Goal: Feedback & Contribution: Contribute content

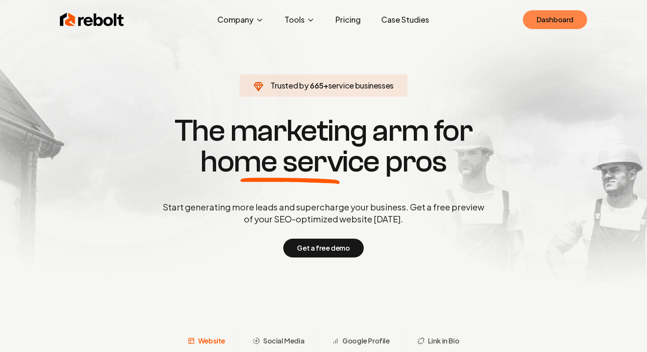
click at [545, 20] on link "Dashboard" at bounding box center [555, 19] width 64 height 19
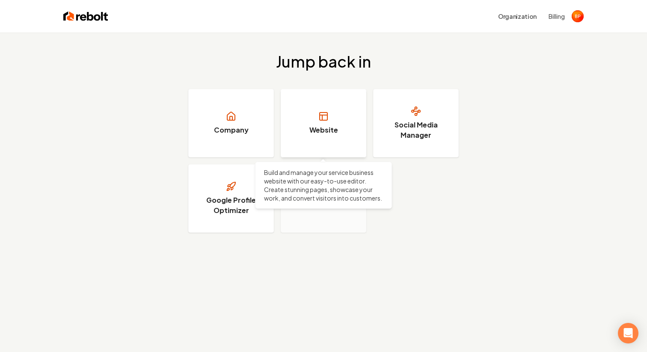
click at [326, 113] on icon at bounding box center [323, 116] width 10 height 10
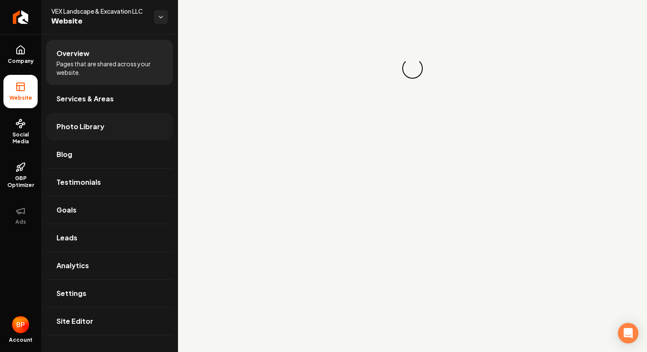
click at [106, 130] on link "Photo Library" at bounding box center [109, 126] width 127 height 27
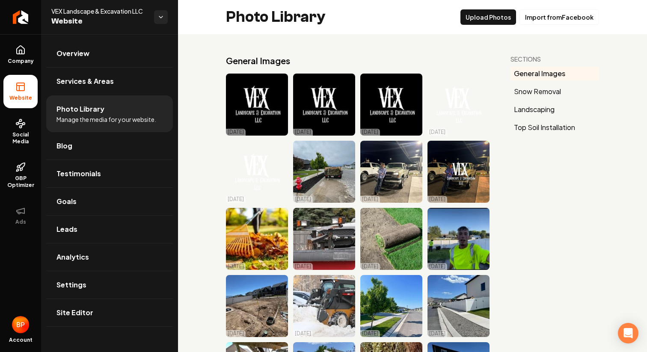
click at [542, 117] on ul "General Images Snow Removal Landscaping Top Soil Installation" at bounding box center [554, 101] width 89 height 68
click at [542, 106] on button "Landscaping" at bounding box center [554, 110] width 89 height 14
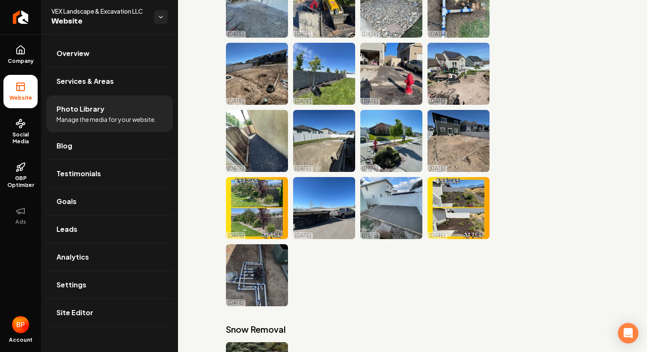
scroll to position [1643, 0]
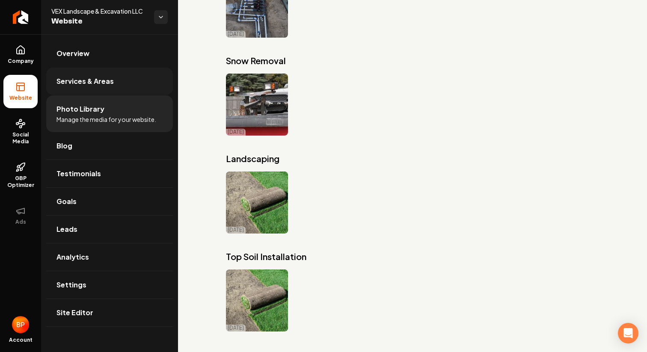
click at [89, 80] on span "Services & Areas" at bounding box center [84, 81] width 57 height 10
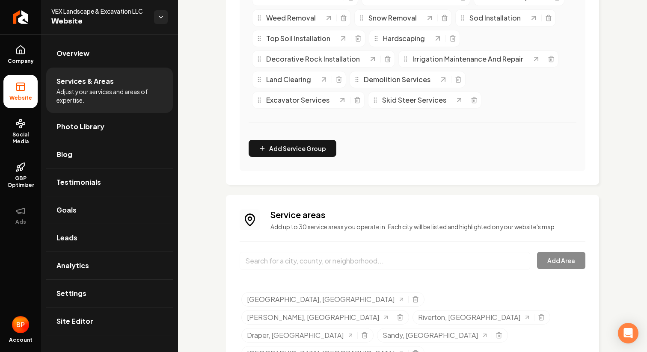
scroll to position [437, 0]
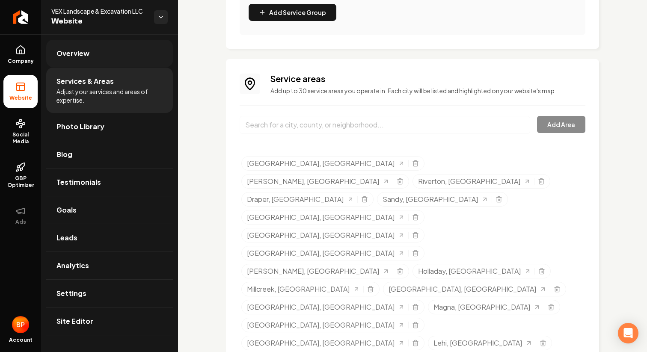
click at [115, 53] on link "Overview" at bounding box center [109, 53] width 127 height 27
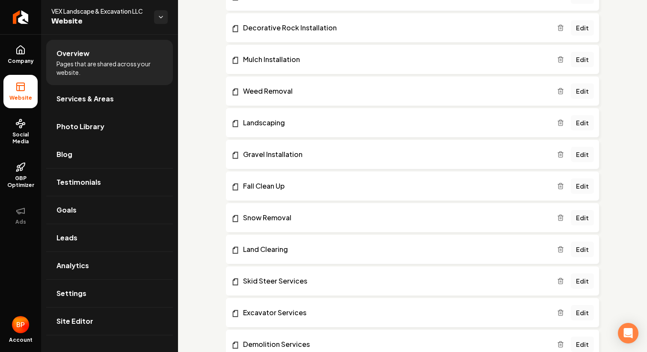
scroll to position [398, 0]
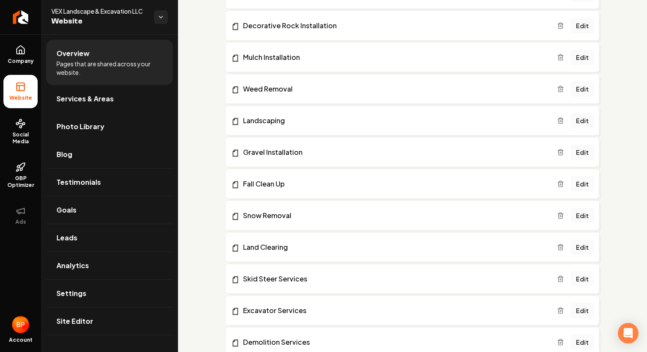
click at [586, 275] on link "Edit" at bounding box center [582, 278] width 23 height 15
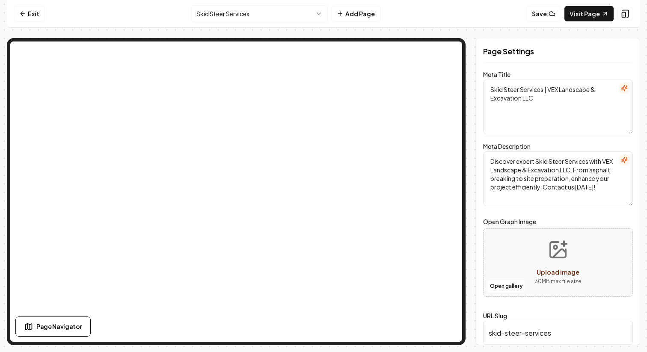
click at [560, 258] on icon "Upload image" at bounding box center [558, 250] width 21 height 21
type input "**********"
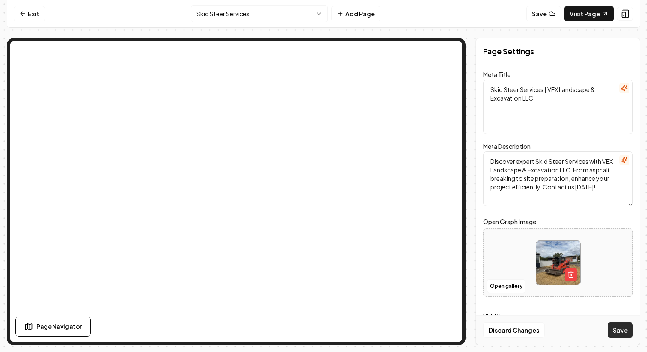
click at [630, 331] on button "Save" at bounding box center [620, 330] width 25 height 15
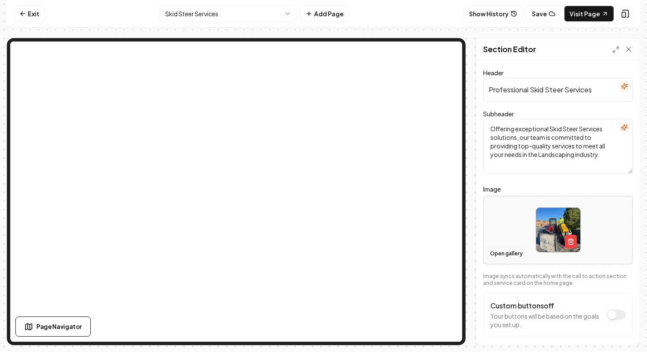
click at [507, 252] on button "Open gallery" at bounding box center [506, 254] width 39 height 14
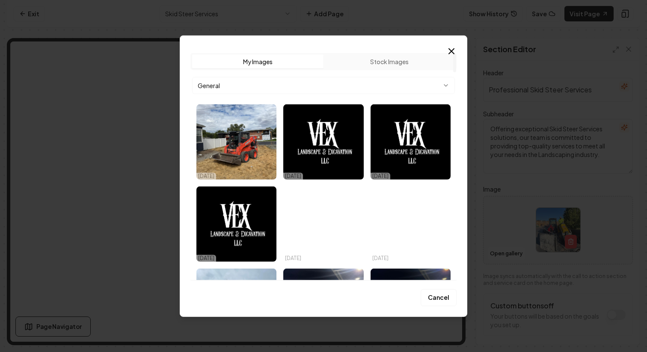
click at [216, 131] on img "Select image image_68e6db695c7cd75eb8f69fa2.heic" at bounding box center [236, 141] width 80 height 75
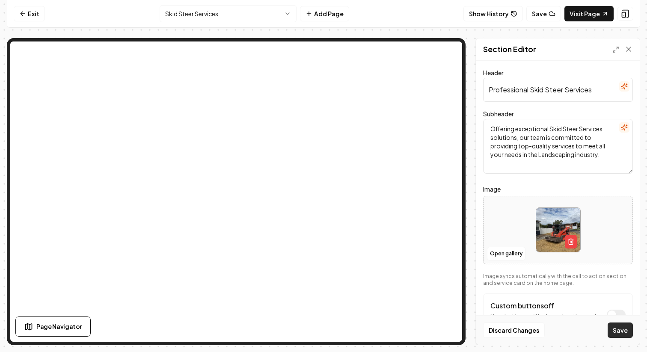
click at [619, 333] on button "Save" at bounding box center [620, 330] width 25 height 15
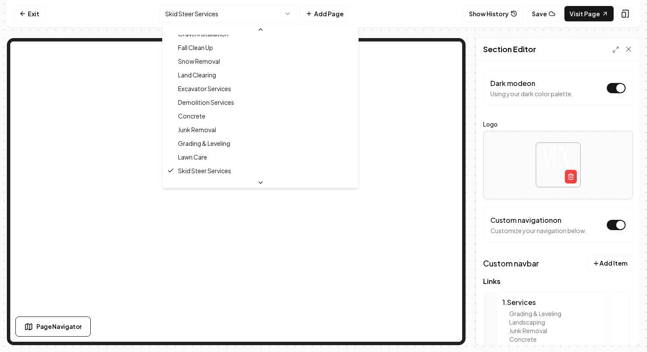
click at [280, 19] on html "Computer Required This feature is only available on a computer. Please switch t…" at bounding box center [323, 176] width 647 height 352
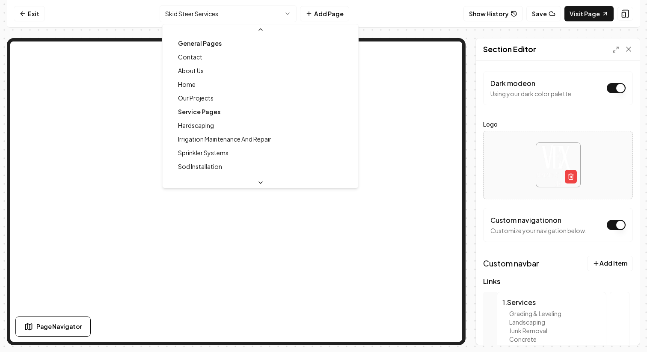
scroll to position [8, 0]
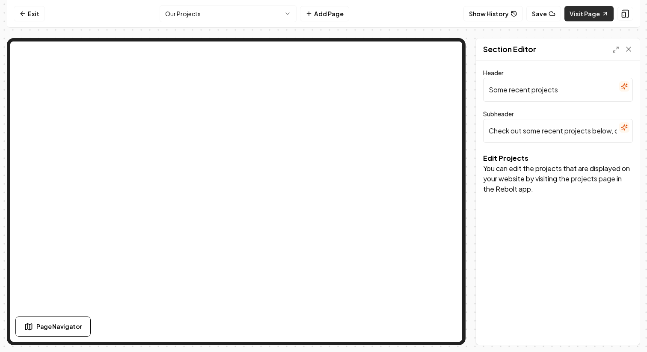
click at [577, 18] on link "Visit Page" at bounding box center [588, 13] width 49 height 15
click at [545, 84] on input "Some recent projects" at bounding box center [558, 90] width 150 height 24
click at [539, 216] on div "Header Some recent projects Subheader Check out some recent projects below, or …" at bounding box center [557, 203] width 163 height 284
click at [27, 10] on link "Exit" at bounding box center [29, 13] width 31 height 15
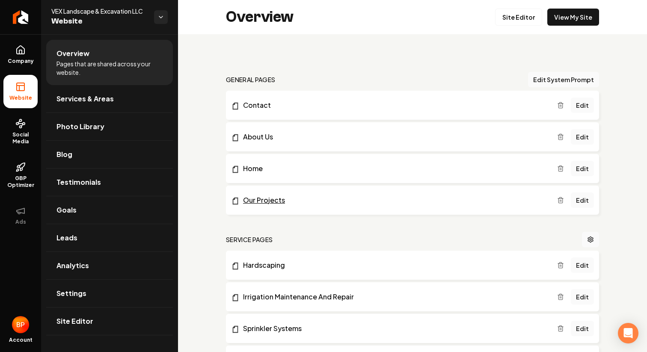
click at [287, 202] on link "Our Projects" at bounding box center [394, 200] width 326 height 10
click at [578, 204] on link "Edit" at bounding box center [582, 200] width 23 height 15
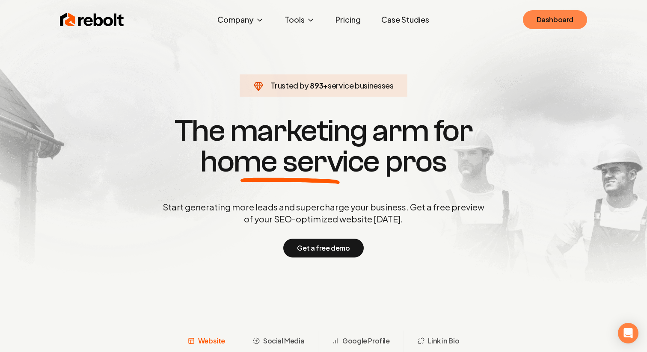
click at [545, 28] on link "Dashboard" at bounding box center [555, 19] width 64 height 19
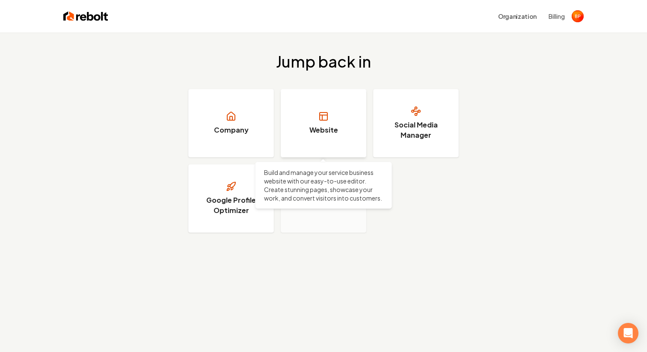
click at [338, 123] on link "Website" at bounding box center [324, 123] width 86 height 68
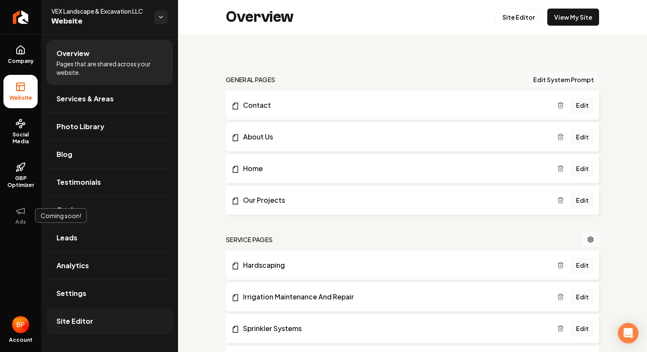
click at [87, 332] on link "Site Editor" at bounding box center [109, 321] width 127 height 27
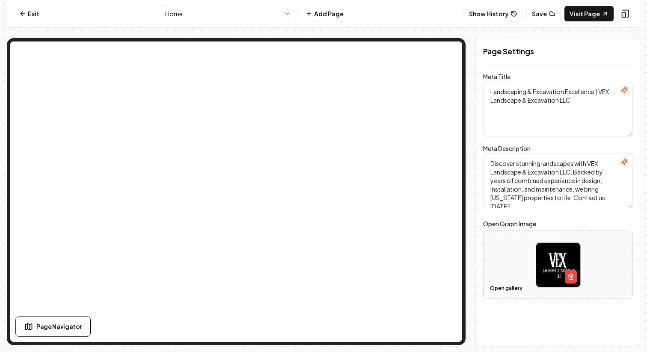
click at [32, 26] on nav "Exit Home Add Page Show History Save Visit Page" at bounding box center [323, 14] width 633 height 28
click at [30, 20] on link "Exit" at bounding box center [29, 13] width 31 height 15
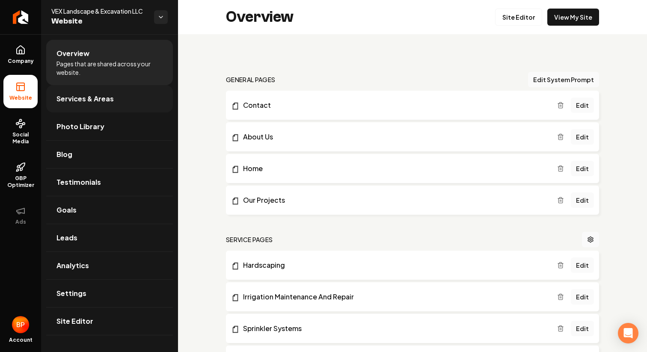
click at [96, 110] on link "Services & Areas" at bounding box center [109, 98] width 127 height 27
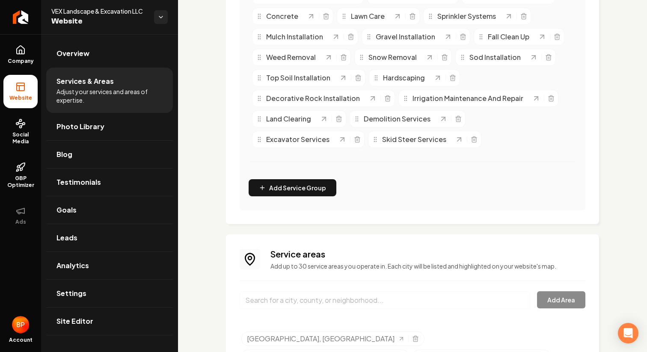
scroll to position [437, 0]
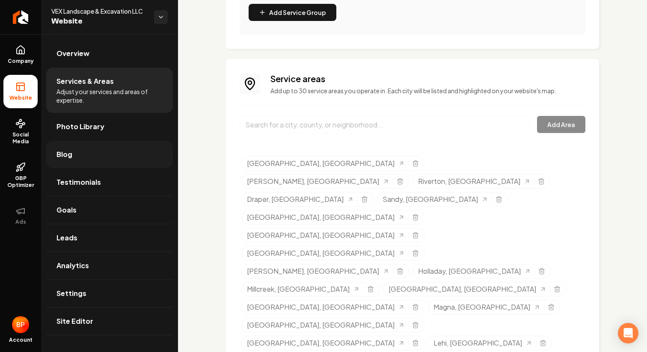
click at [116, 159] on link "Blog" at bounding box center [109, 154] width 127 height 27
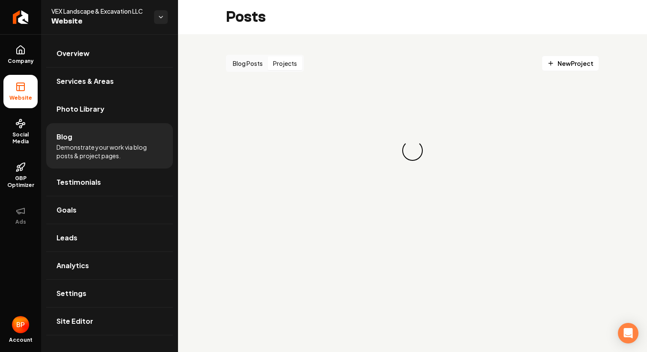
click at [278, 68] on button "Projects" at bounding box center [285, 63] width 34 height 14
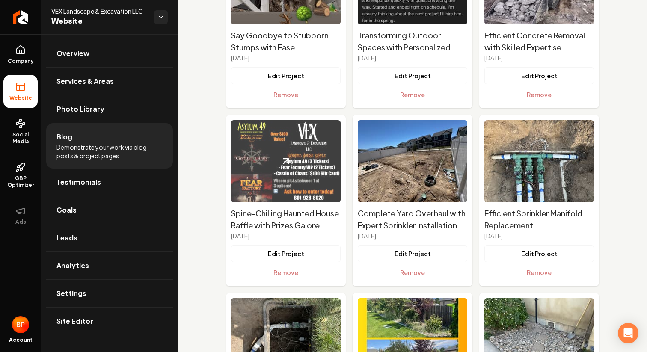
scroll to position [146, 0]
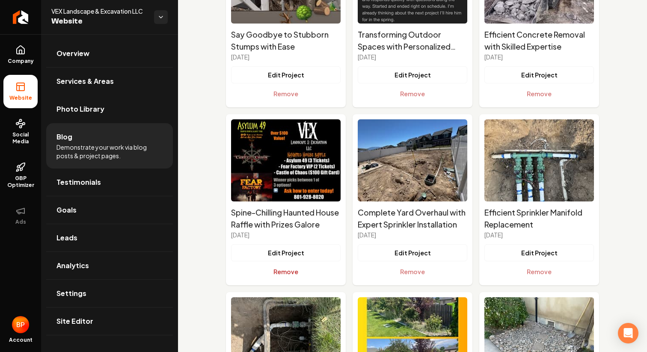
click at [288, 270] on button "Remove" at bounding box center [286, 271] width 110 height 17
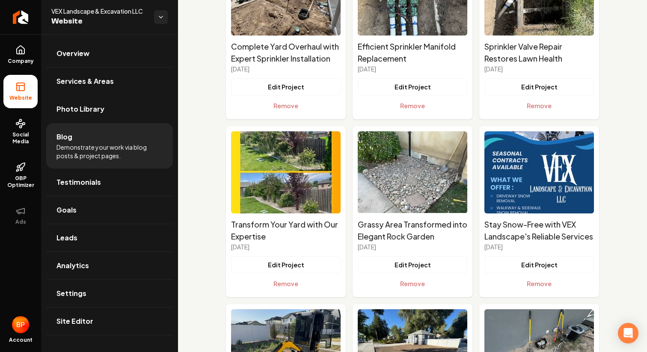
scroll to position [311, 0]
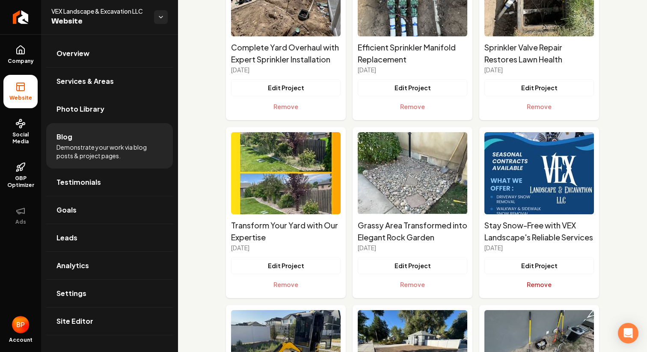
click at [533, 284] on button "Remove" at bounding box center [539, 284] width 110 height 17
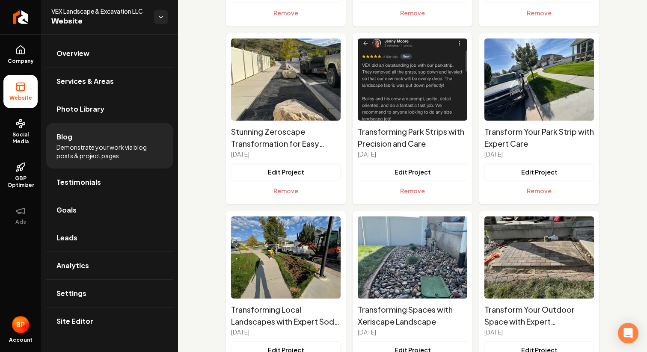
scroll to position [990, 0]
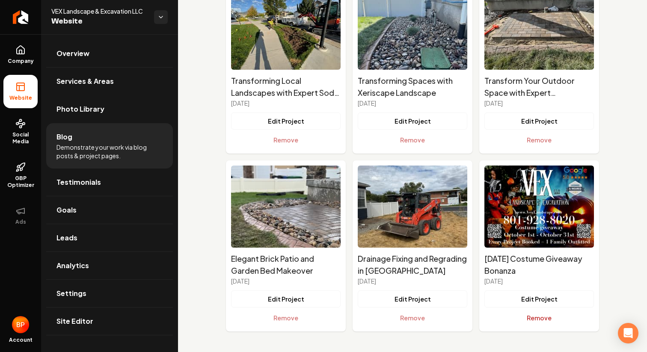
click at [533, 320] on button "Remove" at bounding box center [539, 317] width 110 height 17
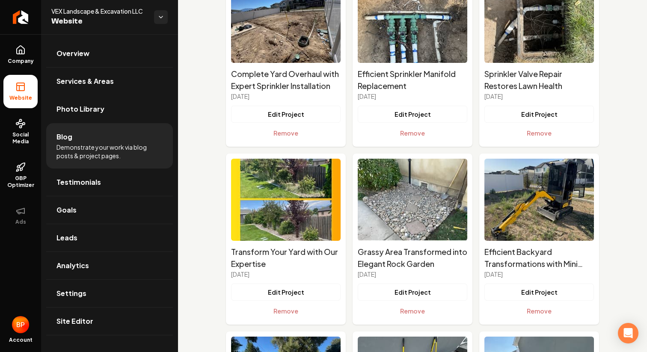
scroll to position [0, 0]
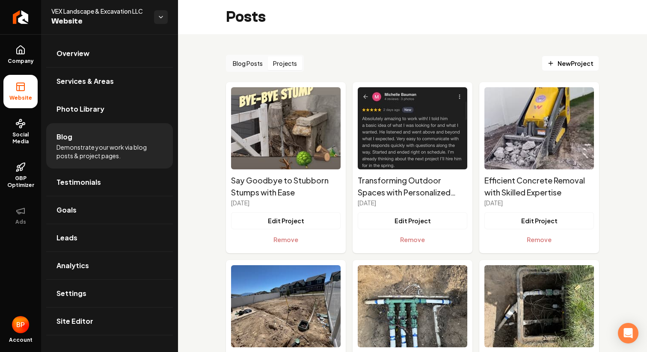
click at [571, 60] on span "New Project" at bounding box center [570, 63] width 46 height 9
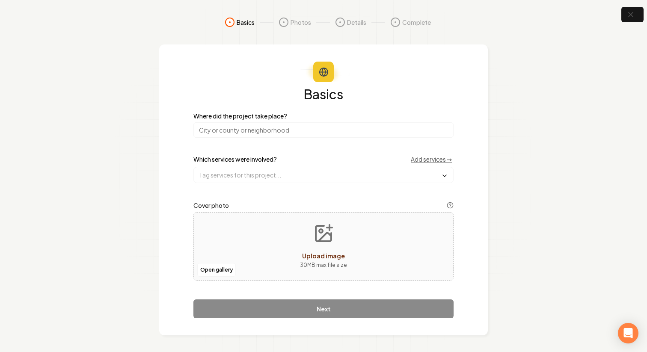
click at [313, 230] on button "Upload image 30 MB max file size" at bounding box center [323, 246] width 61 height 60
type input "**********"
click at [296, 133] on input "search" at bounding box center [323, 129] width 260 height 15
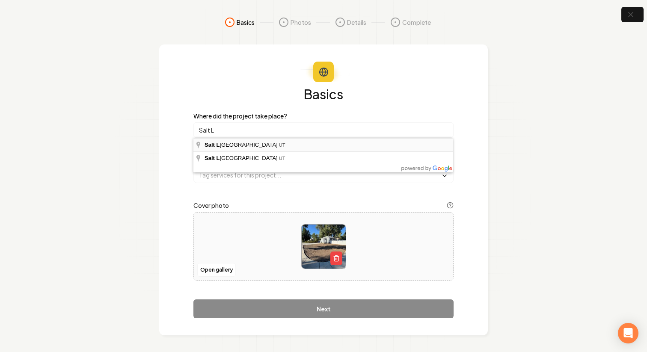
type input "[GEOGRAPHIC_DATA], [GEOGRAPHIC_DATA]"
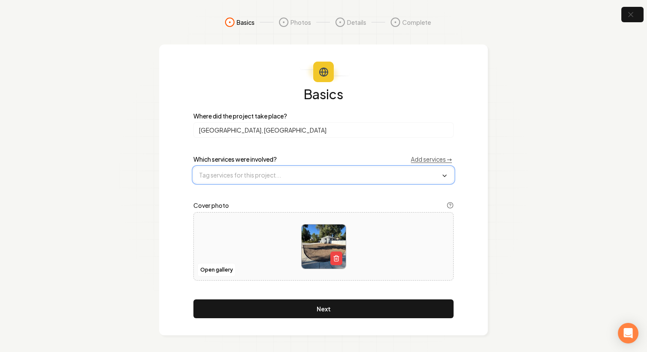
click at [267, 171] on input "text" at bounding box center [323, 174] width 259 height 15
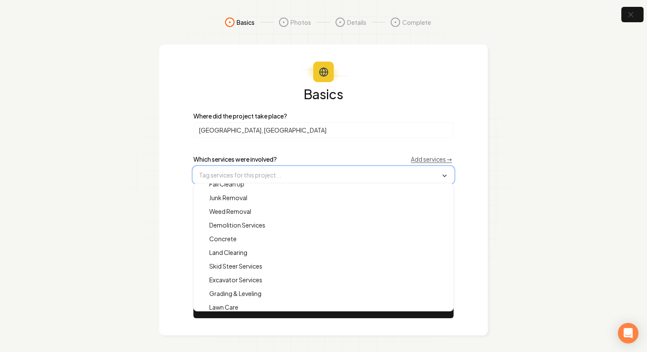
scroll to position [150, 0]
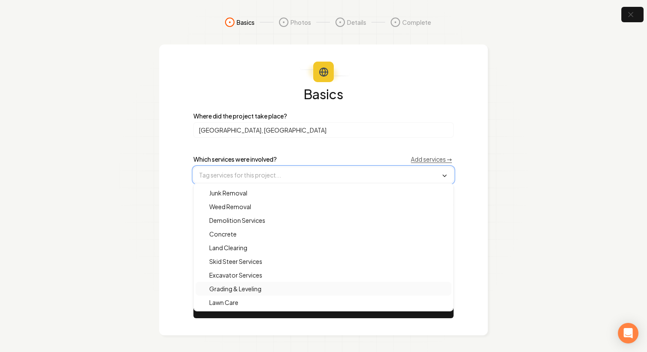
click at [251, 287] on span "Grading & Leveling" at bounding box center [230, 289] width 62 height 9
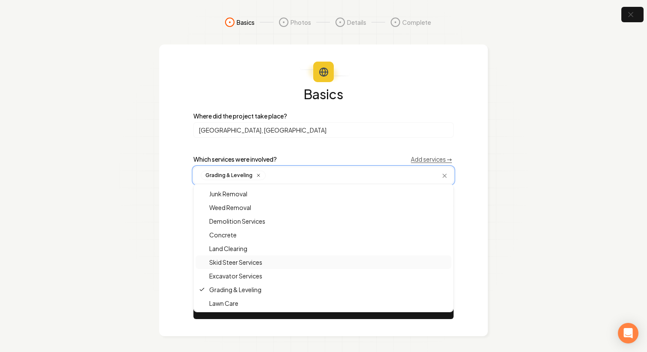
click at [259, 265] on span "Skid Steer Services" at bounding box center [230, 262] width 63 height 9
click at [250, 247] on div "Land Clearing" at bounding box center [324, 249] width 256 height 14
click at [384, 116] on label "Where did the project take place?" at bounding box center [323, 116] width 260 height 6
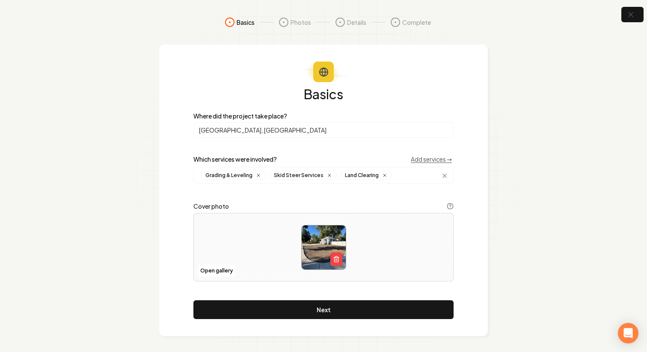
click at [403, 230] on div at bounding box center [323, 247] width 259 height 59
click at [383, 267] on div at bounding box center [323, 247] width 259 height 59
type input "**********"
click at [333, 260] on icon "button" at bounding box center [336, 259] width 7 height 7
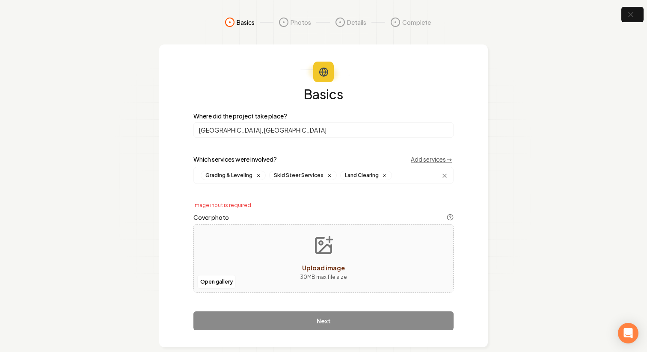
click at [333, 260] on button "Upload image 30 MB max file size" at bounding box center [323, 258] width 61 height 60
type input "**********"
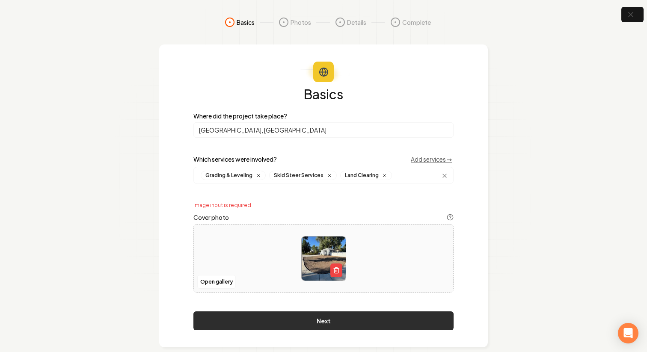
click at [354, 322] on button "Next" at bounding box center [323, 320] width 260 height 19
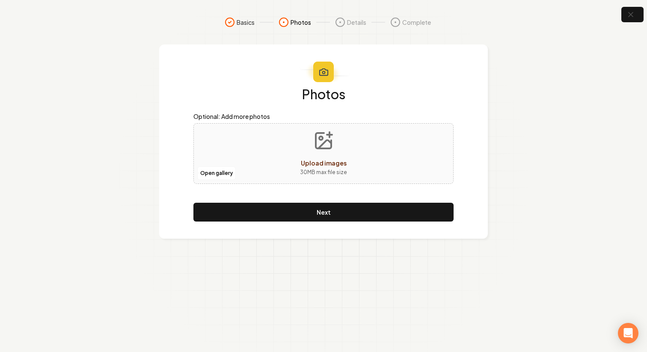
click at [322, 154] on button "Upload images 30 MB max file size" at bounding box center [323, 154] width 61 height 60
type input "**********"
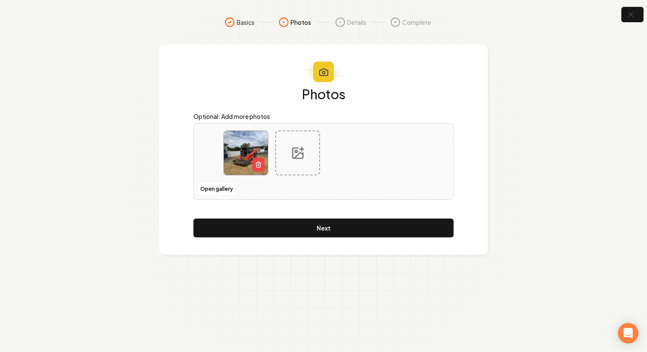
click at [291, 151] on icon at bounding box center [298, 153] width 14 height 14
type input "**********"
click at [351, 160] on div at bounding box center [349, 152] width 45 height 45
click at [348, 175] on div at bounding box center [349, 152] width 45 height 45
click at [350, 162] on div at bounding box center [349, 152] width 45 height 45
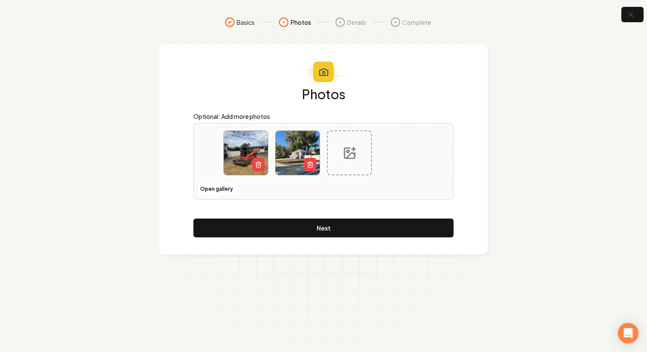
type input "**********"
click at [413, 132] on div at bounding box center [401, 152] width 45 height 45
type input "**********"
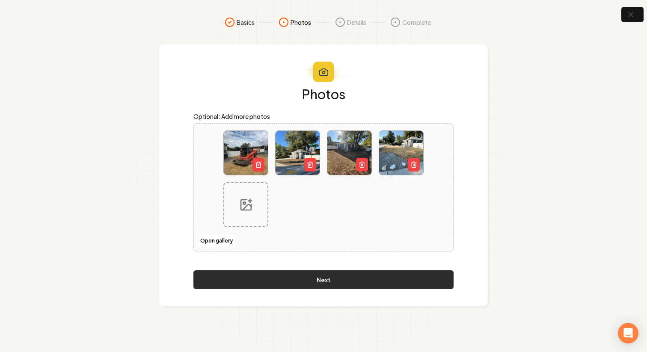
click at [350, 283] on button "Next" at bounding box center [323, 279] width 260 height 19
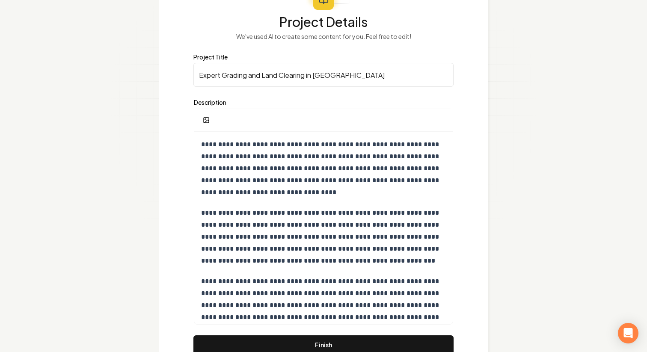
scroll to position [109, 0]
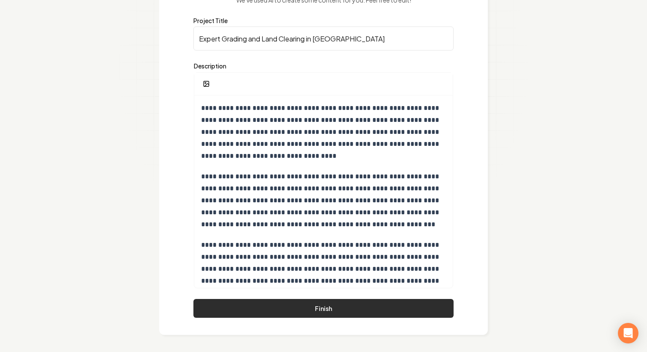
click at [337, 311] on button "Finish" at bounding box center [323, 308] width 260 height 19
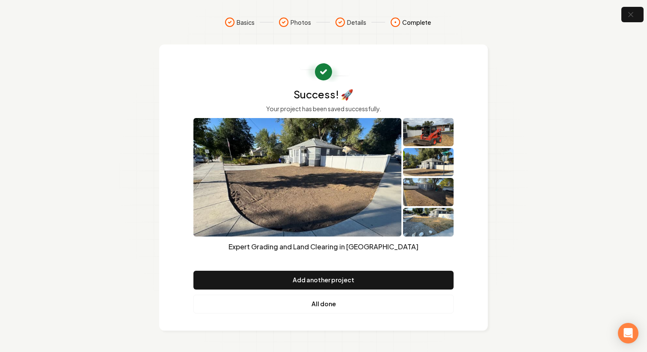
scroll to position [0, 0]
click at [326, 302] on link "All done" at bounding box center [323, 304] width 260 height 19
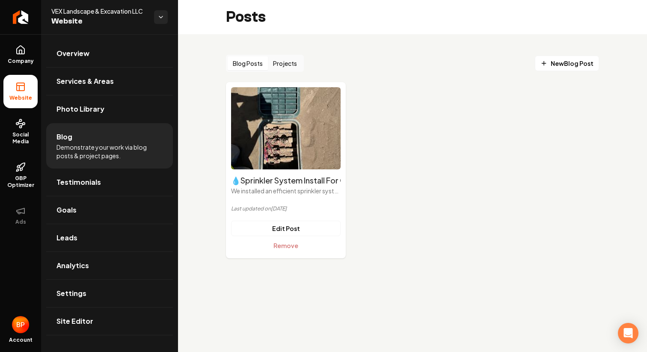
click at [293, 65] on button "Projects" at bounding box center [285, 63] width 34 height 14
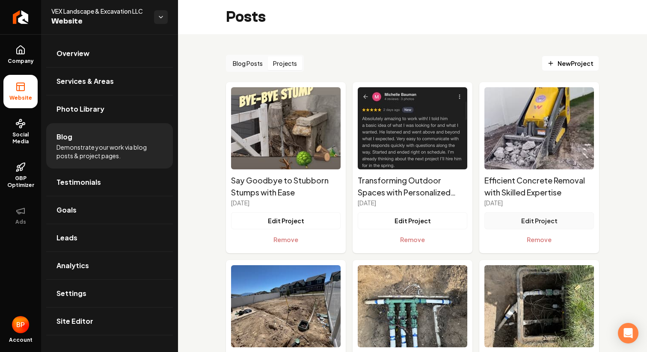
click at [554, 221] on button "Edit Project" at bounding box center [539, 220] width 110 height 17
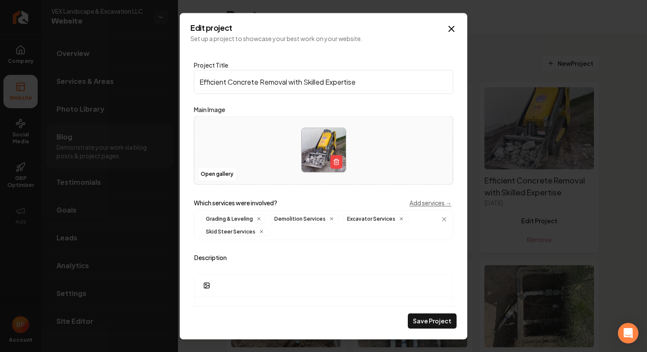
click at [369, 262] on div "**********" at bounding box center [323, 329] width 259 height 151
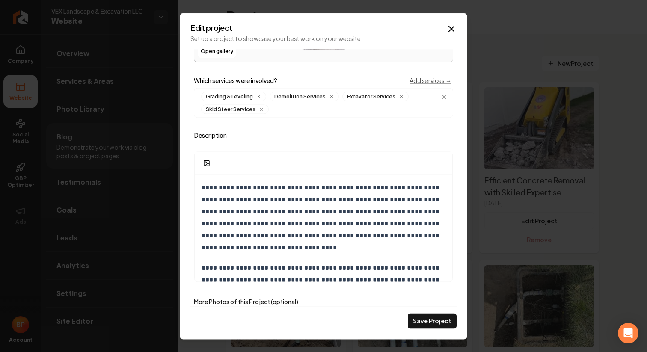
scroll to position [124, 0]
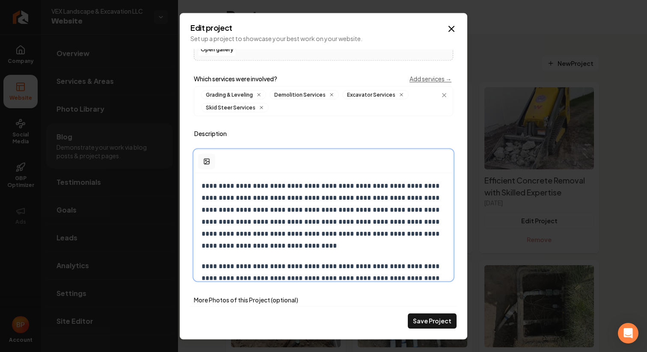
click at [204, 164] on icon "Main content area" at bounding box center [206, 161] width 7 height 7
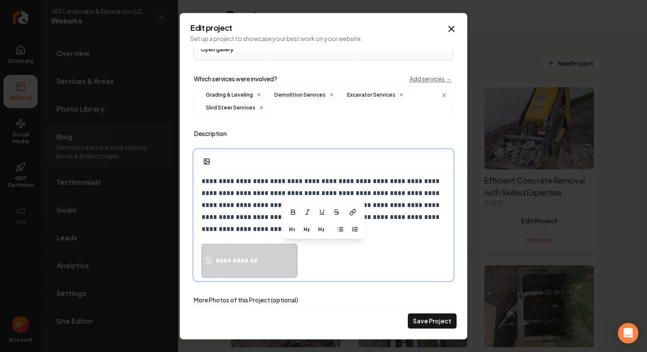
scroll to position [242, 0]
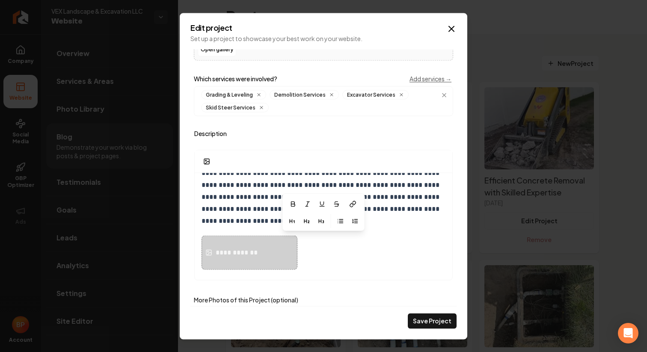
click at [285, 303] on label "More Photos of this Project (optional)" at bounding box center [323, 299] width 259 height 10
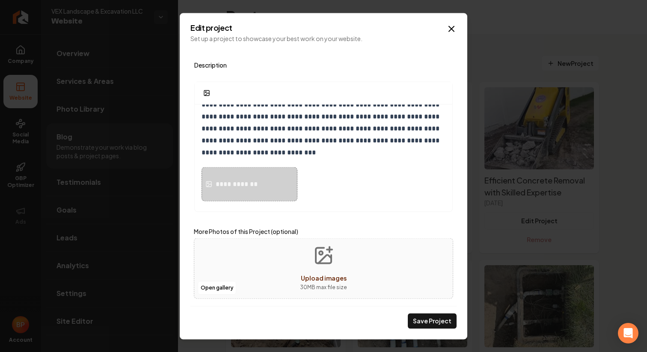
scroll to position [194, 0]
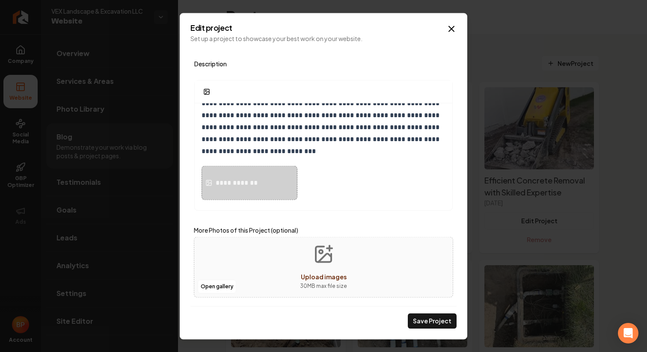
click at [318, 258] on icon "Upload images" at bounding box center [323, 254] width 21 height 21
click at [301, 264] on button "Upload images 30 MB max file size" at bounding box center [323, 267] width 61 height 60
type input "**********"
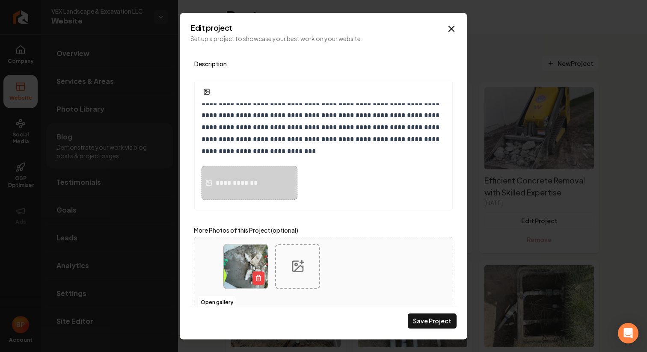
click at [280, 264] on div "Main content area" at bounding box center [297, 266] width 45 height 45
type input "**********"
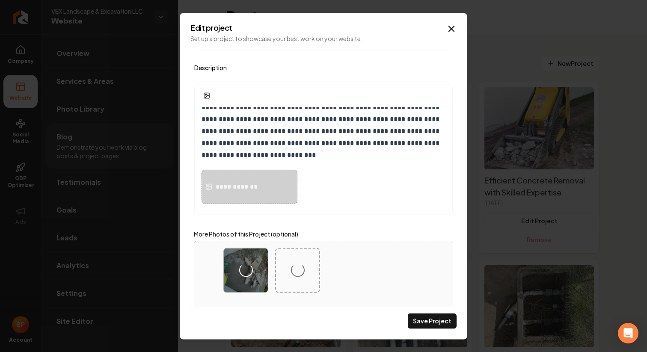
scroll to position [177, 0]
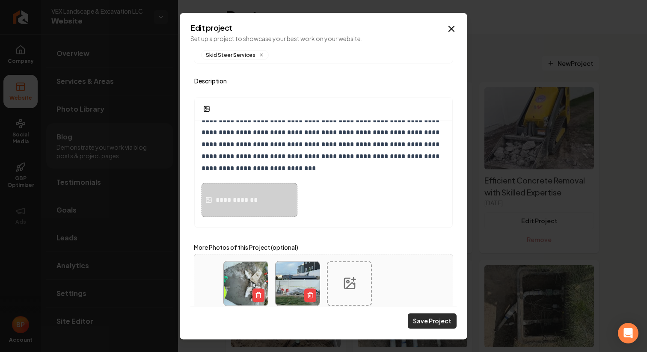
click at [427, 320] on button "Save Project" at bounding box center [432, 320] width 49 height 15
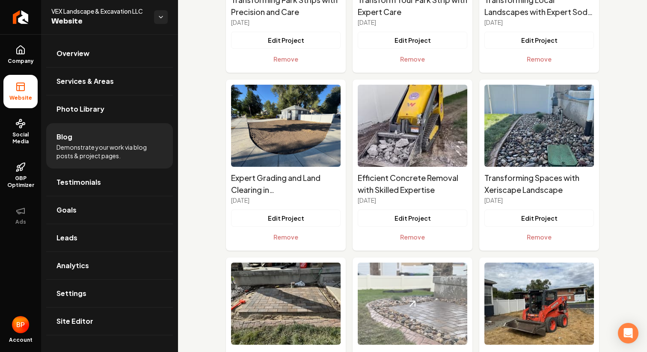
scroll to position [885, 0]
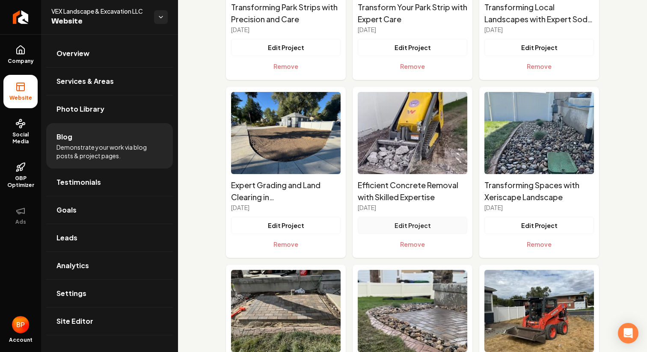
click at [405, 223] on button "Edit Project" at bounding box center [413, 225] width 110 height 17
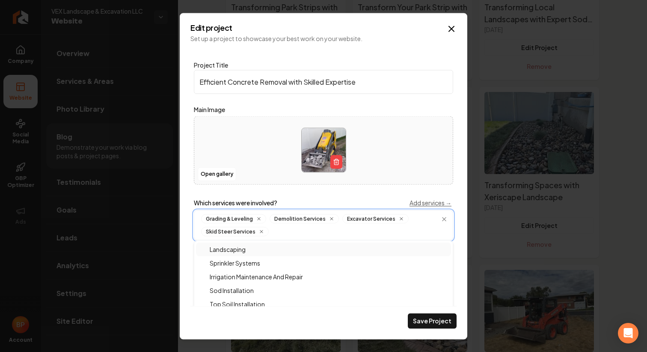
click at [302, 232] on input "Main content area" at bounding box center [359, 231] width 175 height 9
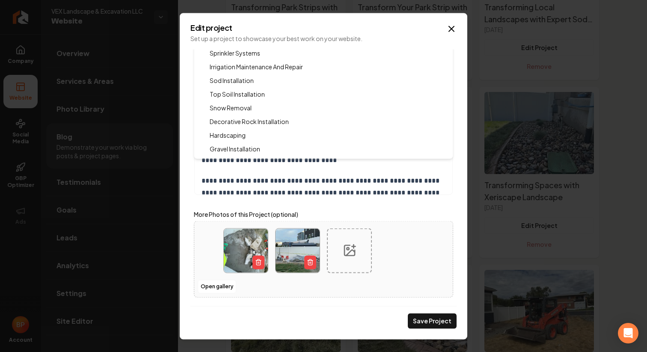
scroll to position [0, 0]
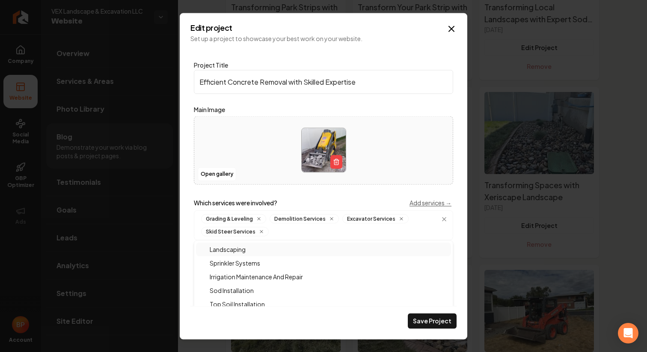
click at [400, 171] on div "Main content area" at bounding box center [323, 150] width 258 height 59
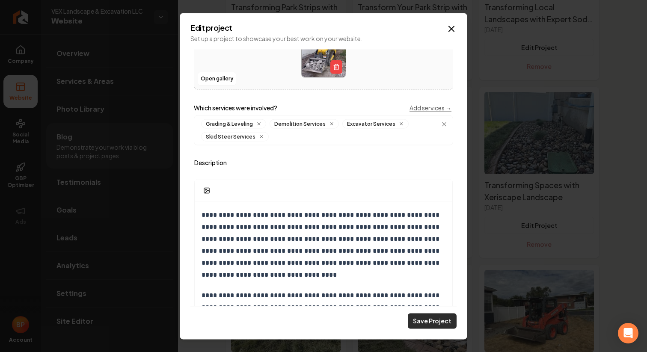
scroll to position [99, 0]
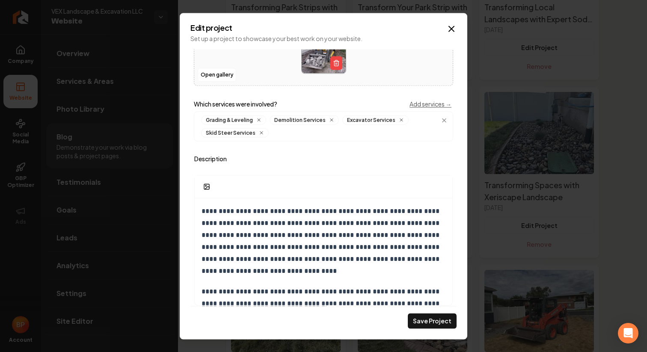
click at [434, 329] on div "**********" at bounding box center [324, 176] width 288 height 326
click at [429, 315] on button "Save Project" at bounding box center [432, 320] width 49 height 15
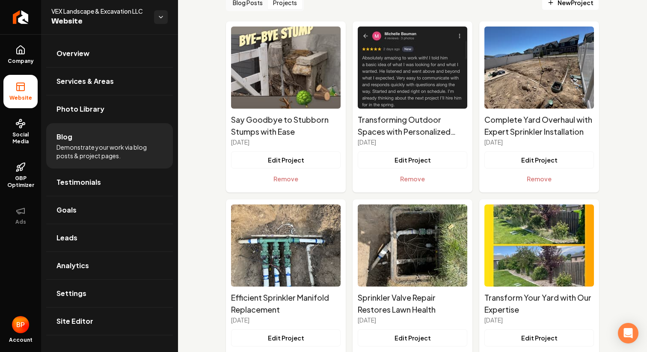
scroll to position [0, 0]
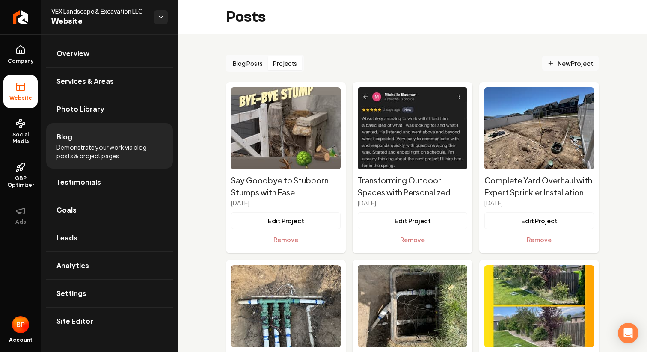
click at [558, 65] on span "New Project" at bounding box center [570, 63] width 46 height 9
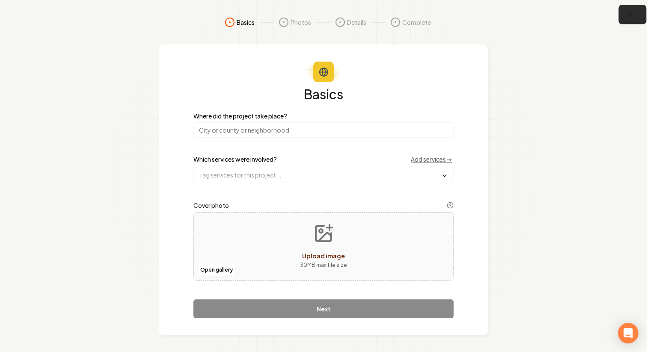
click at [629, 20] on button "button" at bounding box center [633, 14] width 28 height 19
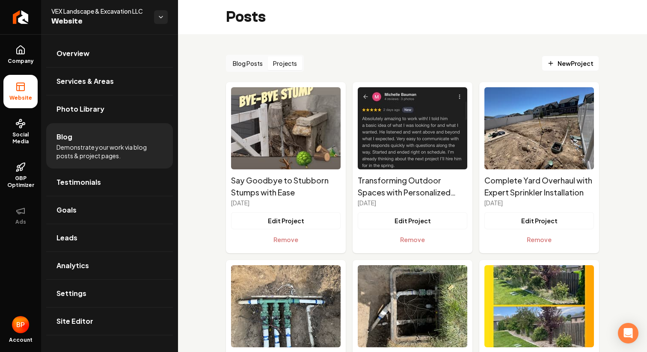
click at [289, 62] on button "Projects" at bounding box center [285, 63] width 34 height 14
click at [577, 61] on span "New Project" at bounding box center [570, 63] width 46 height 9
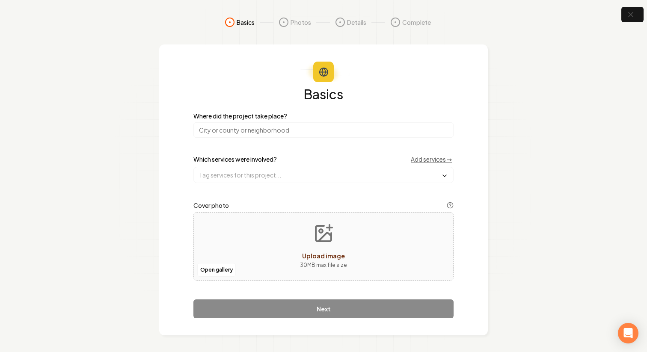
click at [358, 140] on div "Basics Where did the project take place? Which services were involved? Add serv…" at bounding box center [323, 202] width 260 height 231
click at [355, 128] on input "search" at bounding box center [323, 129] width 260 height 15
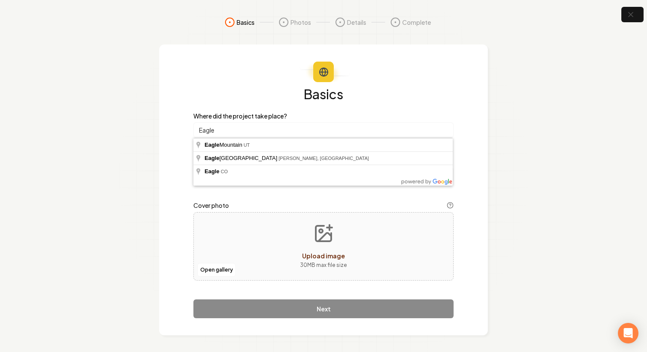
type input "[GEOGRAPHIC_DATA], [GEOGRAPHIC_DATA]"
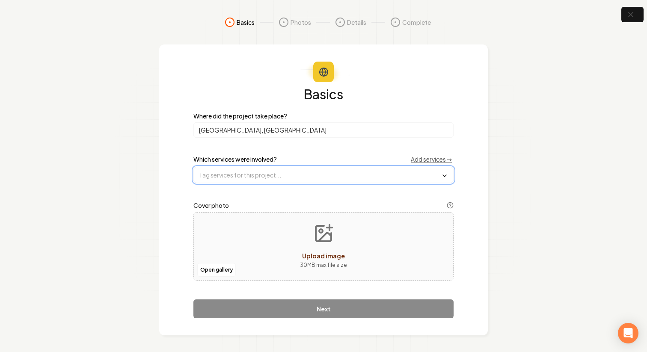
click at [305, 172] on input "text" at bounding box center [323, 174] width 259 height 15
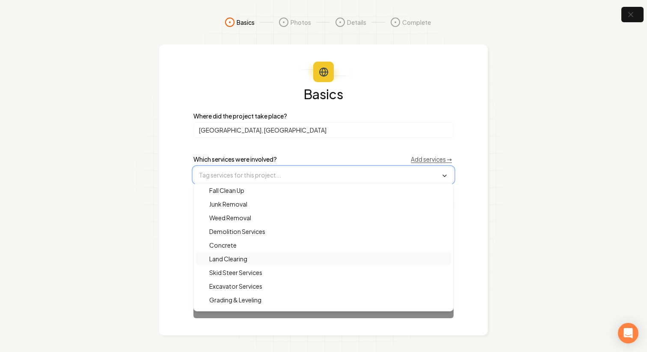
scroll to position [149, 0]
click at [244, 237] on div "Concrete" at bounding box center [324, 235] width 256 height 14
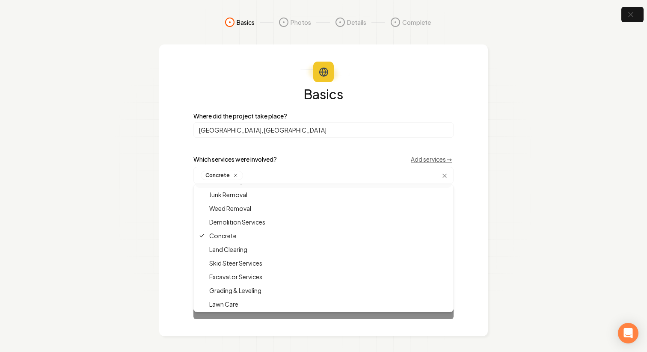
click at [305, 126] on input "[GEOGRAPHIC_DATA], [GEOGRAPHIC_DATA]" at bounding box center [323, 129] width 260 height 15
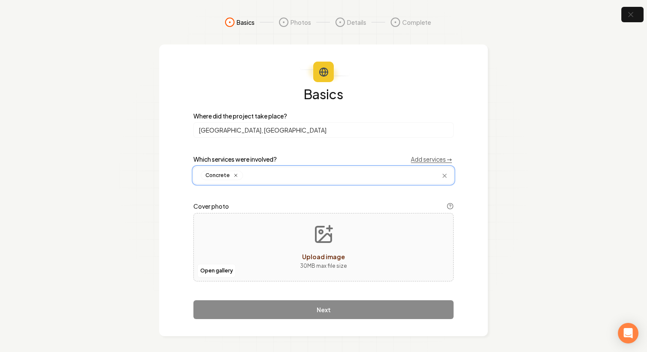
click at [290, 175] on input "text" at bounding box center [347, 175] width 202 height 9
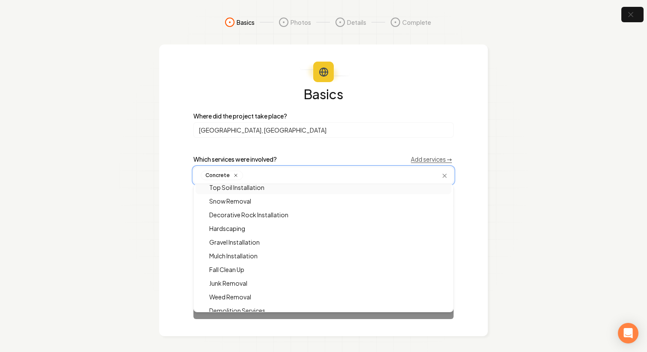
scroll to position [61, 0]
click at [245, 231] on span "Hardscaping" at bounding box center [222, 227] width 46 height 9
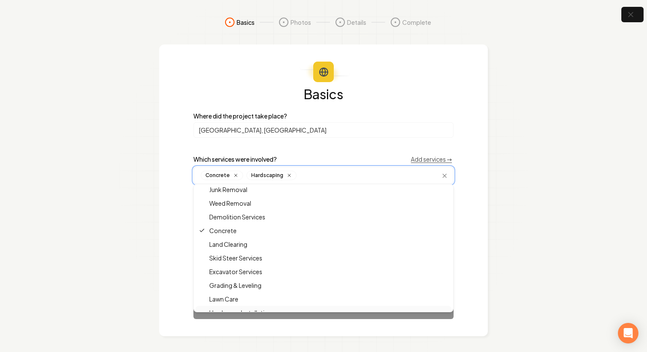
scroll to position [177, 0]
click at [257, 288] on span "Hardscape Installation" at bounding box center [235, 289] width 73 height 9
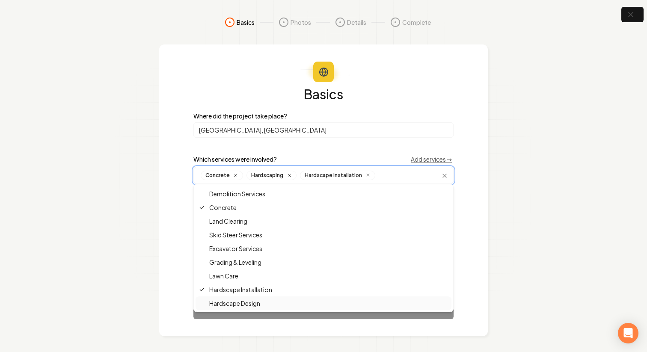
click at [271, 305] on div "Hardscape Design" at bounding box center [324, 303] width 256 height 14
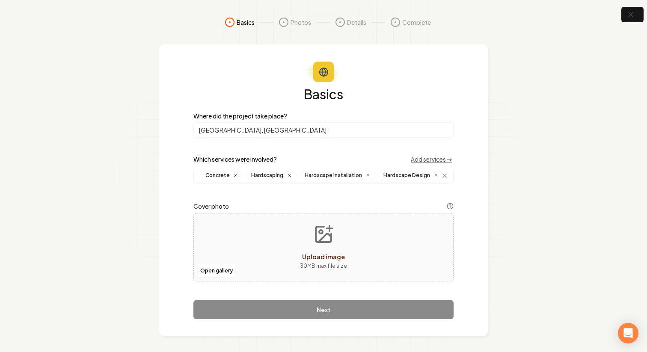
click at [496, 177] on section "Basics Photos Details Complete Basics Where did the project take place? Eagle M…" at bounding box center [323, 176] width 647 height 353
click at [293, 238] on div "Open gallery Upload image 30 MB max file size" at bounding box center [323, 247] width 260 height 68
click at [326, 250] on button "Upload image 30 MB max file size" at bounding box center [323, 247] width 61 height 60
click at [251, 227] on div "Open gallery Upload image 30 MB max file size" at bounding box center [323, 247] width 260 height 68
type input "**********"
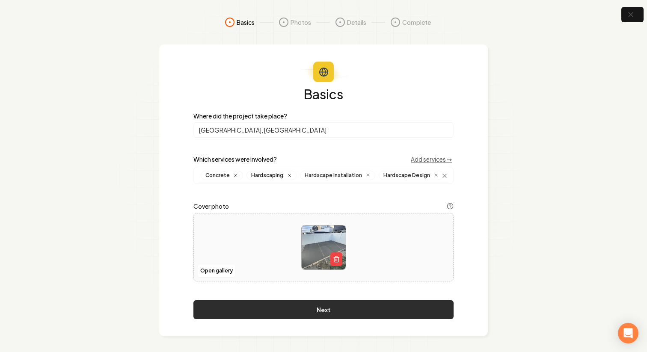
click at [321, 314] on button "Next" at bounding box center [323, 309] width 260 height 19
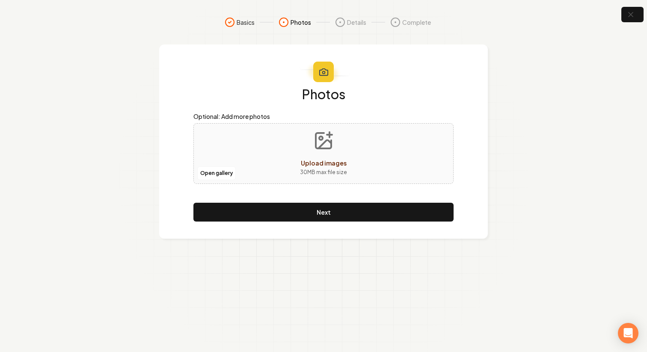
click at [309, 148] on button "Upload images 30 MB max file size" at bounding box center [323, 154] width 61 height 60
type input "**********"
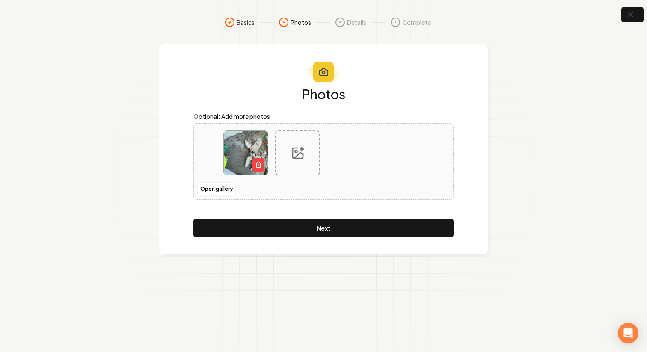
click at [314, 154] on div at bounding box center [297, 152] width 45 height 45
type input "**********"
click at [339, 159] on div at bounding box center [349, 152] width 45 height 45
type input "**********"
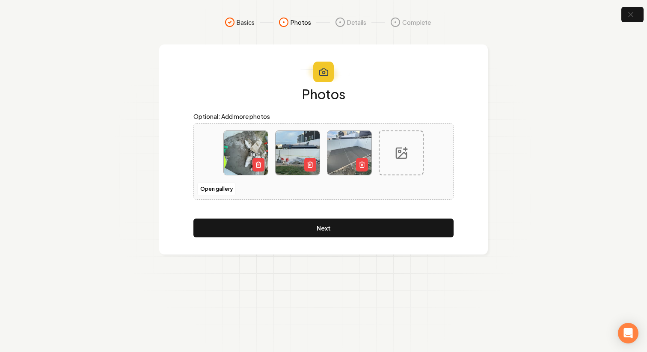
click at [399, 160] on div at bounding box center [401, 152] width 45 height 45
type input "**********"
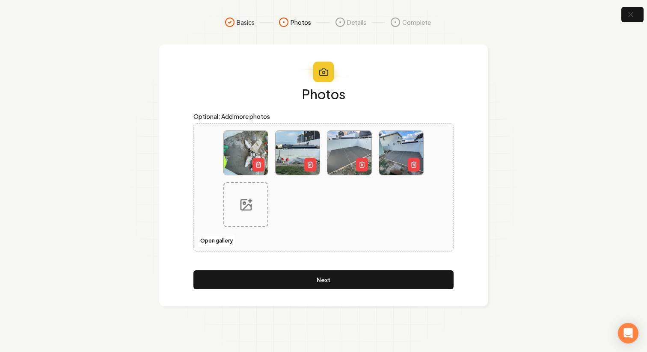
click at [245, 220] on div at bounding box center [245, 204] width 45 height 45
type input "**********"
click at [293, 202] on icon at bounding box center [298, 205] width 10 height 10
type input "**********"
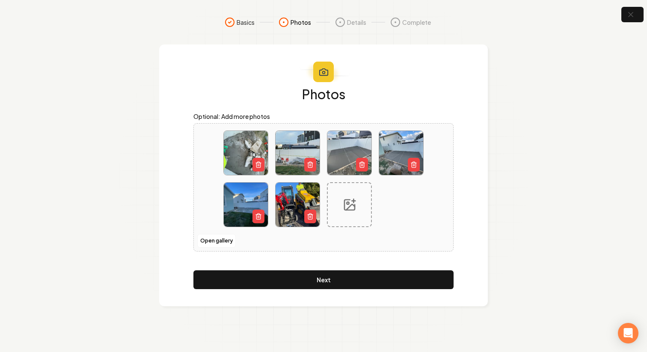
click at [351, 199] on icon at bounding box center [350, 205] width 14 height 14
type input "**********"
click at [397, 213] on div at bounding box center [401, 204] width 45 height 45
type input "**********"
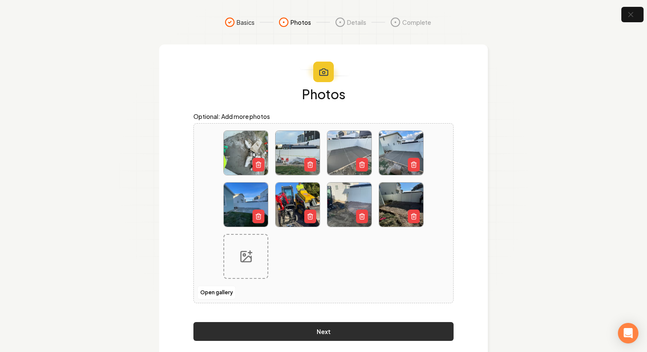
click at [280, 336] on button "Next" at bounding box center [323, 331] width 260 height 19
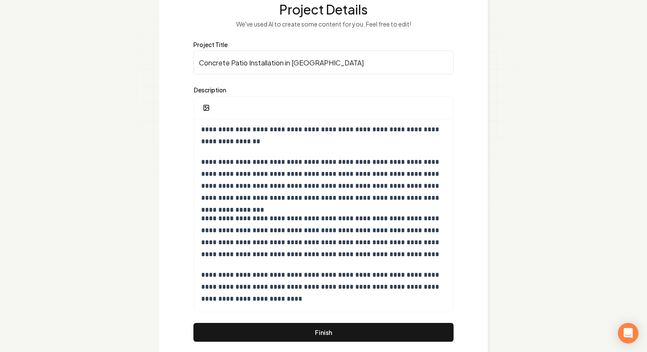
scroll to position [100, 0]
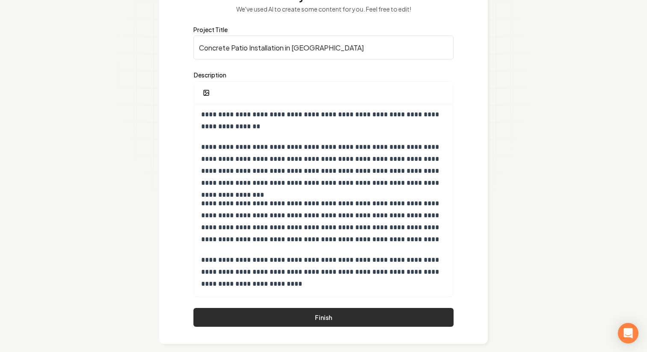
click at [404, 320] on button "Finish" at bounding box center [323, 317] width 260 height 19
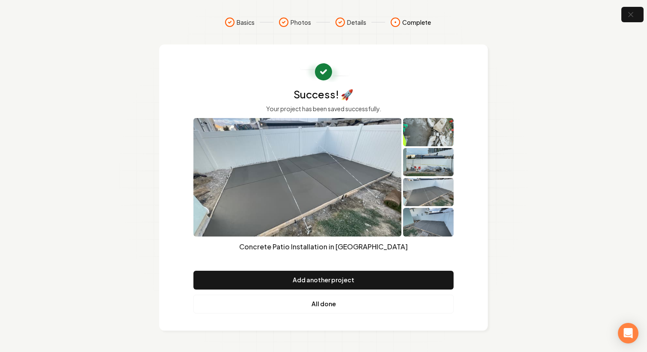
scroll to position [0, 0]
click at [325, 304] on link "All done" at bounding box center [323, 304] width 260 height 19
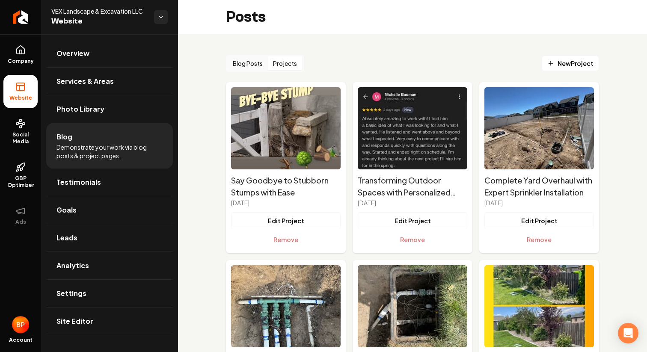
click at [290, 57] on button "Projects" at bounding box center [285, 63] width 34 height 14
click at [560, 57] on link "New Project" at bounding box center [570, 63] width 57 height 15
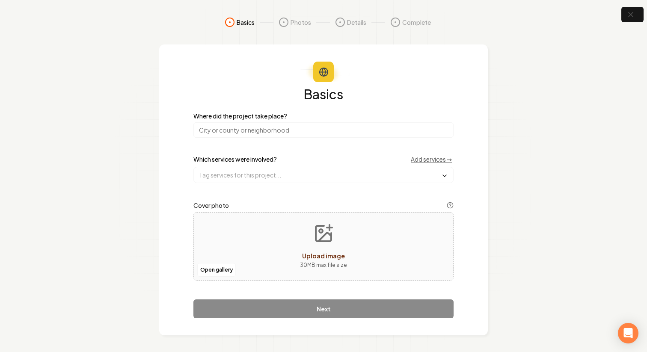
click at [308, 251] on div "Upload image" at bounding box center [323, 256] width 43 height 10
type input "**********"
click at [272, 129] on input "search" at bounding box center [323, 129] width 260 height 15
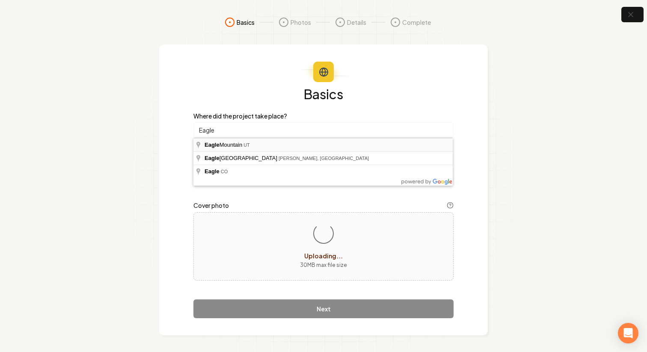
type input "[GEOGRAPHIC_DATA], [GEOGRAPHIC_DATA]"
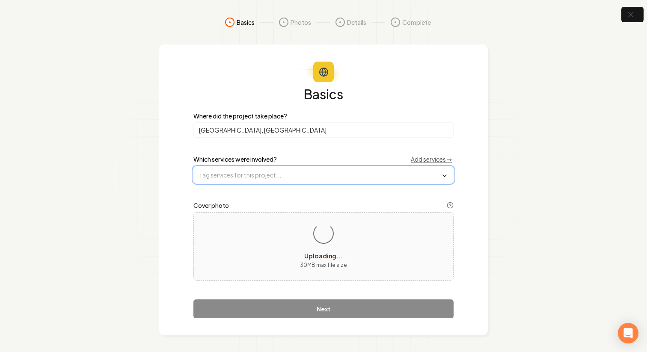
click at [266, 172] on input "text" at bounding box center [323, 174] width 259 height 15
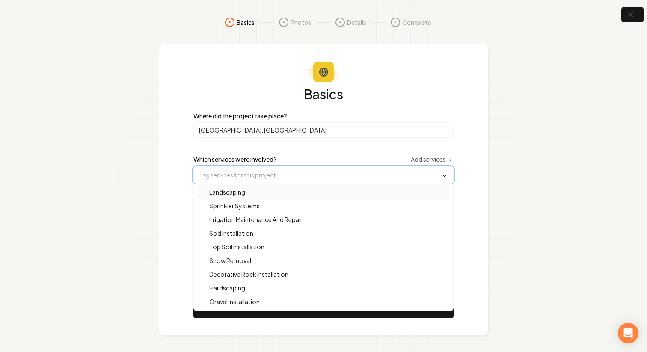
click at [256, 191] on div "Landscaping" at bounding box center [324, 192] width 256 height 14
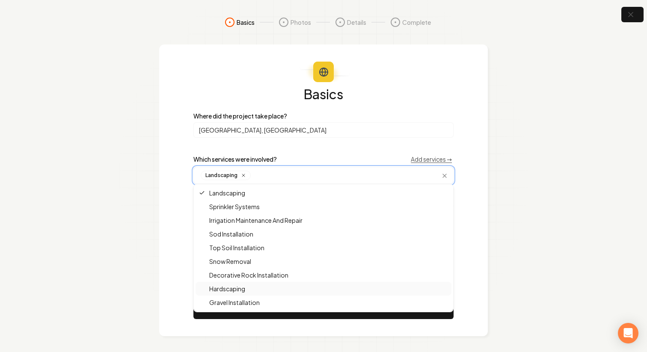
click at [252, 290] on div "Hardscaping" at bounding box center [324, 289] width 256 height 14
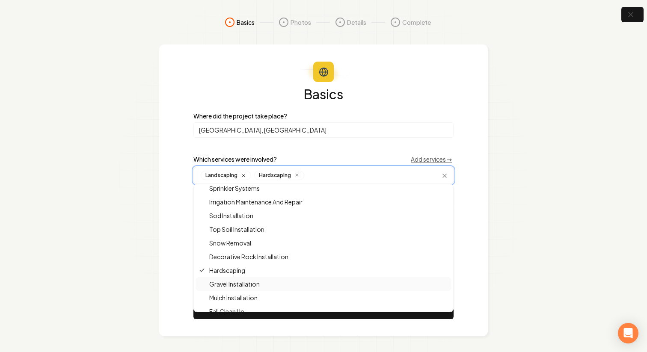
click at [251, 285] on span "Gravel Installation" at bounding box center [229, 284] width 61 height 9
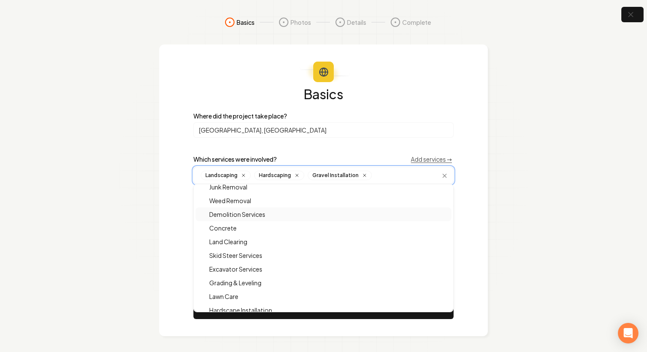
scroll to position [157, 0]
click at [253, 285] on span "Grading & Leveling" at bounding box center [230, 282] width 62 height 9
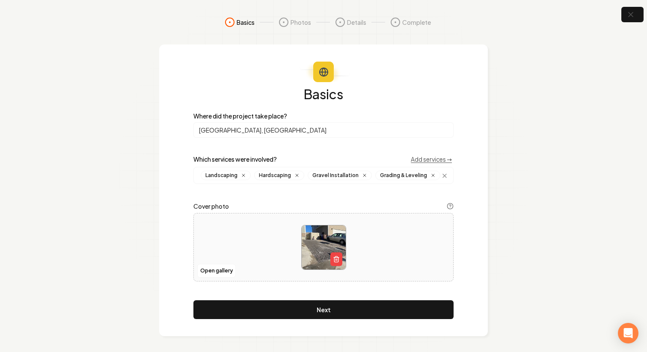
click at [465, 204] on div "Basics Where did the project take place? Eagle Mountain, UT Which services were…" at bounding box center [323, 190] width 329 height 292
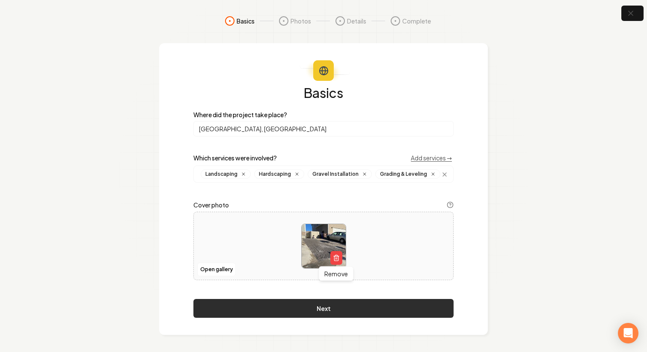
click at [335, 314] on button "Next" at bounding box center [323, 308] width 260 height 19
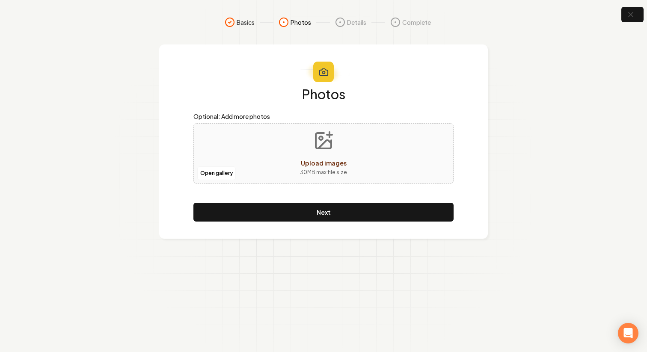
scroll to position [0, 0]
click at [314, 150] on icon "Upload images" at bounding box center [323, 140] width 21 height 21
type input "**********"
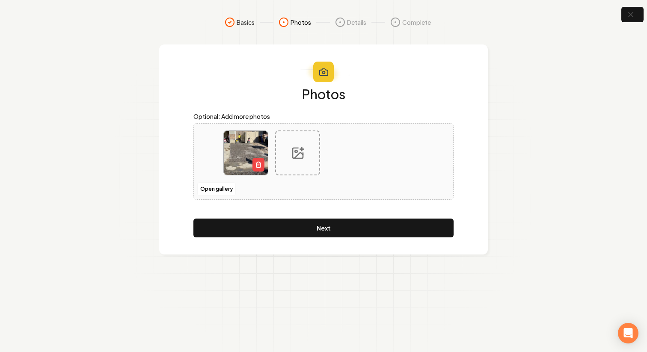
click at [295, 167] on div at bounding box center [297, 152] width 45 height 45
type input "**********"
click at [352, 157] on icon at bounding box center [349, 153] width 10 height 10
type input "**********"
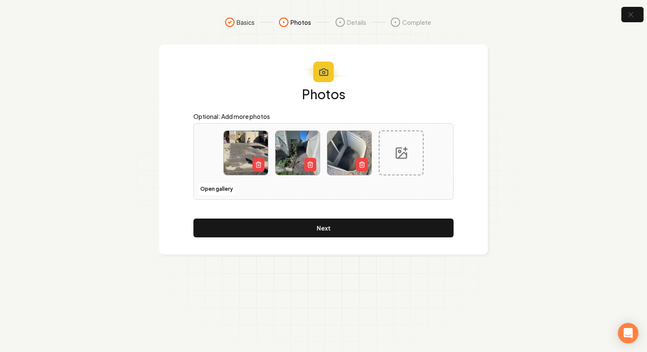
click at [401, 169] on div at bounding box center [401, 152] width 45 height 45
click at [397, 188] on div at bounding box center [323, 162] width 214 height 76
type input "**********"
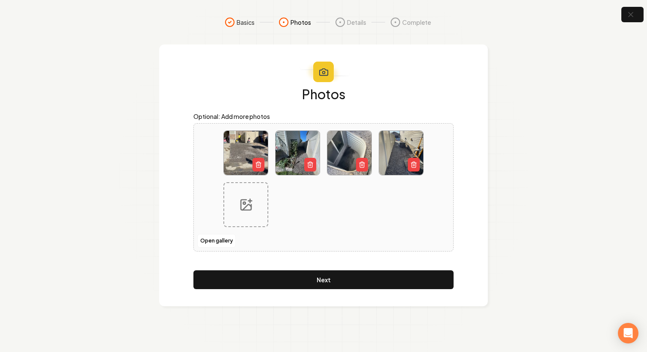
click at [237, 213] on div at bounding box center [245, 204] width 45 height 45
type input "**********"
click at [295, 206] on icon at bounding box center [298, 205] width 14 height 14
click at [331, 209] on div at bounding box center [323, 187] width 214 height 127
type input "**********"
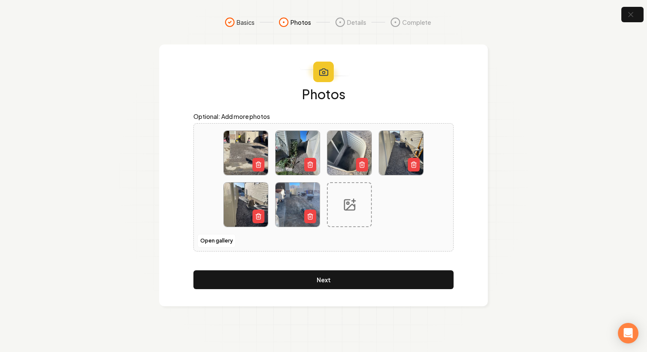
click at [344, 216] on div at bounding box center [349, 204] width 45 height 45
click at [328, 203] on div at bounding box center [349, 204] width 45 height 45
type input "**********"
click at [412, 194] on div at bounding box center [401, 204] width 45 height 45
click at [400, 212] on div at bounding box center [401, 204] width 45 height 45
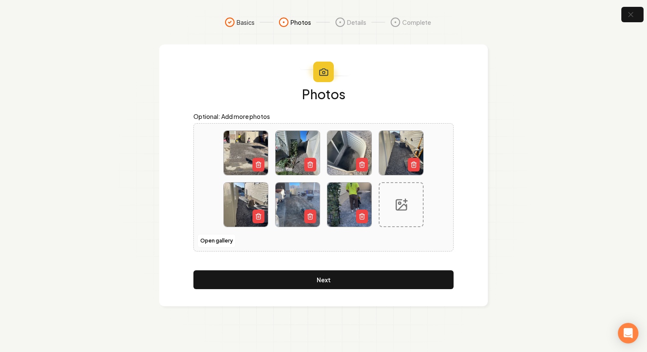
type input "**********"
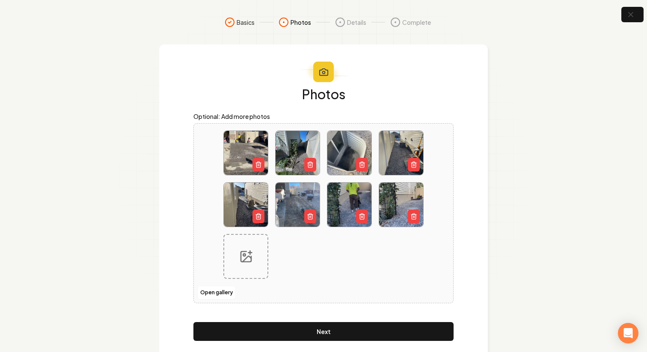
click at [245, 254] on circle at bounding box center [244, 255] width 2 height 2
click at [258, 252] on div at bounding box center [245, 256] width 45 height 45
type input "**********"
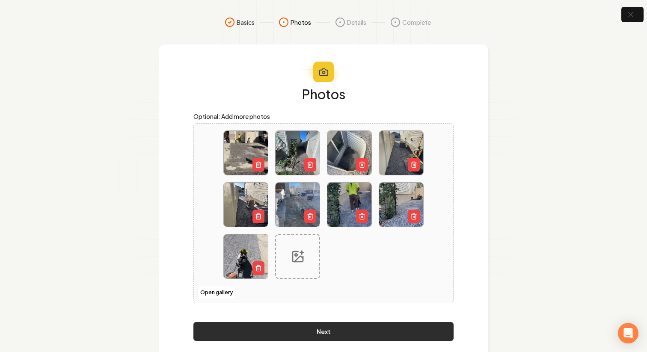
click at [369, 336] on button "Next" at bounding box center [323, 331] width 260 height 19
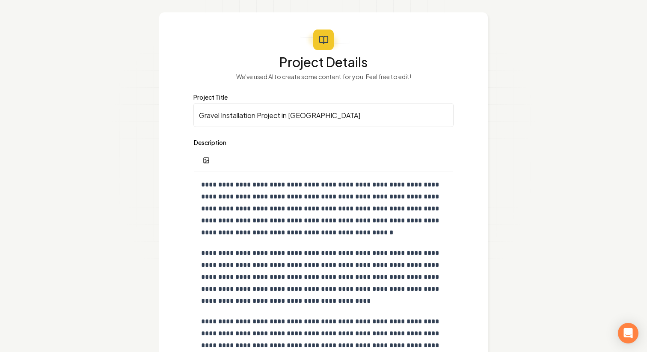
scroll to position [27, 0]
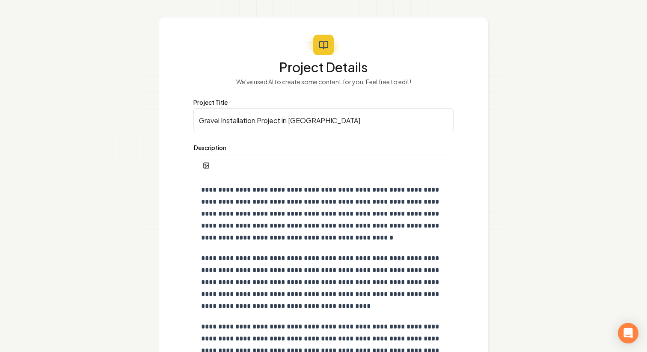
click at [219, 122] on input "Gravel Installation Project in Eagle Mountain" at bounding box center [323, 120] width 260 height 24
type input "Gravel Driveway + Side Yard Installation Project in Eagle Mountain"
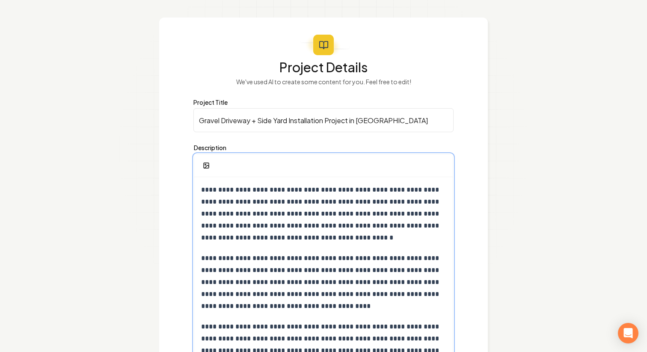
click at [364, 181] on div "**********" at bounding box center [323, 316] width 258 height 279
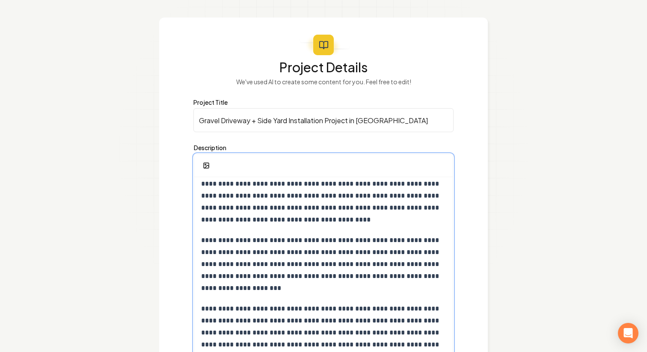
scroll to position [109, 0]
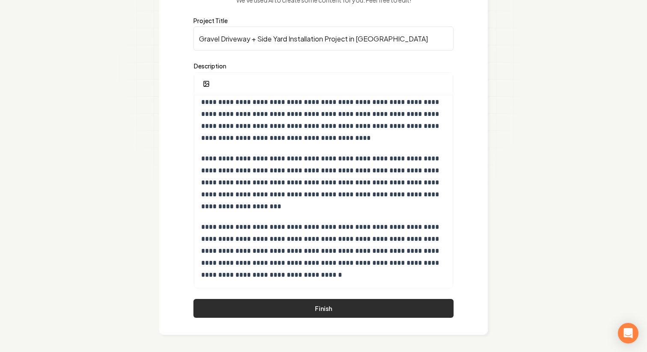
click at [374, 313] on button "Finish" at bounding box center [323, 308] width 260 height 19
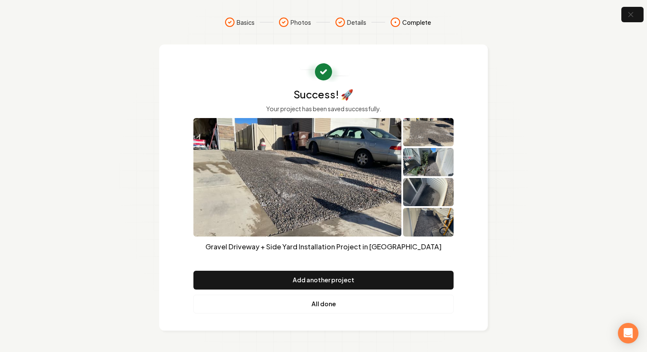
scroll to position [0, 0]
click at [436, 218] on img at bounding box center [428, 222] width 50 height 28
click at [344, 307] on link "All done" at bounding box center [323, 304] width 260 height 19
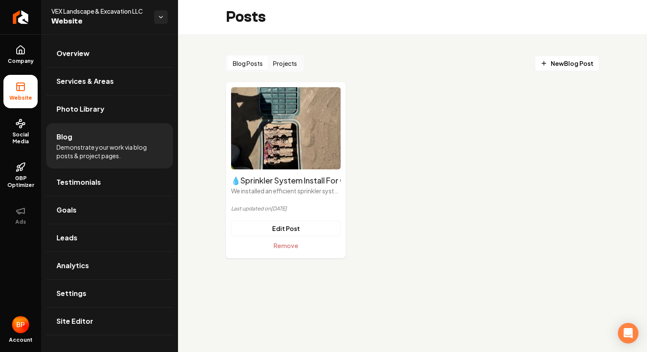
click at [291, 68] on button "Projects" at bounding box center [285, 63] width 34 height 14
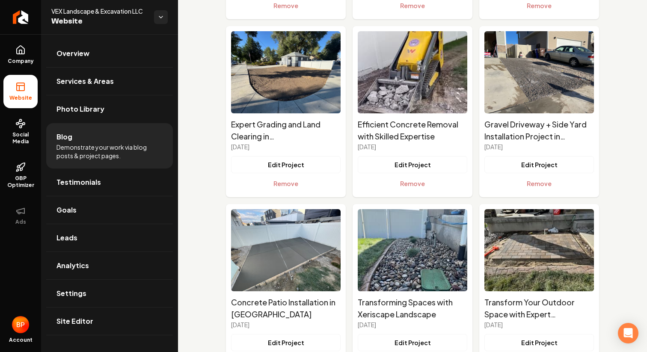
scroll to position [906, 0]
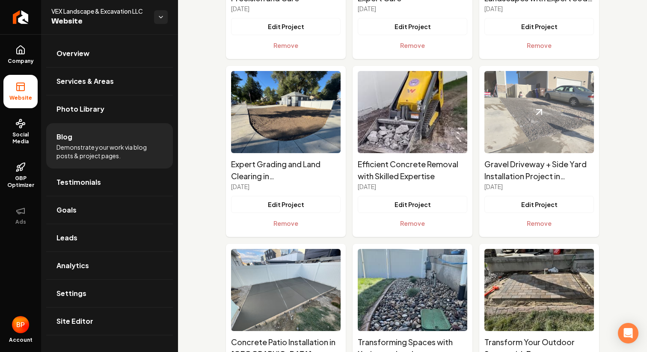
click at [548, 135] on img "Main content area" at bounding box center [539, 112] width 110 height 82
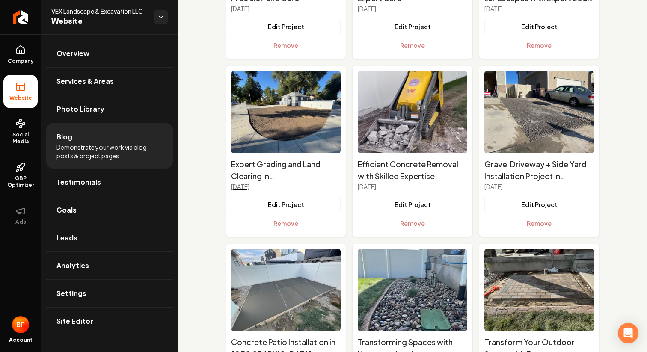
click at [293, 163] on h2 "Expert Grading and Land Clearing in Salt Lake City" at bounding box center [286, 170] width 110 height 24
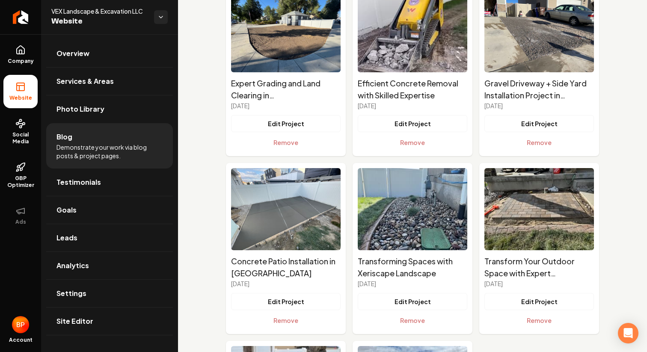
scroll to position [987, 0]
click at [522, 261] on h2 "Transform Your Outdoor Space with Expert Hardscaping" at bounding box center [539, 267] width 110 height 24
click at [545, 302] on button "Edit Project" at bounding box center [539, 301] width 110 height 17
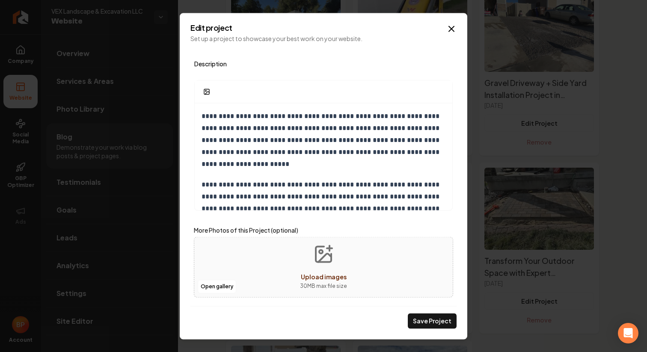
scroll to position [33, 0]
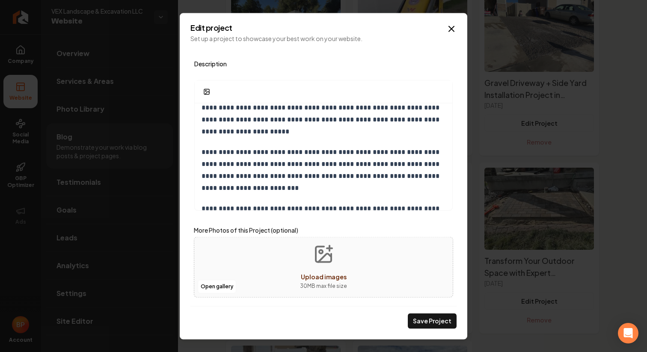
click at [318, 285] on p "30 MB max file size" at bounding box center [323, 286] width 47 height 9
click at [318, 249] on icon "Upload images" at bounding box center [323, 254] width 21 height 21
click at [351, 267] on button "Upload images 30 MB max file size" at bounding box center [323, 267] width 61 height 60
type input "**********"
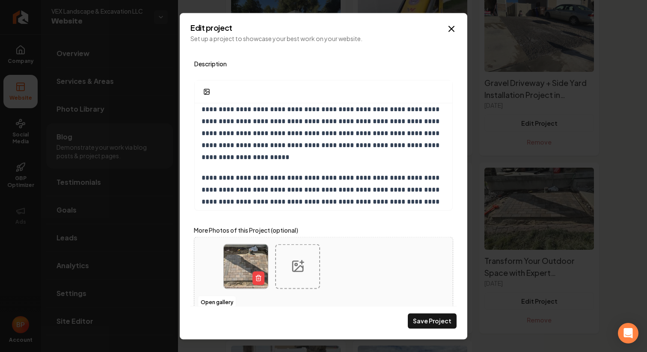
scroll to position [0, 0]
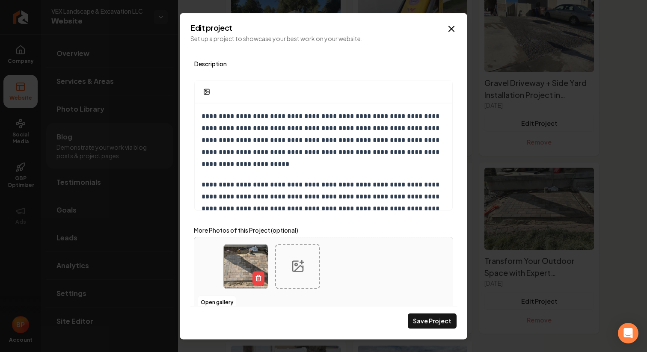
click at [337, 267] on div "Main content area" at bounding box center [323, 275] width 214 height 76
type input "**********"
click at [350, 264] on icon "Main content area" at bounding box center [350, 267] width 14 height 14
type input "**********"
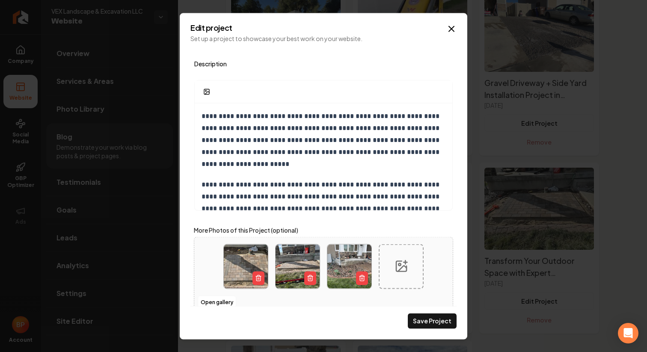
click at [407, 260] on icon "Main content area" at bounding box center [401, 267] width 14 height 14
click at [387, 258] on div "Main content area" at bounding box center [401, 266] width 45 height 45
type input "**********"
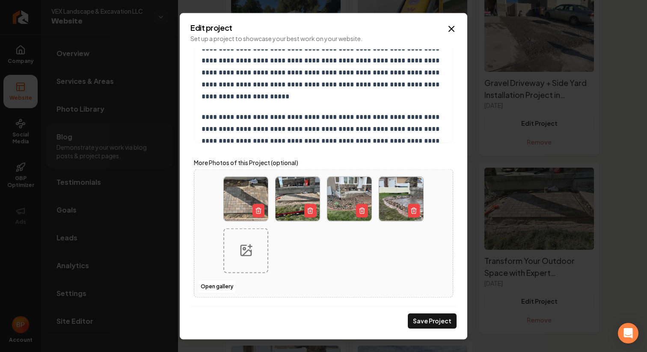
click at [248, 251] on icon "Main content area" at bounding box center [246, 251] width 14 height 14
type input "**********"
click at [302, 251] on icon "Main content area" at bounding box center [298, 253] width 9 height 6
type input "**********"
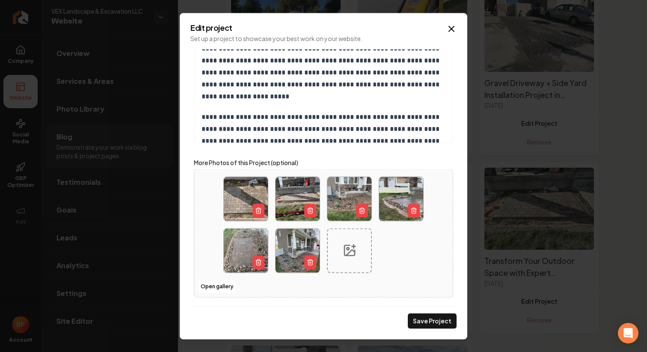
click at [353, 245] on icon "Main content area" at bounding box center [350, 251] width 14 height 14
click at [372, 266] on div "Main content area" at bounding box center [323, 232] width 214 height 127
type input "**********"
click at [399, 246] on icon "Main content area" at bounding box center [401, 251] width 14 height 14
click at [405, 257] on icon "Main content area" at bounding box center [401, 251] width 14 height 14
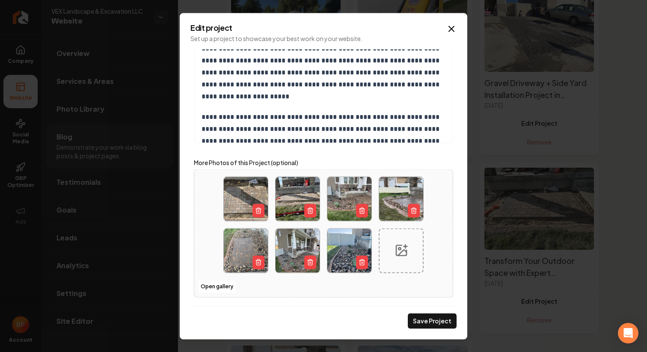
type input "**********"
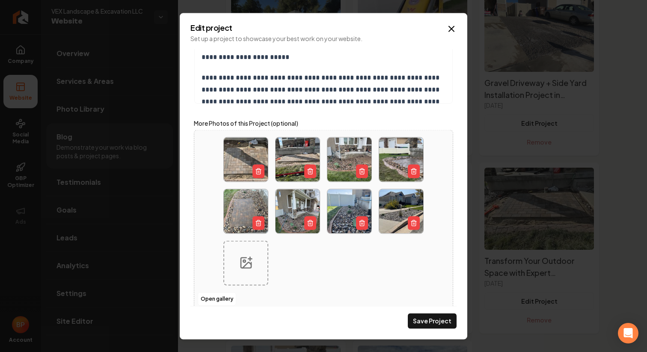
scroll to position [294, 0]
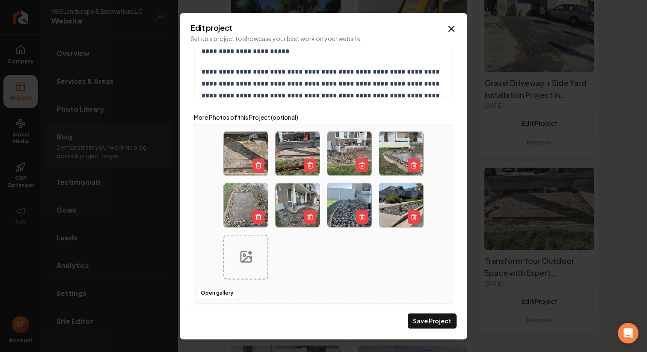
click at [241, 262] on icon "Main content area" at bounding box center [246, 257] width 10 height 10
type input "**********"
click at [296, 267] on div "Main content area" at bounding box center [297, 256] width 45 height 45
click at [308, 264] on div "Main content area" at bounding box center [297, 256] width 45 height 45
type input "**********"
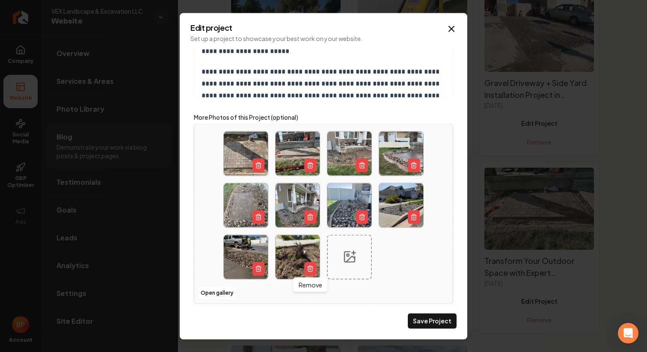
click at [357, 255] on div "Main content area" at bounding box center [349, 256] width 45 height 45
click at [346, 260] on icon "Main content area" at bounding box center [350, 257] width 14 height 14
type input "**********"
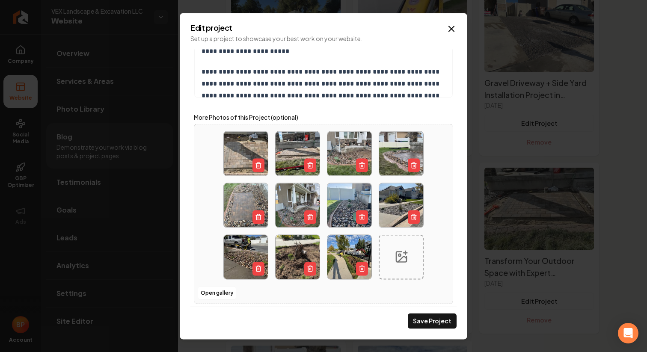
click at [415, 254] on div "Main content area" at bounding box center [401, 256] width 45 height 45
click at [404, 257] on icon "Main content area" at bounding box center [402, 260] width 9 height 6
type input "**********"
click at [246, 301] on div "Main content area" at bounding box center [245, 308] width 45 height 45
click at [268, 303] on div "Main content area" at bounding box center [323, 239] width 214 height 231
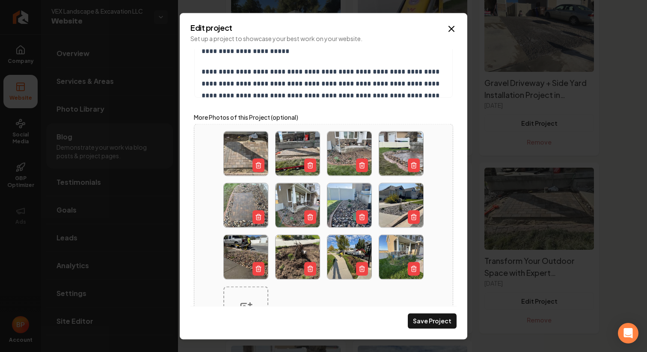
type input "**********"
click at [269, 200] on div "Main content area" at bounding box center [323, 239] width 214 height 231
click at [293, 206] on img "Main content area" at bounding box center [298, 205] width 44 height 44
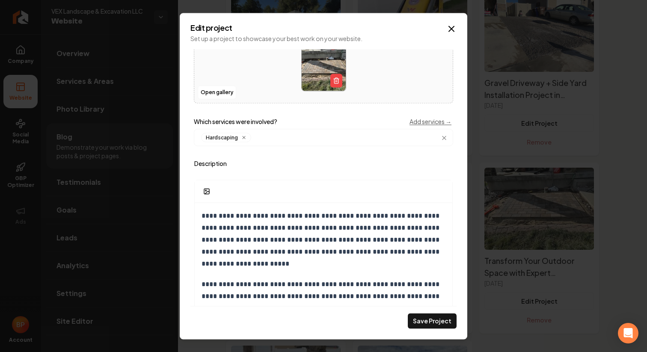
scroll to position [0, 0]
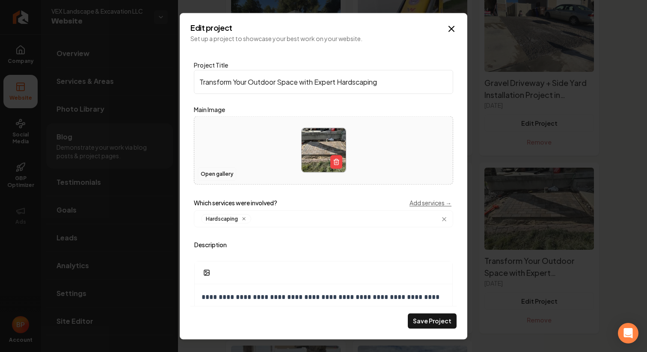
click at [213, 175] on button "Open gallery" at bounding box center [217, 174] width 39 height 14
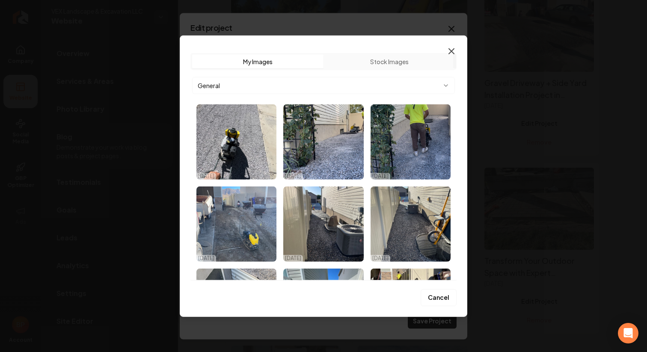
click at [448, 47] on icon "button" at bounding box center [451, 51] width 10 height 10
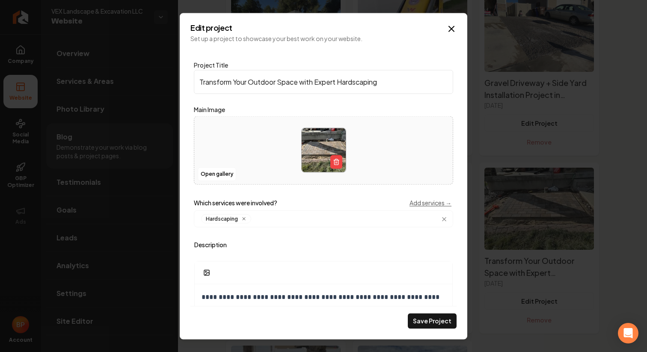
drag, startPoint x: 431, startPoint y: 320, endPoint x: 379, endPoint y: 106, distance: 219.7
click at [379, 106] on form "**********" at bounding box center [323, 188] width 266 height 279
drag, startPoint x: 402, startPoint y: 84, endPoint x: 166, endPoint y: 81, distance: 235.8
type input "Beautiful Paver Patio + Xeriscaping"
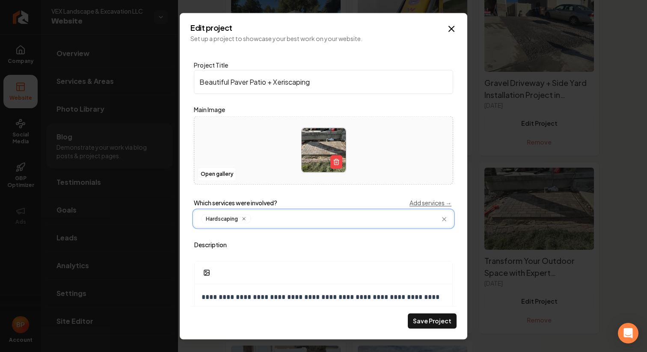
click at [373, 214] on input "Main content area" at bounding box center [351, 218] width 193 height 9
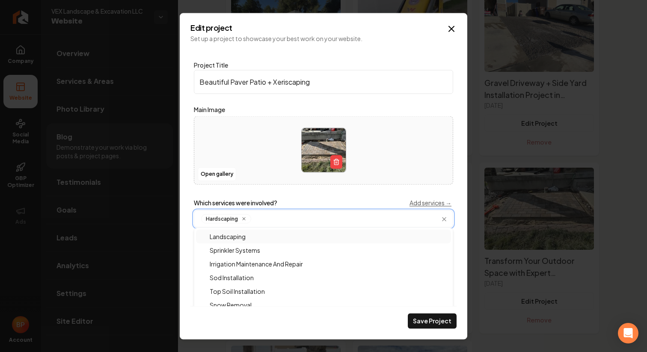
click at [274, 236] on div "Landscaping" at bounding box center [323, 236] width 255 height 14
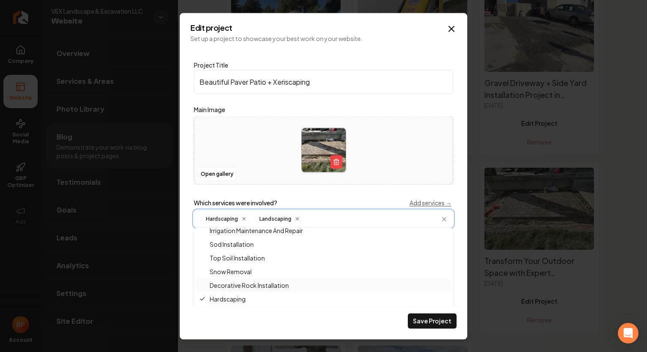
click at [265, 286] on span "Decorative Rock Installation" at bounding box center [243, 285] width 89 height 9
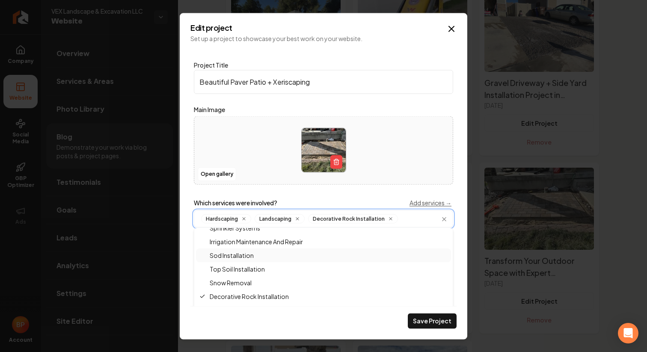
scroll to position [14, 0]
click at [254, 249] on span "Irrigation Maintenance And Repair" at bounding box center [251, 249] width 104 height 9
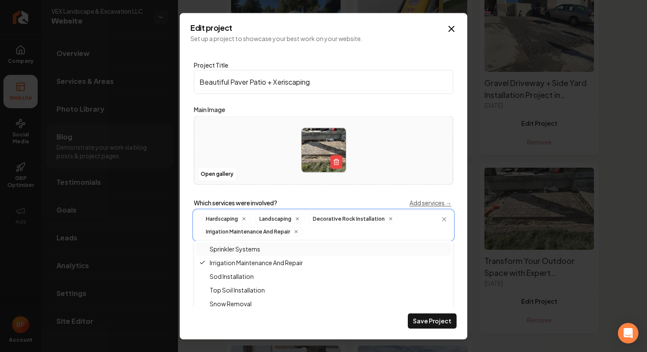
click at [249, 246] on span "Sprinkler Systems" at bounding box center [229, 248] width 61 height 9
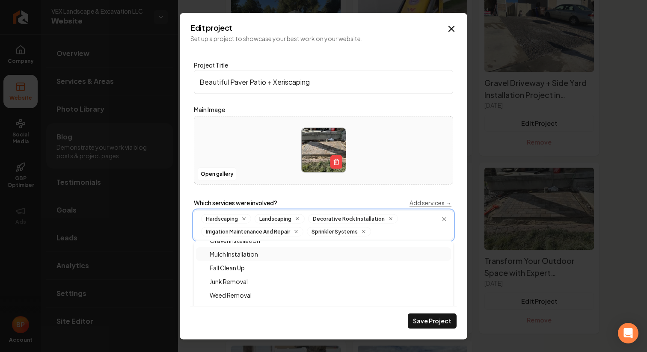
scroll to position [128, 0]
click at [255, 296] on span "Demolition Services" at bounding box center [232, 299] width 66 height 9
click at [247, 251] on span "Demolition Services" at bounding box center [232, 253] width 66 height 9
click at [245, 277] on span "Land Clearing" at bounding box center [223, 280] width 48 height 9
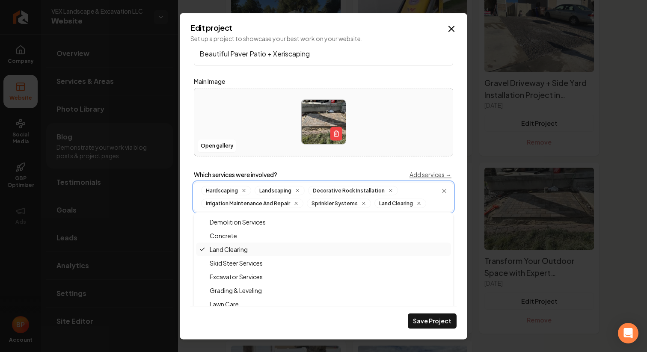
scroll to position [32, 0]
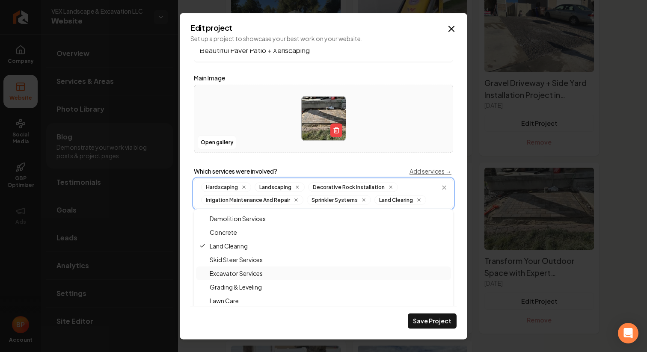
click at [246, 272] on span "Excavator Services" at bounding box center [230, 273] width 63 height 9
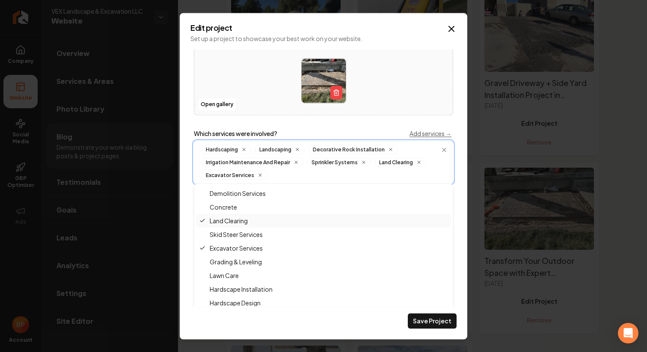
scroll to position [73, 0]
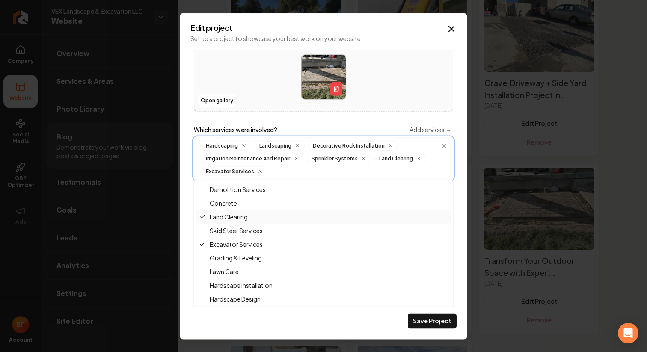
click at [246, 256] on span "Grading & Leveling" at bounding box center [230, 258] width 62 height 9
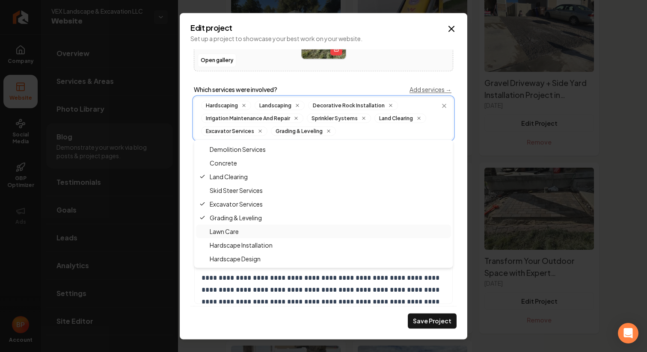
scroll to position [127, 0]
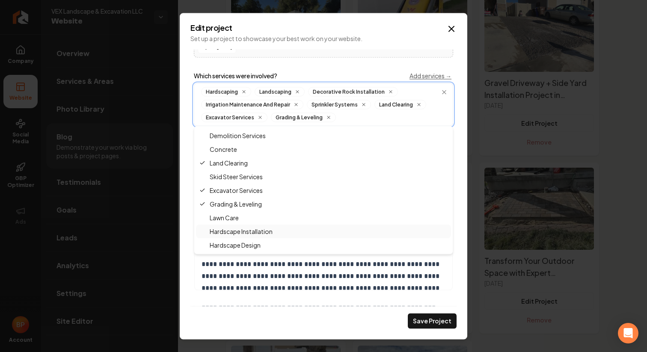
click at [252, 234] on span "Hardscape Installation" at bounding box center [235, 231] width 73 height 9
click at [251, 243] on span "Hardscape Design" at bounding box center [229, 245] width 61 height 9
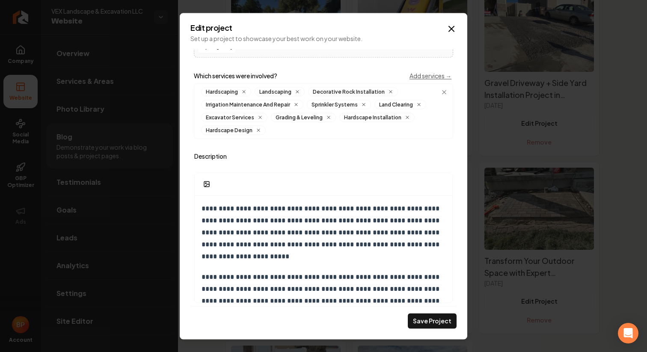
click at [416, 290] on p "**********" at bounding box center [324, 295] width 244 height 48
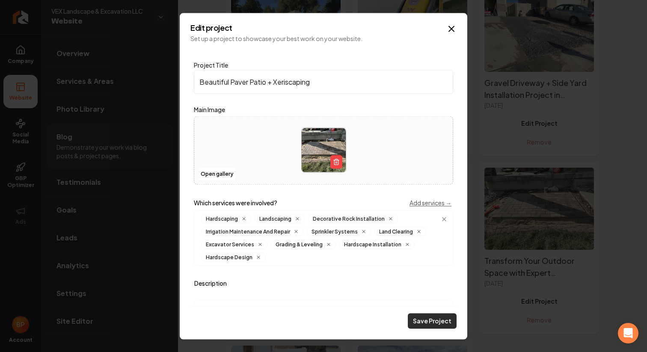
click at [437, 319] on button "Save Project" at bounding box center [432, 320] width 49 height 15
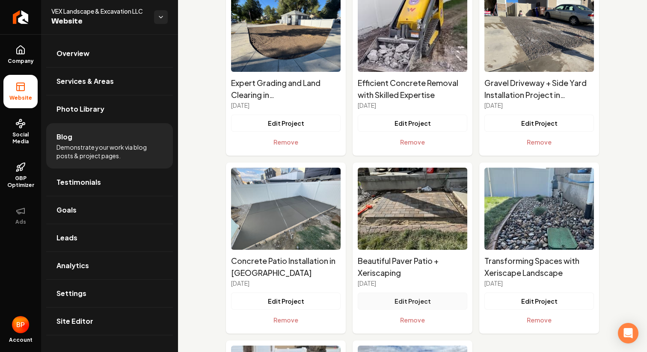
click at [422, 301] on button "Edit Project" at bounding box center [413, 301] width 110 height 17
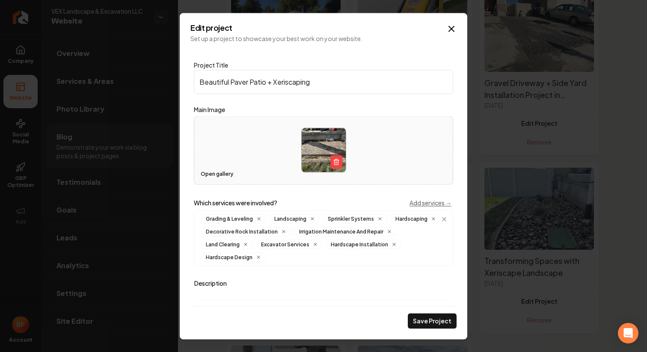
click at [220, 169] on button "Open gallery" at bounding box center [217, 174] width 39 height 14
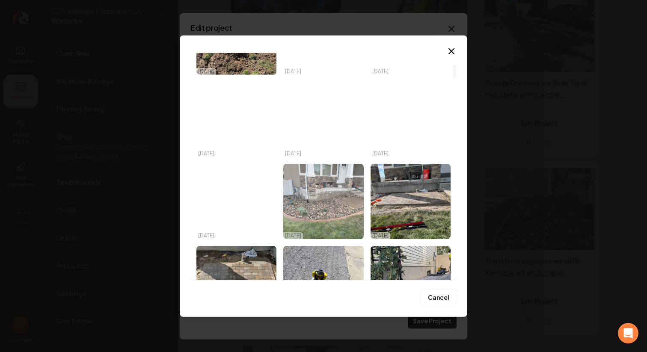
scroll to position [184, 0]
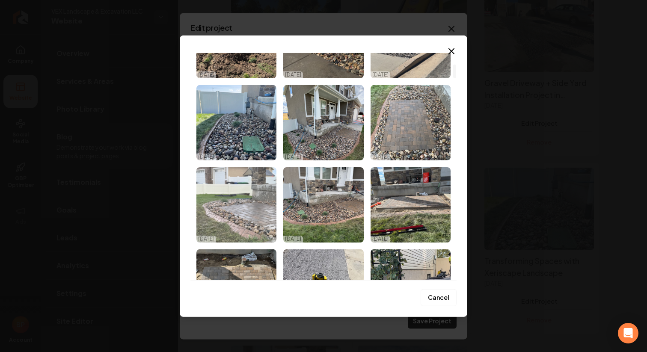
click at [256, 205] on img "Select image image_68e6e1e05c7cd75eb8327362.heic" at bounding box center [236, 204] width 80 height 75
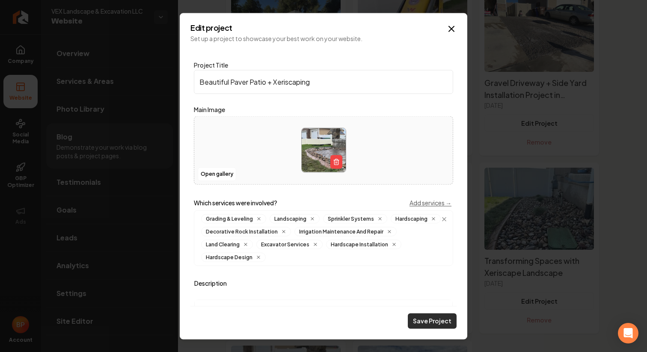
click at [430, 316] on button "Save Project" at bounding box center [432, 320] width 49 height 15
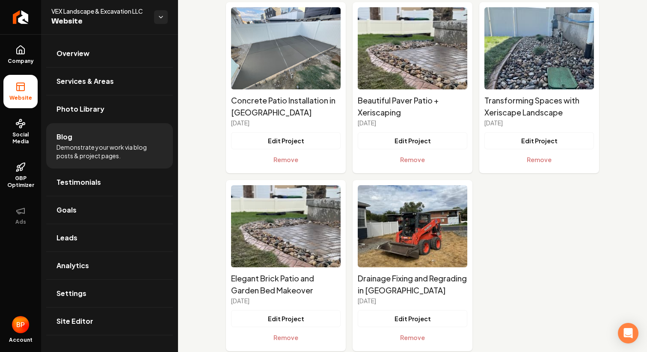
scroll to position [1149, 0]
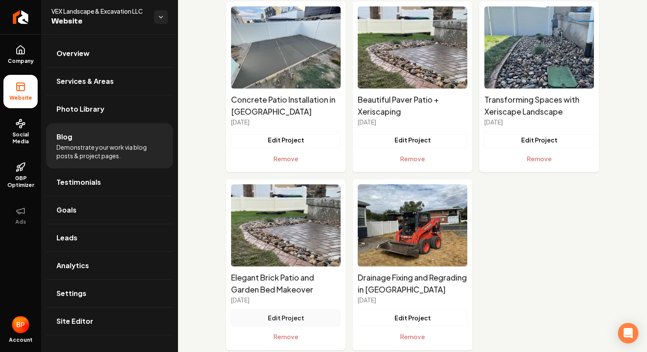
click at [311, 316] on button "Edit Project" at bounding box center [286, 317] width 110 height 17
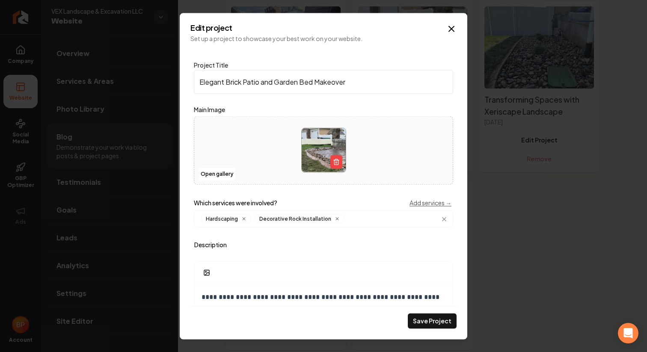
click at [235, 180] on div "Open gallery" at bounding box center [323, 150] width 259 height 68
click at [202, 174] on button "Open gallery" at bounding box center [217, 174] width 39 height 14
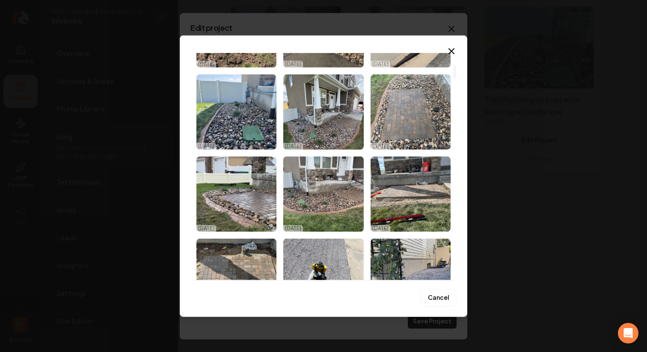
scroll to position [196, 0]
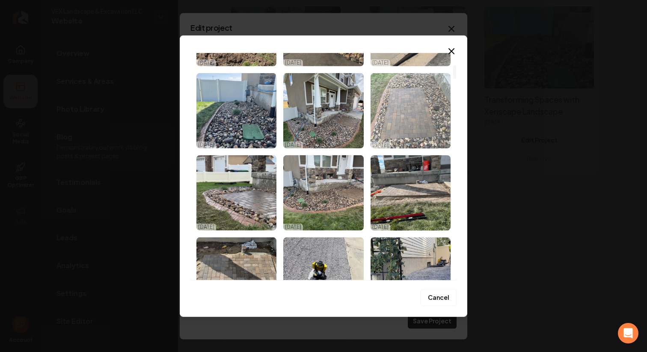
click at [421, 122] on img "Select image image_68e6e1f75c7cd75eb83340ee.heic" at bounding box center [411, 110] width 80 height 75
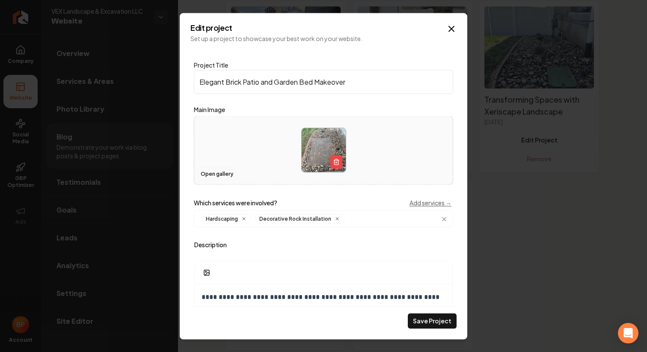
click at [224, 178] on button "Open gallery" at bounding box center [217, 174] width 39 height 14
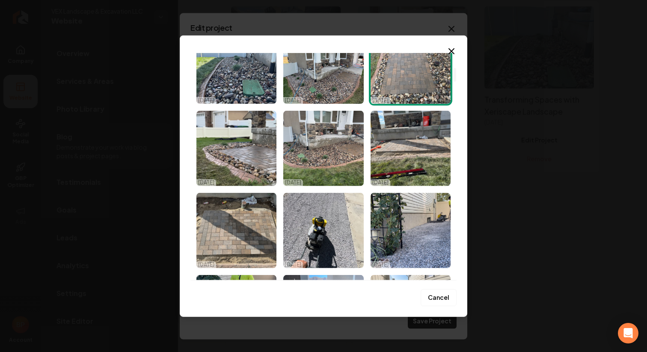
scroll to position [258, 0]
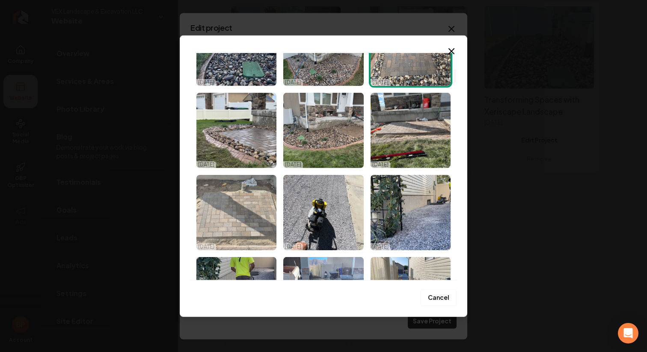
click at [234, 222] on img "Select image image_68e6e1925c7cd75eb830005e.heic" at bounding box center [236, 212] width 80 height 75
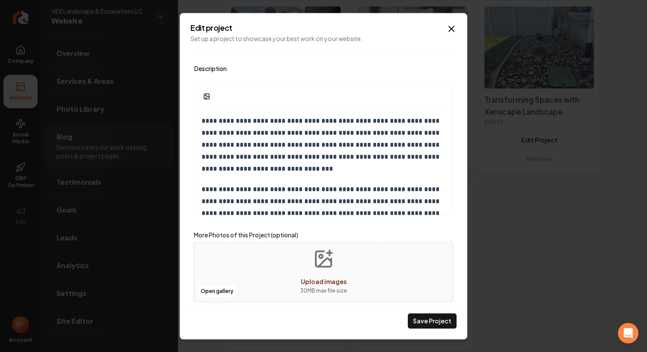
scroll to position [181, 0]
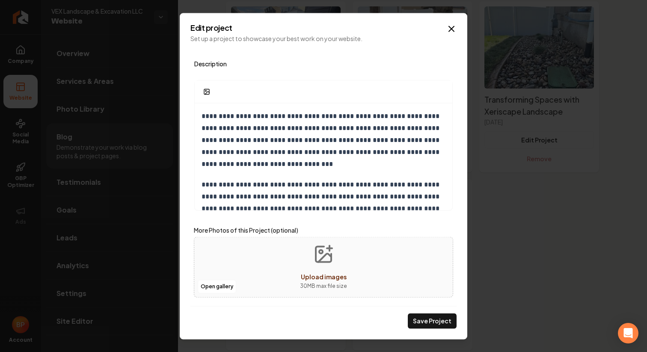
click at [308, 295] on button "Upload images 30 MB max file size" at bounding box center [323, 267] width 61 height 60
click at [215, 287] on button "Open gallery" at bounding box center [217, 287] width 39 height 14
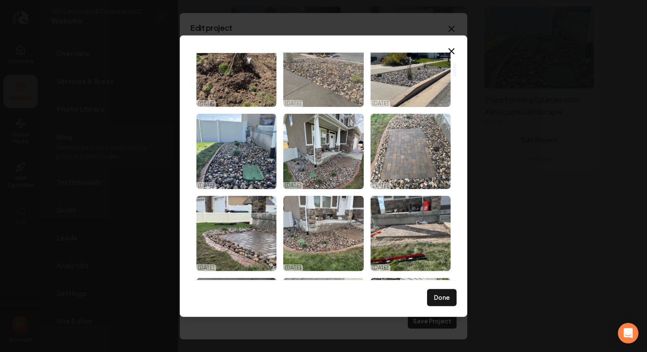
scroll to position [159, 0]
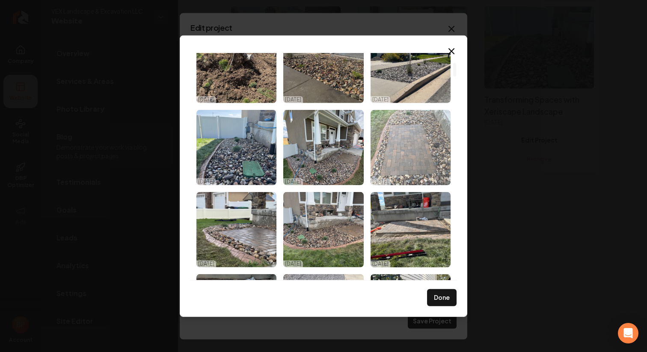
click at [398, 141] on img "Select image image_68e6e1f75c7cd75eb83340ee.heic" at bounding box center [411, 147] width 80 height 75
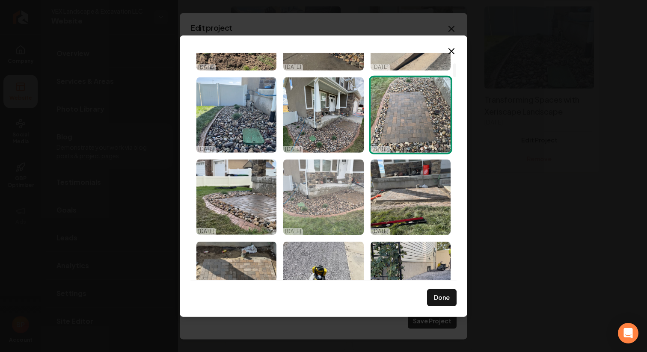
scroll to position [195, 0]
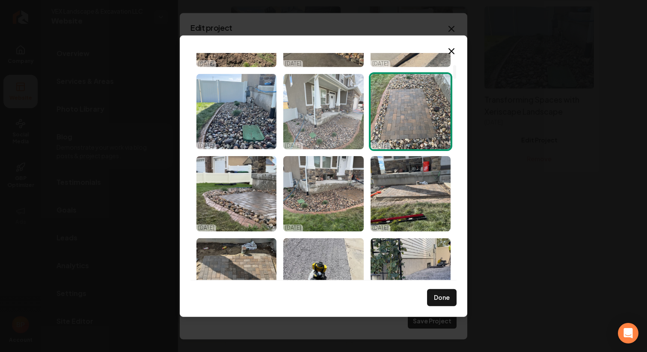
click at [326, 133] on img "Select image image_68e6e21d5c7cd75eb83464b2.HEIC" at bounding box center [323, 111] width 80 height 75
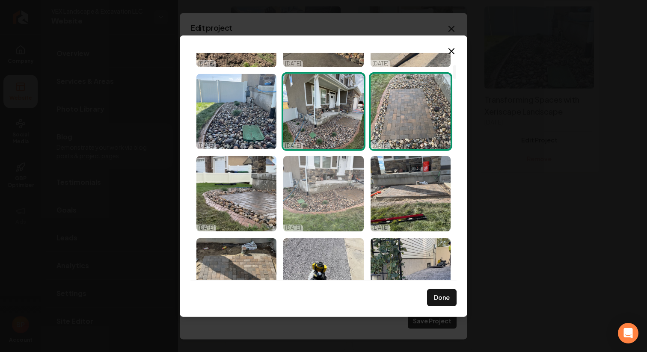
click at [332, 187] on img "Select image image_68e6e1c85c7cd75eb831c51e.heic" at bounding box center [323, 193] width 80 height 75
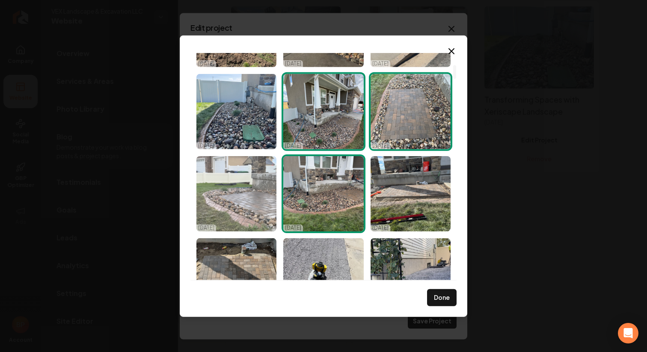
click at [270, 196] on img "Select image image_68e6e1e05c7cd75eb8327362.heic" at bounding box center [236, 193] width 80 height 75
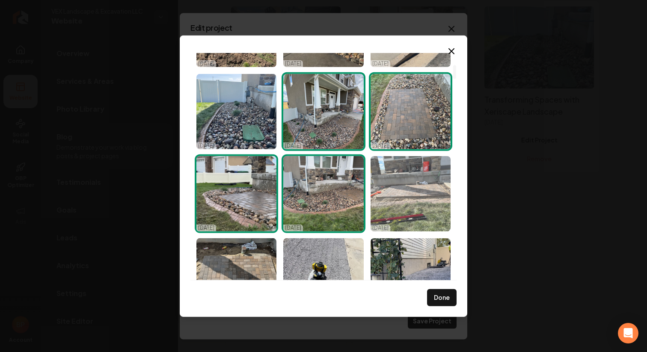
click at [410, 196] on img "Select image image_68e6e1ad5c7cd75eb830f625.heic" at bounding box center [411, 193] width 80 height 75
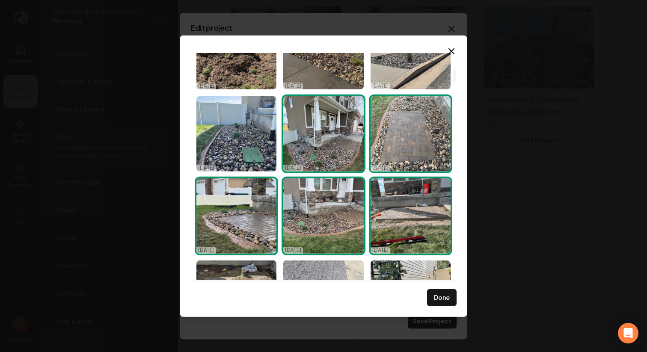
scroll to position [0, 0]
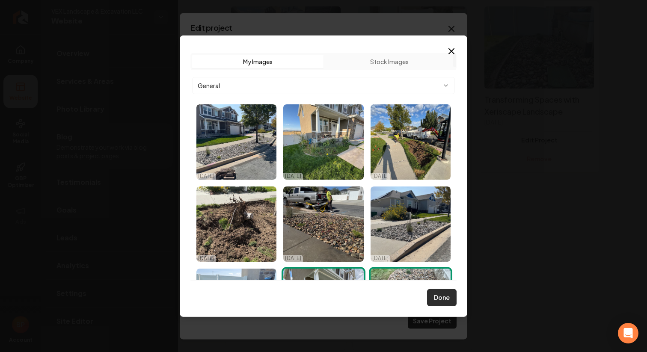
click at [442, 302] on button "Done" at bounding box center [442, 297] width 30 height 17
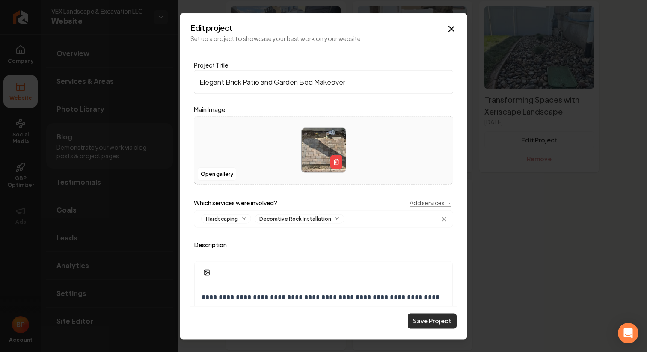
click at [445, 326] on button "Save Project" at bounding box center [432, 320] width 49 height 15
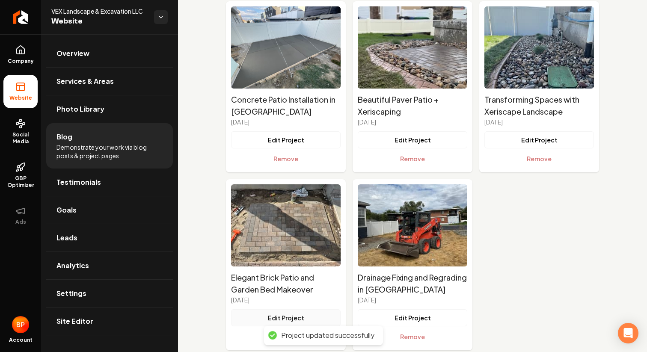
click at [291, 316] on button "Edit Project" at bounding box center [286, 317] width 110 height 17
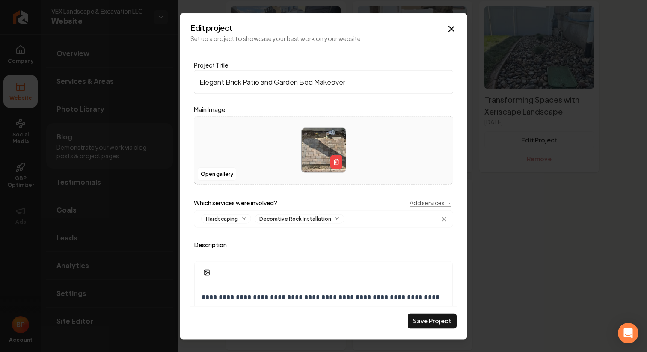
click at [374, 224] on div "Hardscaping Decorative Rock Installation" at bounding box center [323, 218] width 259 height 17
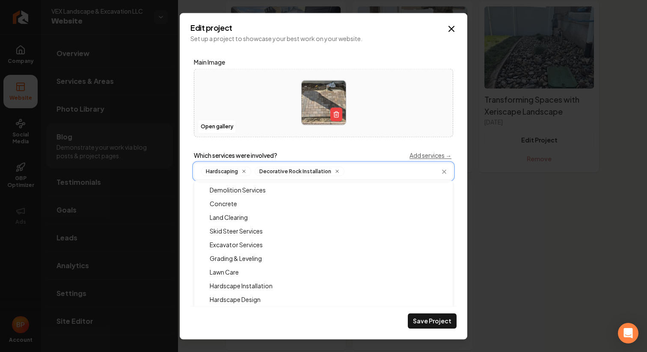
scroll to position [56, 0]
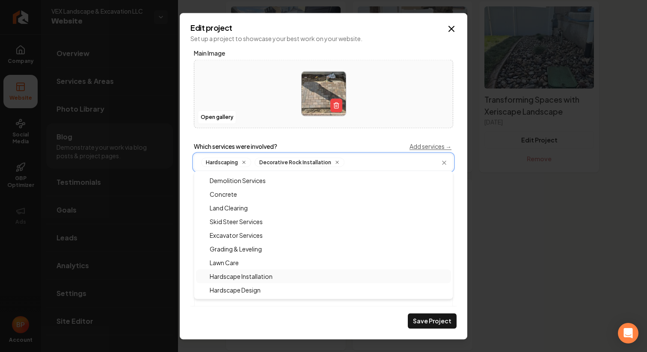
click at [268, 273] on span "Hardscape Installation" at bounding box center [235, 276] width 73 height 9
click at [263, 288] on div "Hardscape Design" at bounding box center [323, 290] width 255 height 14
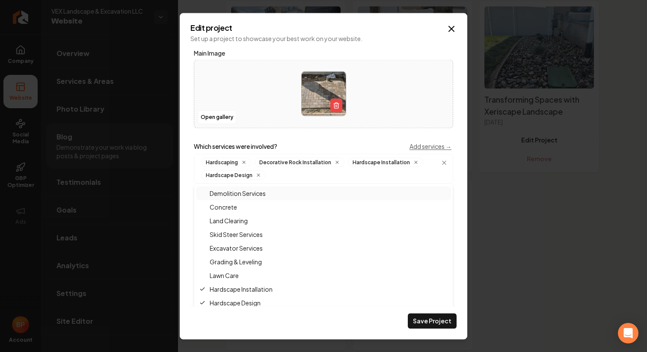
click at [377, 129] on div "**********" at bounding box center [323, 177] width 266 height 257
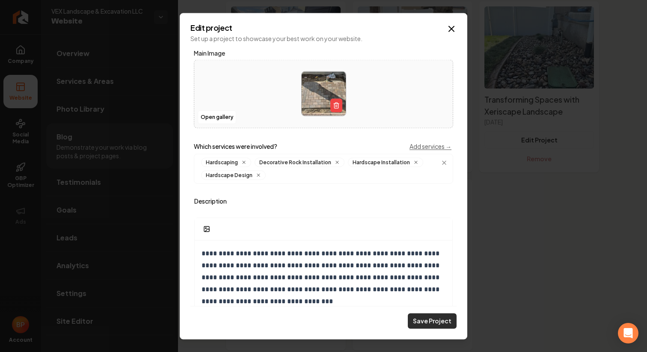
click at [428, 315] on button "Save Project" at bounding box center [432, 320] width 49 height 15
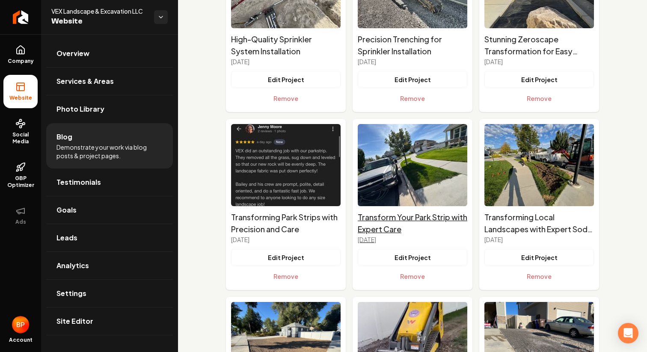
scroll to position [672, 0]
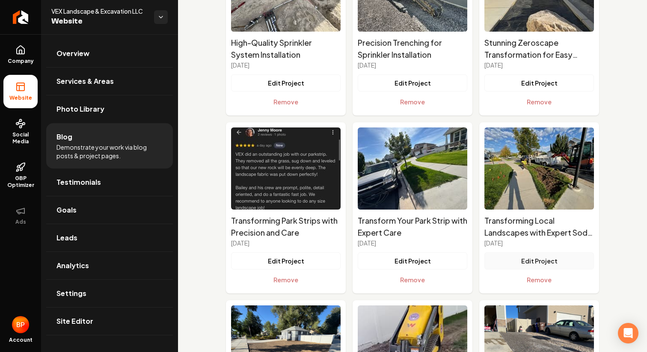
click at [556, 260] on button "Edit Project" at bounding box center [539, 260] width 110 height 17
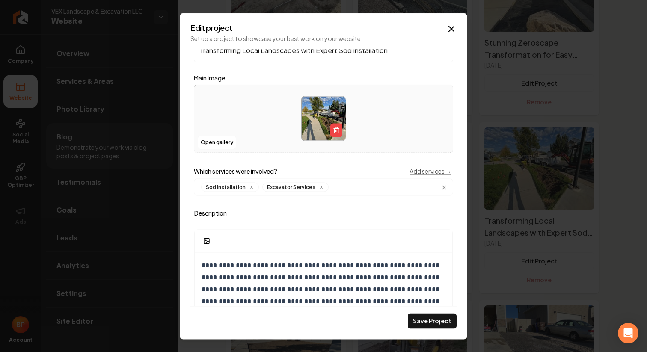
scroll to position [32, 0]
click at [362, 182] on input "Main content area" at bounding box center [390, 186] width 116 height 9
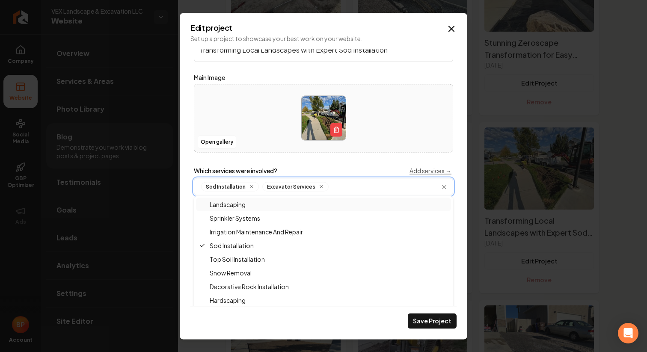
click at [258, 203] on div "Landscaping" at bounding box center [323, 204] width 255 height 14
click at [265, 229] on span "Irrigation Maintenance And Repair" at bounding box center [251, 231] width 104 height 9
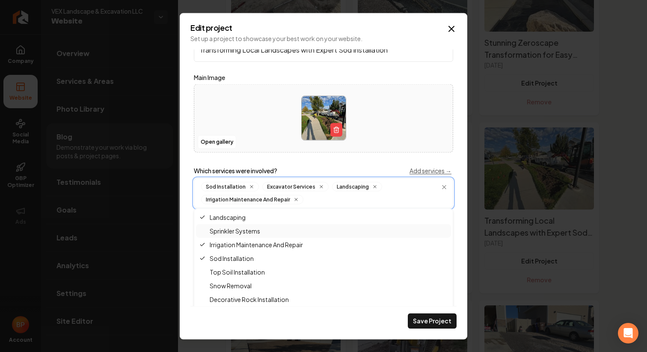
click at [259, 228] on span "Sprinkler Systems" at bounding box center [229, 230] width 61 height 9
click at [264, 250] on span "Decorative Rock Installation" at bounding box center [243, 248] width 89 height 9
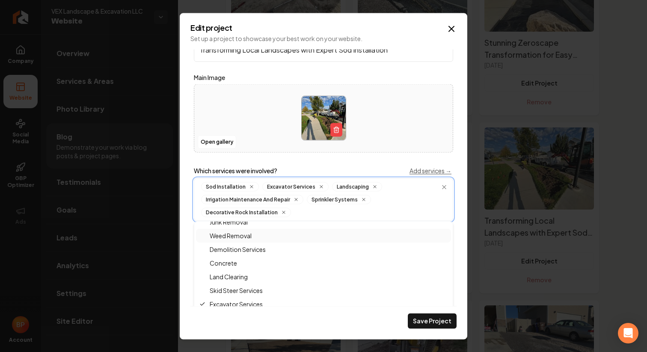
scroll to position [177, 0]
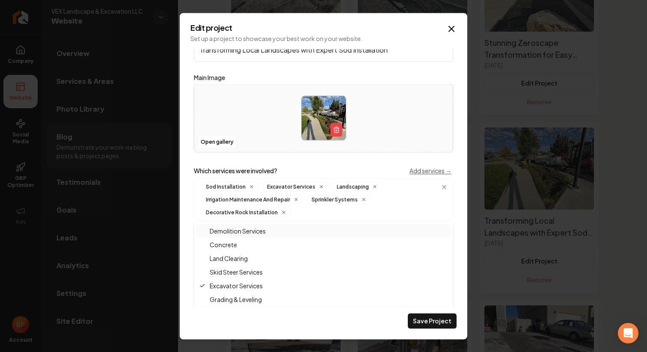
click at [437, 160] on div "**********" at bounding box center [323, 177] width 266 height 257
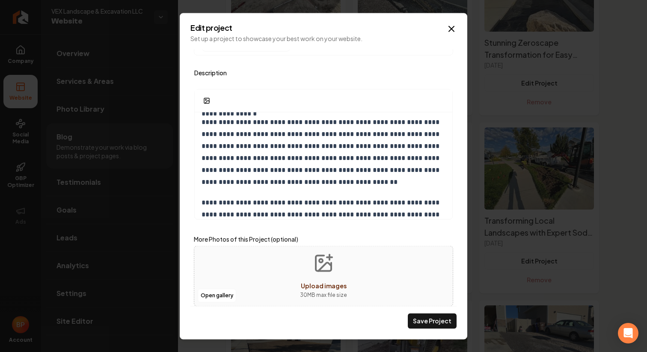
scroll to position [207, 0]
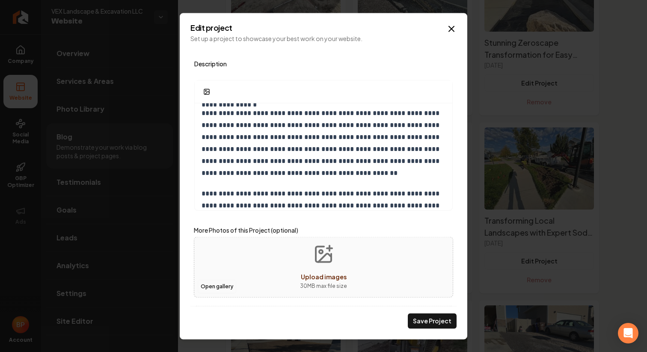
click at [228, 288] on button "Open gallery" at bounding box center [217, 287] width 39 height 14
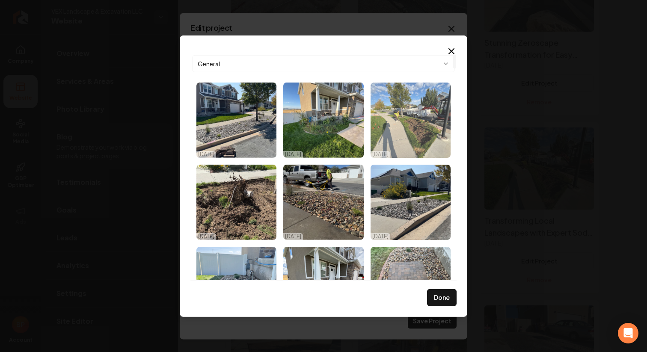
scroll to position [25, 0]
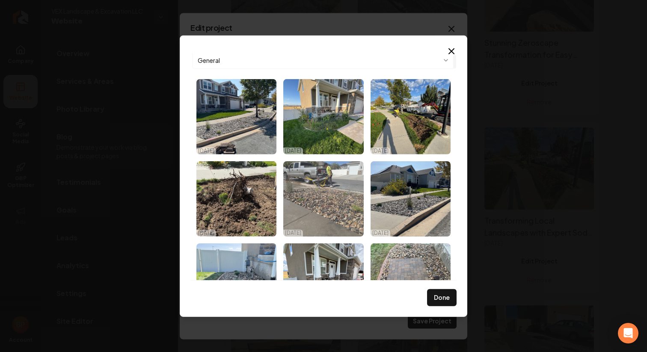
click at [338, 198] on img "Select image image_68e6e27a5c7cd75eb8375995.heic" at bounding box center [323, 198] width 80 height 75
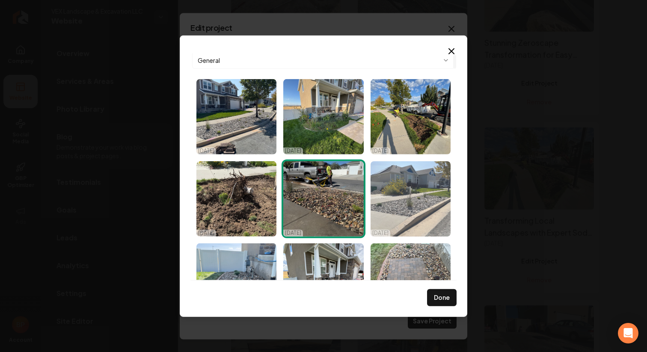
click at [400, 199] on img "Select image image_68e6e2655c7cd75eb836b3b2.heic" at bounding box center [411, 198] width 80 height 75
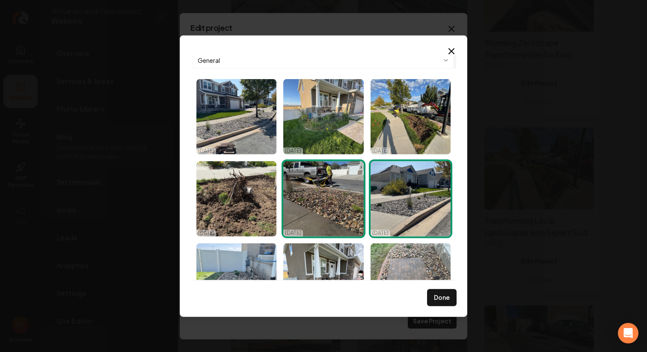
click at [400, 199] on img "Select image image_68e6e2655c7cd75eb836b3b2.heic" at bounding box center [411, 198] width 80 height 75
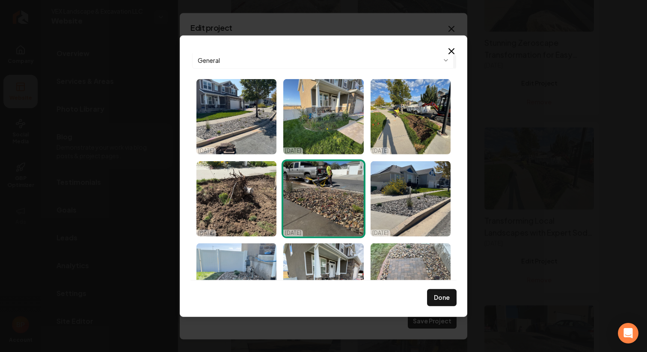
click at [318, 201] on img "Select image image_68e6e27a5c7cd75eb8375995.heic" at bounding box center [323, 198] width 80 height 75
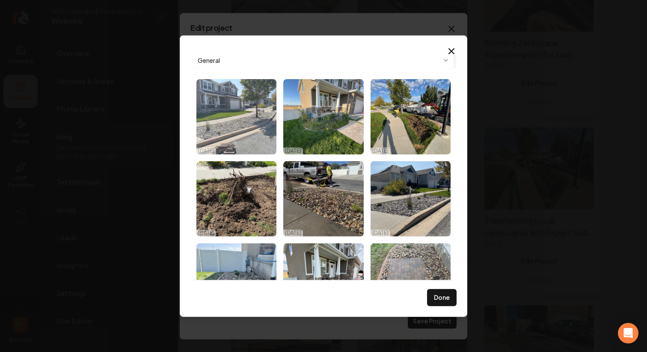
click at [230, 116] on img "Select image image_68e6e2f95c7cd75eb83ac0e3.HEIC" at bounding box center [236, 116] width 80 height 75
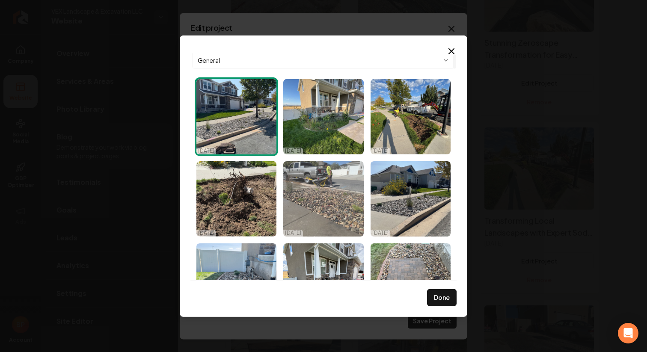
click at [327, 187] on img "Select image image_68e6e27a5c7cd75eb8375995.heic" at bounding box center [323, 198] width 80 height 75
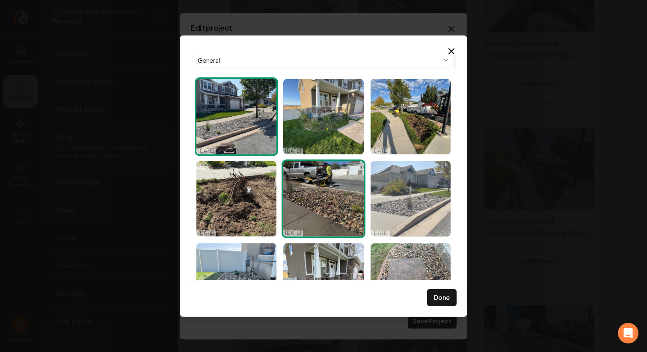
click at [405, 200] on img "Select image image_68e6e2655c7cd75eb836b3b2.heic" at bounding box center [411, 198] width 80 height 75
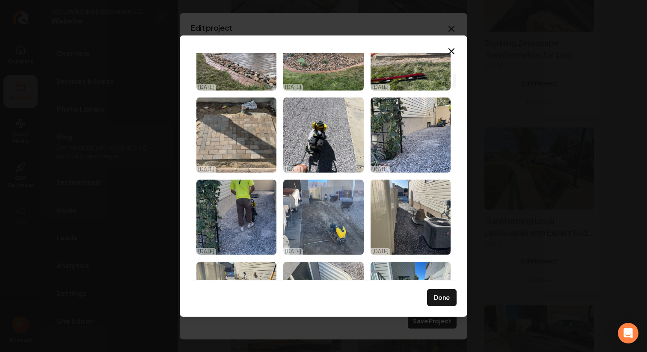
scroll to position [340, 0]
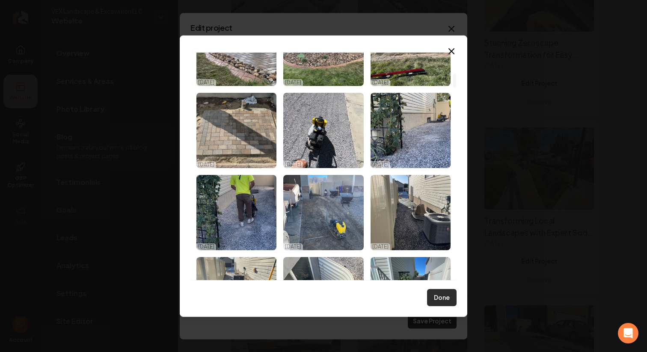
click at [441, 298] on button "Done" at bounding box center [442, 297] width 30 height 17
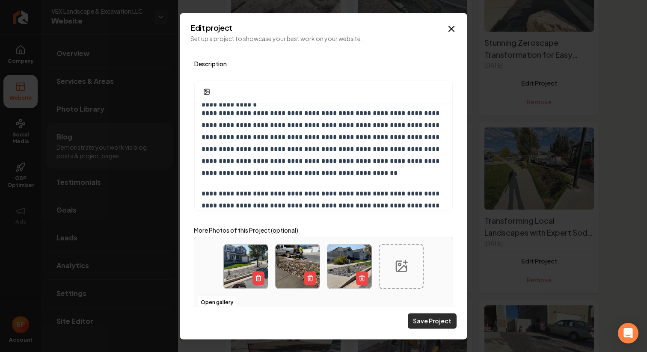
click at [433, 321] on button "Save Project" at bounding box center [432, 320] width 49 height 15
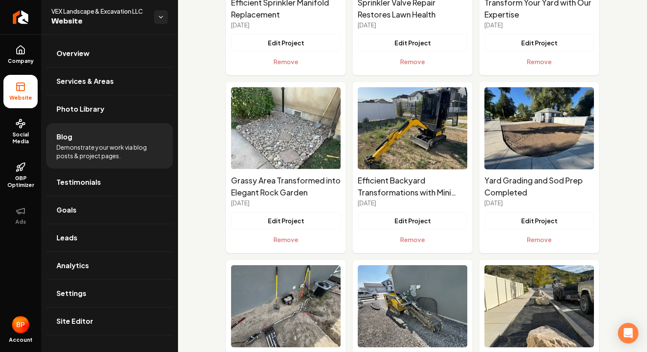
scroll to position [356, 0]
click at [303, 216] on button "Edit Project" at bounding box center [286, 221] width 110 height 17
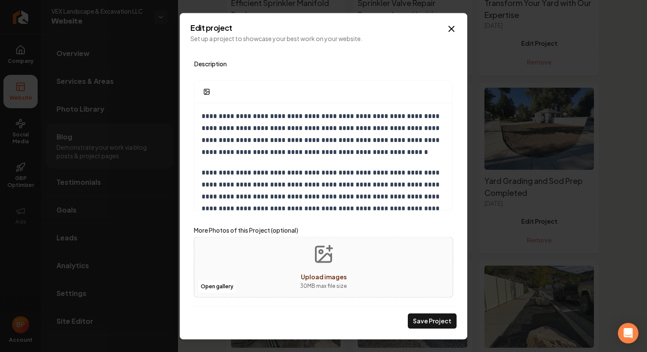
scroll to position [0, 0]
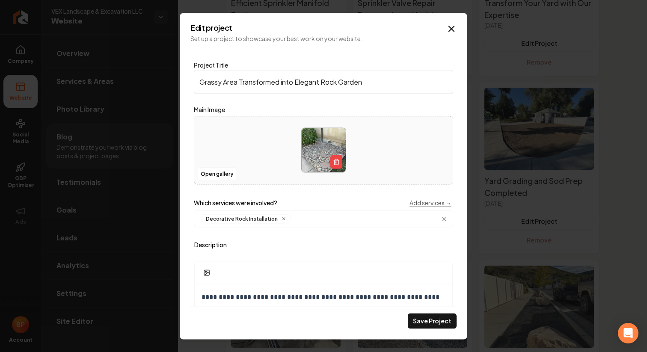
click at [389, 81] on input "Grassy Area Transformed into Elegant Rock Garden" at bounding box center [323, 82] width 259 height 24
drag, startPoint x: 376, startPoint y: 86, endPoint x: 341, endPoint y: 84, distance: 34.7
click at [341, 84] on input "Grassy Area Transformed into Elegant Rock Garden" at bounding box center [323, 82] width 259 height 24
type input "Grassy Area Transformed into Elegant Rock & Paver Path"
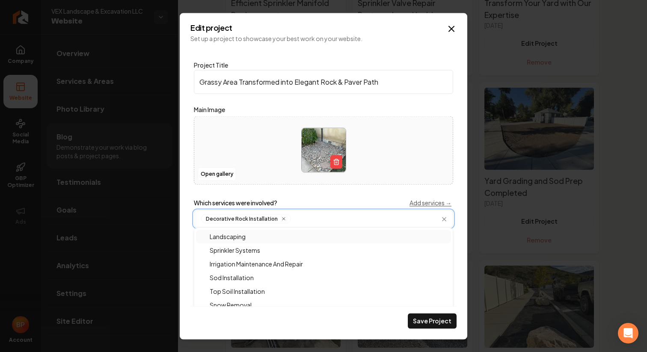
click at [359, 222] on input "Main content area" at bounding box center [370, 218] width 153 height 9
click at [359, 218] on input "Main content area" at bounding box center [370, 218] width 153 height 9
click at [267, 239] on div "Landscaping" at bounding box center [323, 236] width 255 height 14
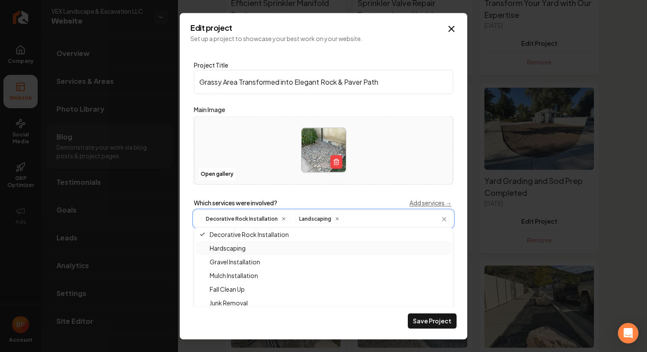
click at [249, 251] on div "Hardscaping" at bounding box center [323, 248] width 255 height 14
click at [245, 258] on span "Weed Removal" at bounding box center [225, 258] width 52 height 9
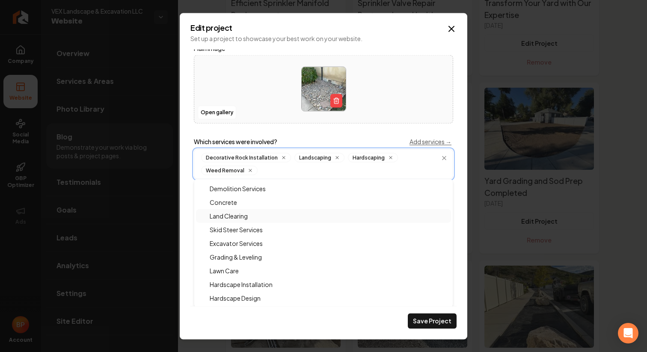
scroll to position [71, 0]
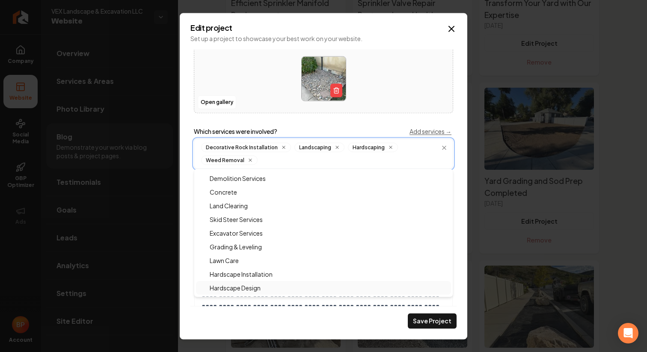
click at [258, 289] on span "Hardscape Design" at bounding box center [229, 288] width 61 height 9
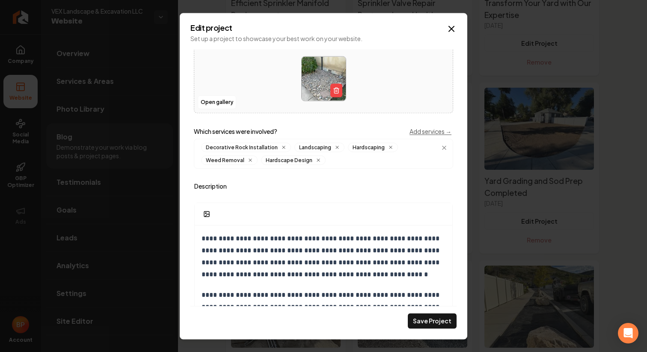
click at [364, 129] on div "Which services were involved? Add services →" at bounding box center [323, 131] width 259 height 9
click at [423, 133] on link "Add services →" at bounding box center [430, 131] width 42 height 9
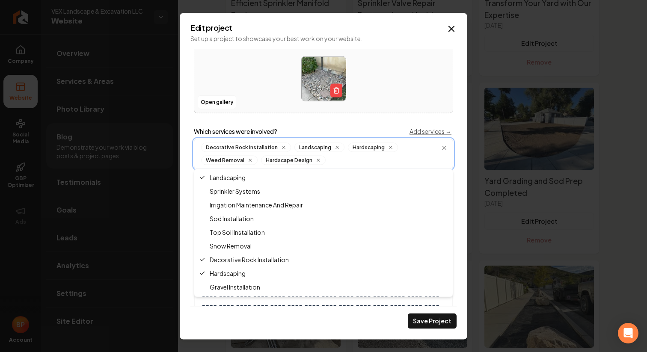
click at [401, 159] on input "Main content area" at bounding box center [388, 159] width 119 height 9
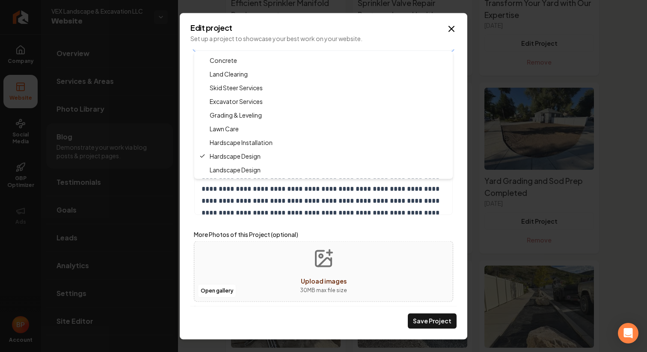
scroll to position [194, 0]
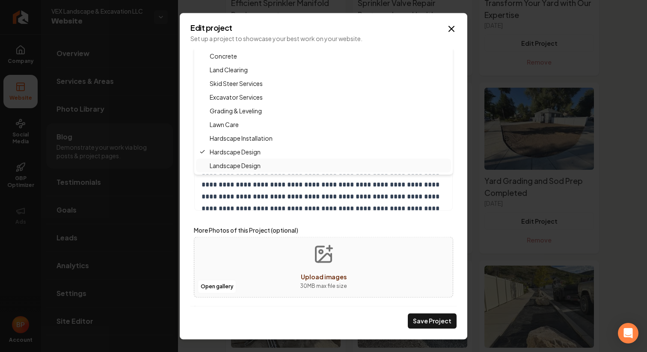
click at [259, 165] on span "Landscape Design" at bounding box center [229, 165] width 61 height 9
click at [294, 187] on p "**********" at bounding box center [324, 202] width 244 height 72
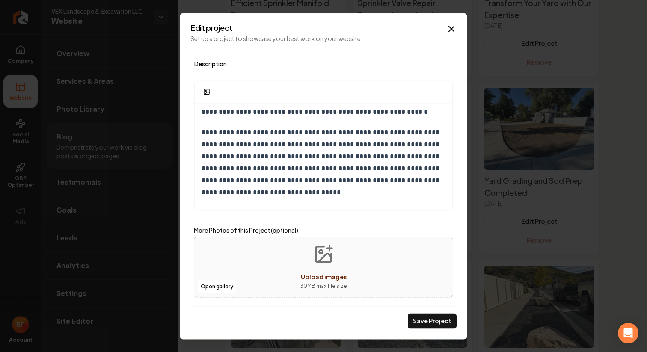
scroll to position [53, 0]
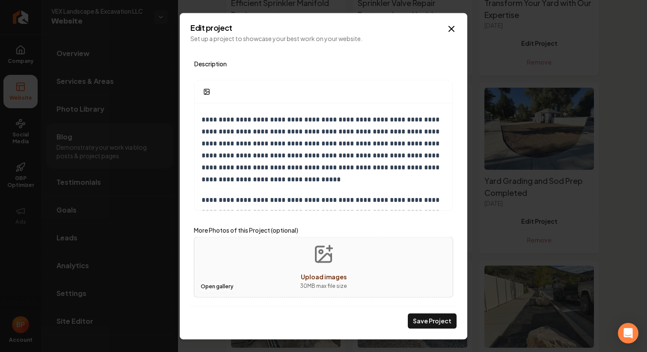
click at [218, 283] on button "Open gallery" at bounding box center [217, 287] width 39 height 14
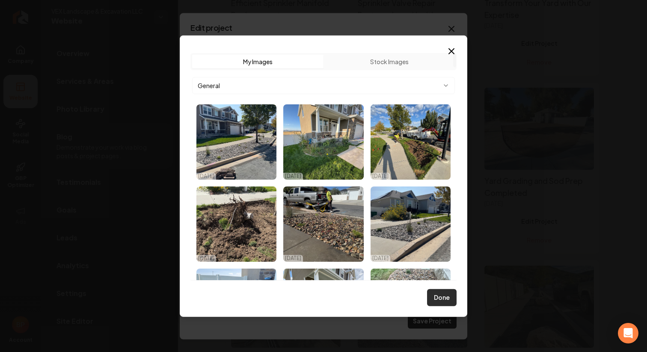
click at [436, 301] on button "Done" at bounding box center [442, 297] width 30 height 17
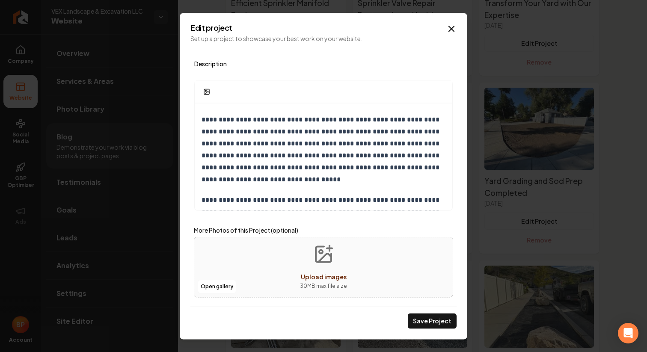
click at [310, 283] on p "30 MB max file size" at bounding box center [323, 286] width 47 height 9
type input "**********"
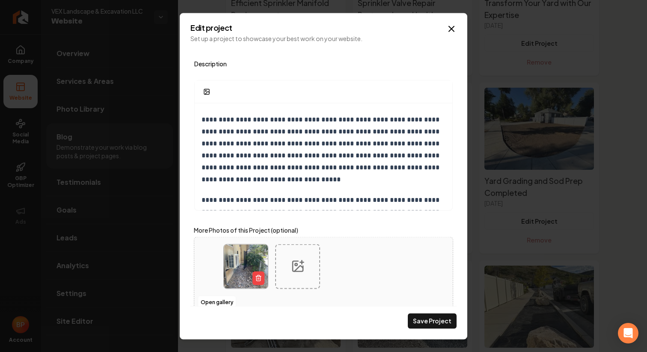
click at [299, 261] on icon "Main content area" at bounding box center [298, 267] width 14 height 14
click at [289, 271] on div "Main content area" at bounding box center [297, 266] width 45 height 45
type input "**********"
click at [349, 247] on div "Main content area" at bounding box center [349, 266] width 45 height 45
click at [357, 269] on div "Main content area" at bounding box center [349, 266] width 45 height 45
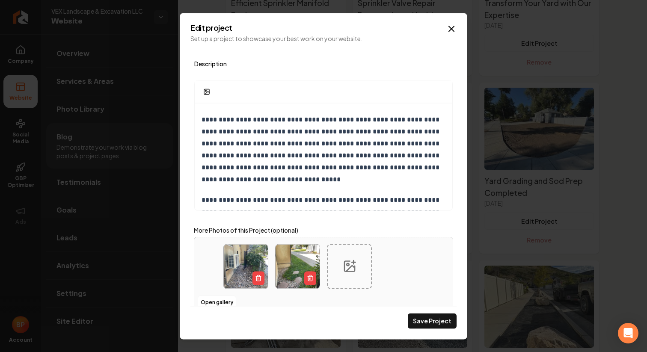
type input "**********"
click at [408, 264] on icon "Main content area" at bounding box center [401, 267] width 14 height 14
click at [406, 276] on div "Main content area" at bounding box center [401, 266] width 45 height 45
type input "**********"
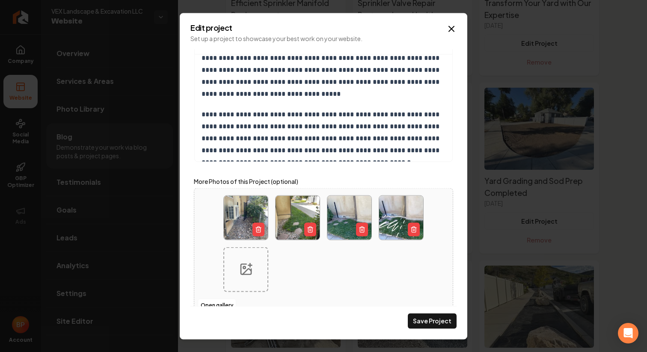
scroll to position [261, 0]
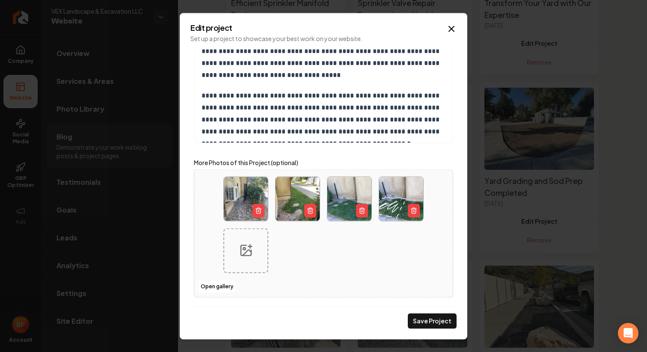
click at [231, 263] on div "Main content area" at bounding box center [245, 250] width 45 height 45
click at [305, 303] on div "**********" at bounding box center [323, 177] width 266 height 257
click at [262, 250] on div "Main content area" at bounding box center [245, 250] width 45 height 45
type input "**********"
click at [315, 237] on div "Main content area" at bounding box center [297, 250] width 45 height 45
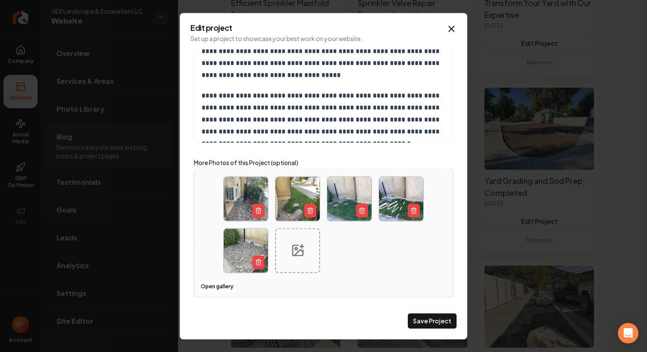
click at [310, 267] on div "Main content area" at bounding box center [297, 250] width 45 height 45
type input "**********"
click at [347, 250] on circle "Main content area" at bounding box center [348, 249] width 2 height 2
click at [344, 269] on div "Main content area" at bounding box center [349, 250] width 45 height 45
type input "**********"
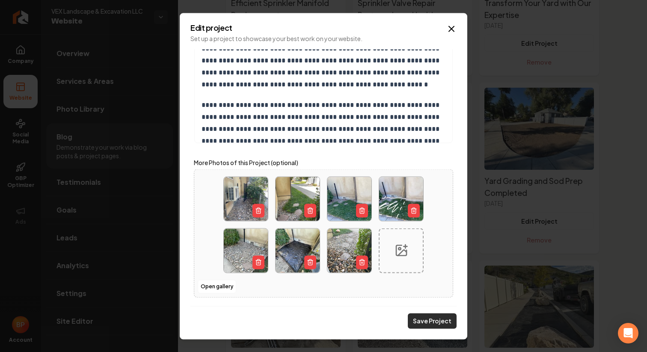
click at [426, 322] on button "Save Project" at bounding box center [432, 320] width 49 height 15
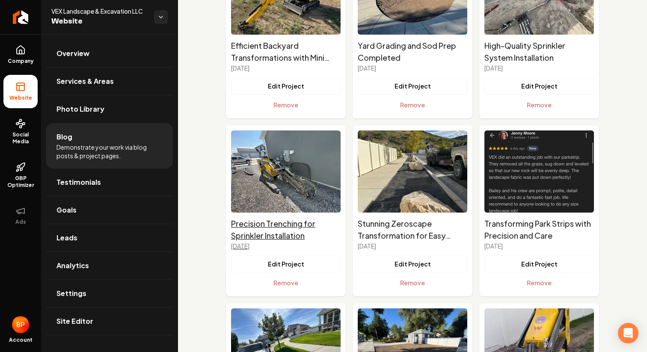
scroll to position [485, 0]
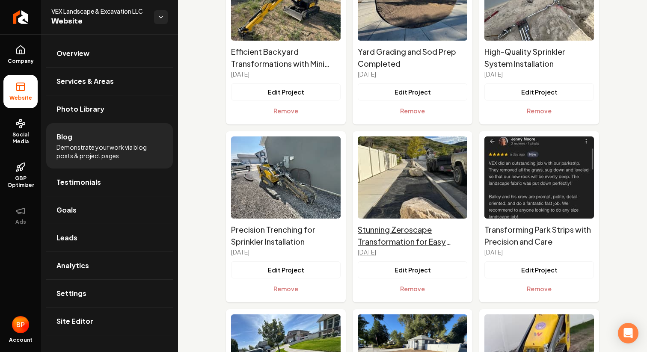
click at [412, 237] on h2 "Stunning Zeroscape Transformation for Easy Maintenance" at bounding box center [413, 236] width 110 height 24
click at [428, 269] on button "Edit Project" at bounding box center [413, 269] width 110 height 17
click at [417, 272] on button "Edit Project" at bounding box center [413, 269] width 110 height 17
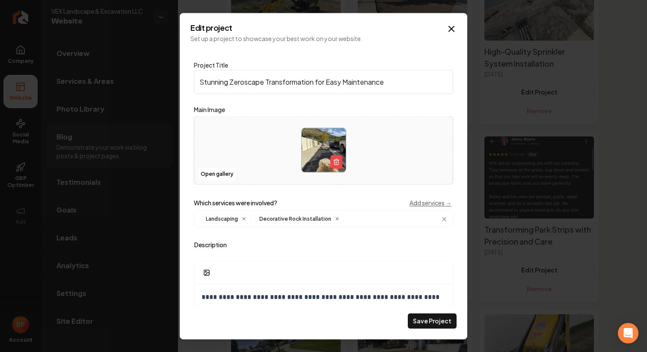
click at [391, 231] on div "**********" at bounding box center [323, 177] width 266 height 257
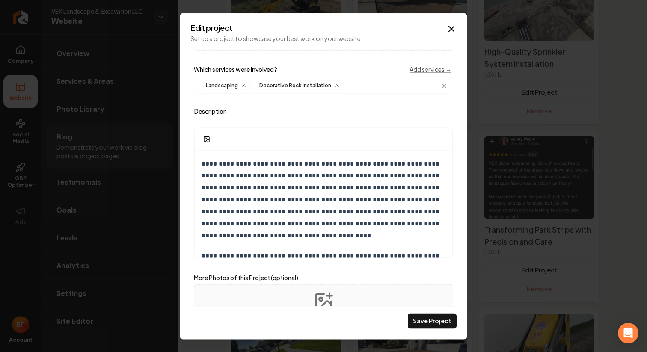
scroll to position [181, 0]
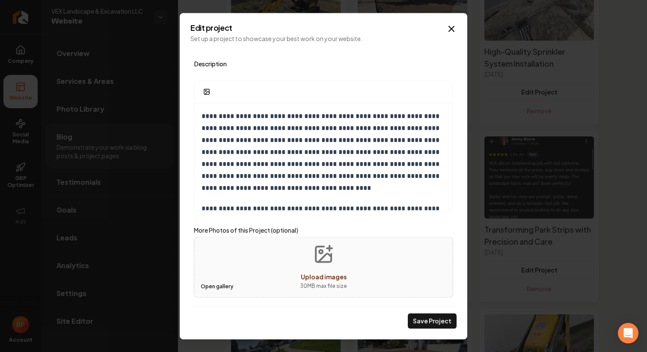
click at [217, 287] on button "Open gallery" at bounding box center [217, 287] width 39 height 14
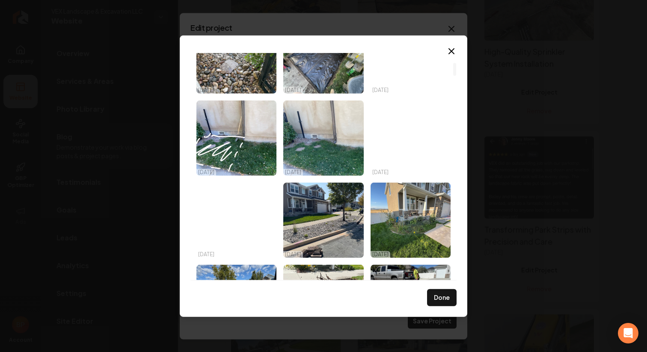
scroll to position [0, 0]
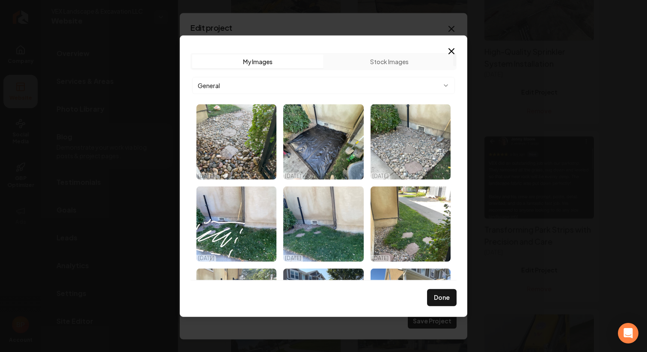
click at [341, 83] on body "**********" at bounding box center [323, 176] width 647 height 352
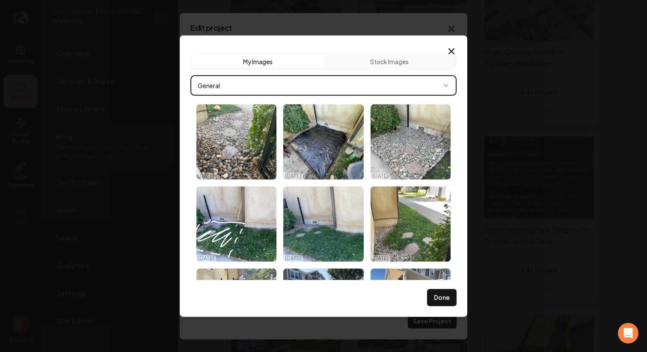
click at [329, 89] on body "**********" at bounding box center [323, 176] width 647 height 352
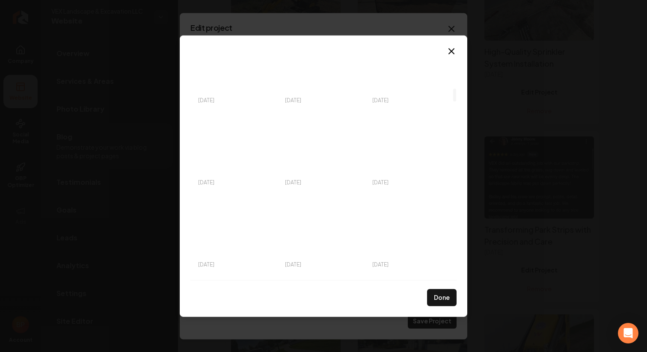
scroll to position [1253, 0]
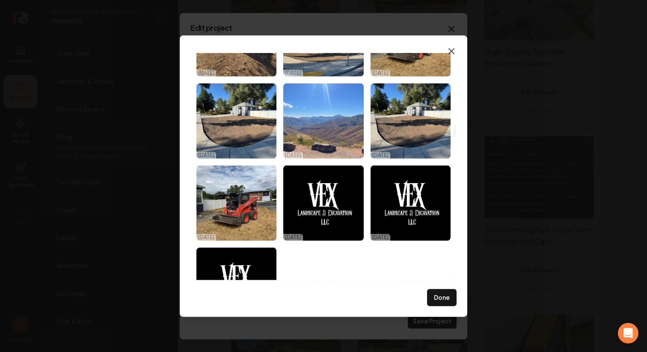
click at [452, 52] on icon "button" at bounding box center [451, 51] width 10 height 10
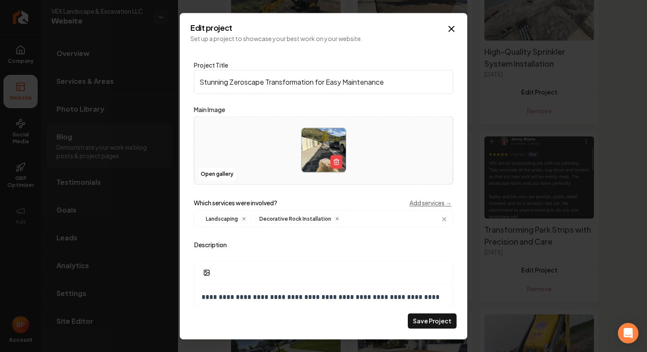
scroll to position [181, 0]
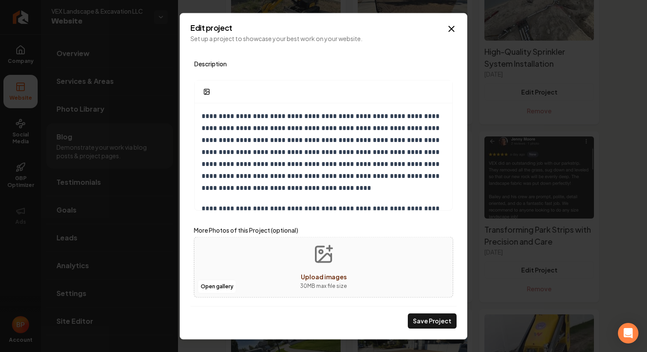
click at [320, 246] on icon "Upload images" at bounding box center [323, 253] width 15 height 15
type input "**********"
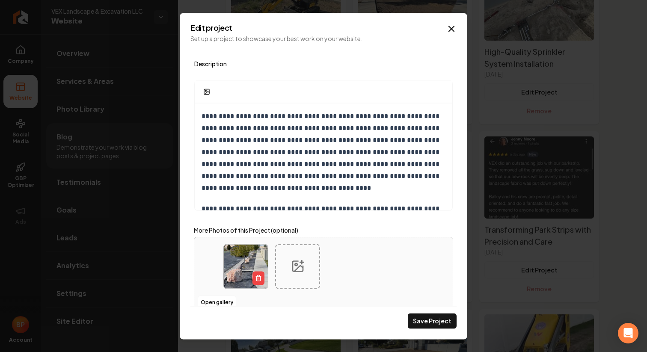
click at [290, 247] on div "Main content area" at bounding box center [297, 266] width 45 height 45
type input "**********"
click at [331, 266] on div "Main content area" at bounding box center [349, 266] width 45 height 45
click at [342, 266] on div "Main content area" at bounding box center [349, 266] width 45 height 45
type input "**********"
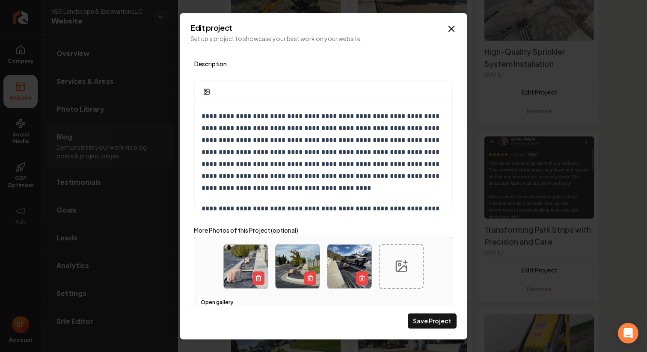
click at [393, 264] on div "Main content area" at bounding box center [401, 266] width 45 height 45
click at [399, 261] on icon "Main content area" at bounding box center [401, 266] width 10 height 10
type input "**********"
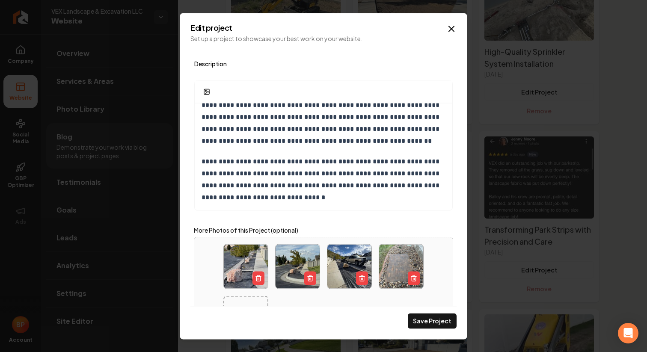
scroll to position [249, 0]
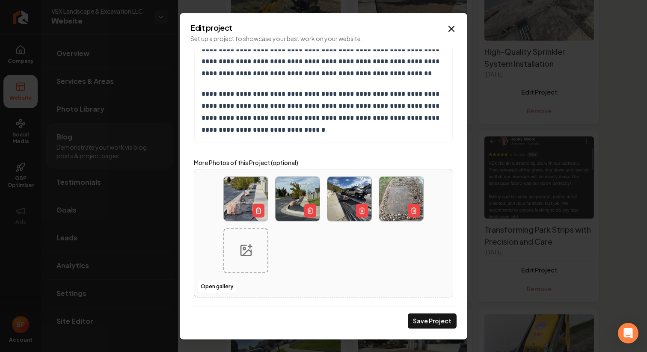
click at [235, 257] on div "Main content area" at bounding box center [245, 250] width 45 height 45
type input "**********"
click at [332, 269] on div "Main content area" at bounding box center [323, 232] width 214 height 127
type input "**********"
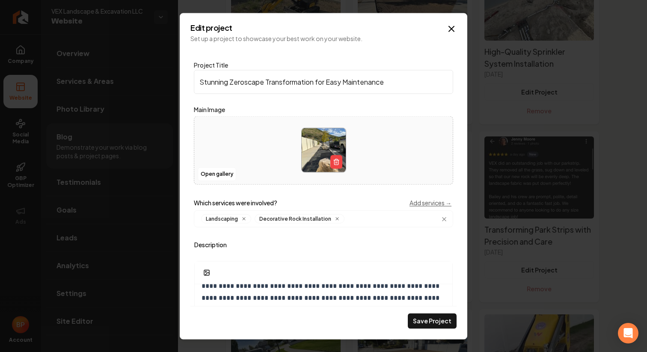
scroll to position [18, 0]
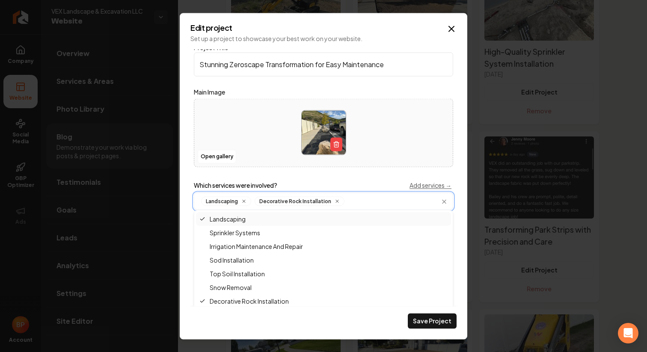
click at [433, 201] on input "Main content area" at bounding box center [398, 200] width 100 height 9
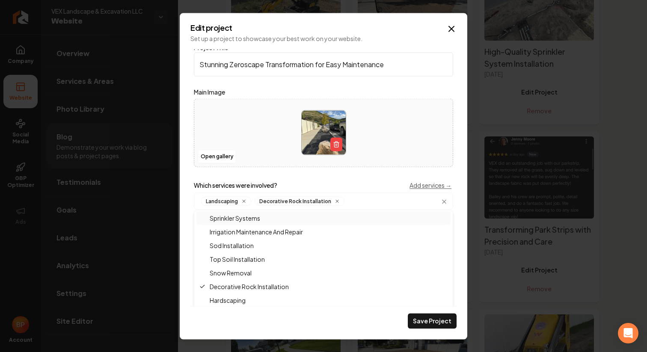
click at [430, 184] on link "Add services →" at bounding box center [430, 185] width 42 height 9
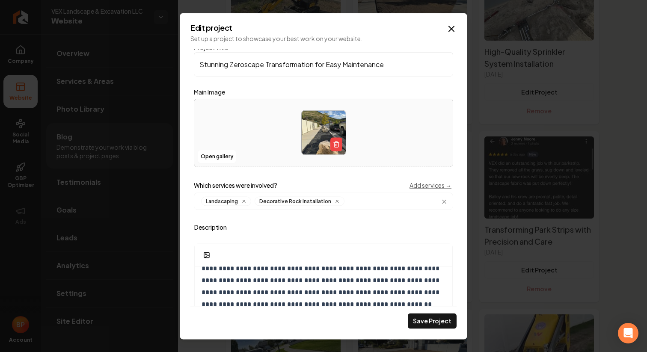
click at [379, 195] on div "Landscaping Decorative Rock Installation" at bounding box center [323, 201] width 259 height 17
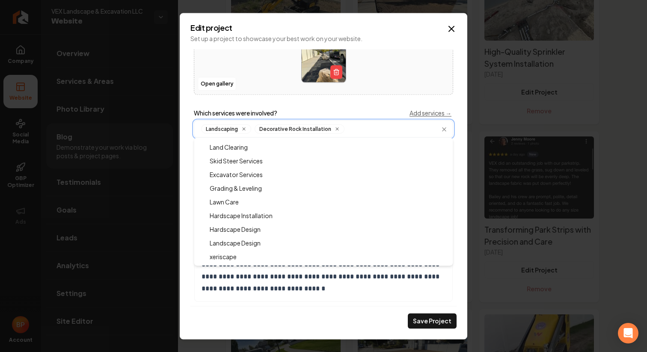
scroll to position [249, 0]
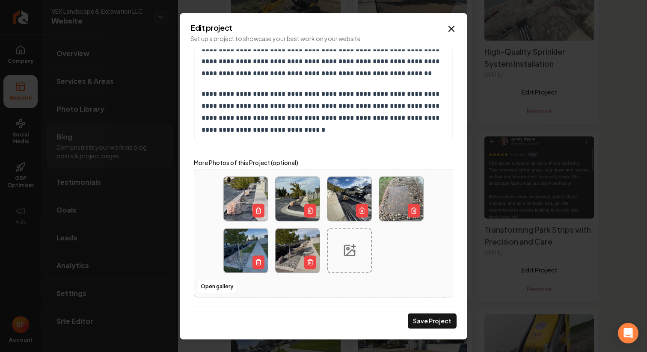
drag, startPoint x: 275, startPoint y: 226, endPoint x: 276, endPoint y: 192, distance: 34.2
click at [276, 192] on div "Main content area" at bounding box center [323, 232] width 214 height 127
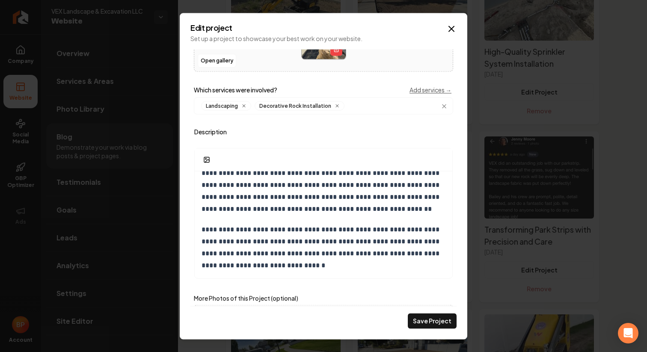
scroll to position [104, 0]
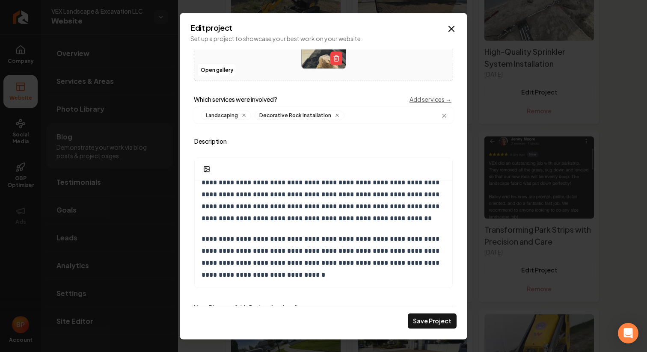
click at [367, 133] on div "**********" at bounding box center [323, 177] width 266 height 257
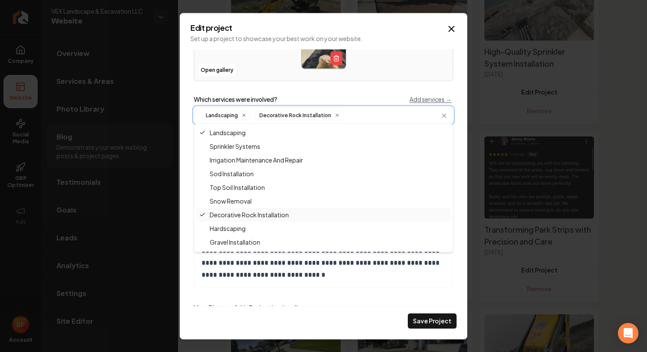
click at [367, 119] on input "Main content area" at bounding box center [398, 114] width 100 height 9
click at [262, 242] on div "xeriscape" at bounding box center [323, 243] width 255 height 14
click at [381, 114] on icon "Main content area" at bounding box center [383, 115] width 5 height 5
click at [243, 242] on div "Xeriscape" at bounding box center [323, 243] width 255 height 14
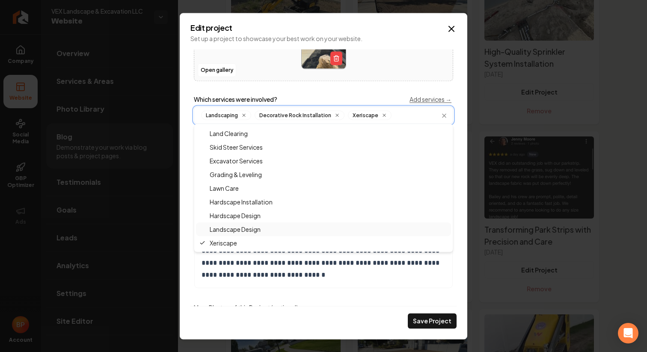
click at [282, 227] on div "Landscape Design" at bounding box center [323, 229] width 255 height 14
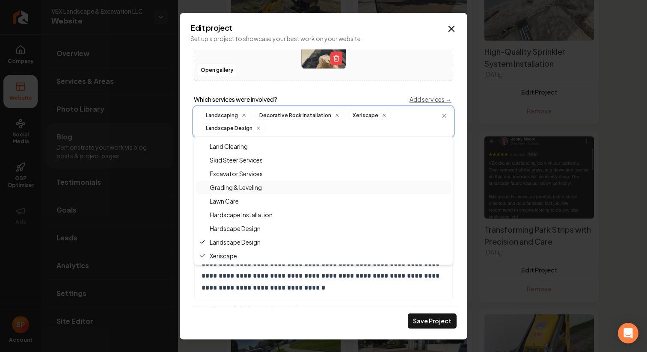
scroll to position [193, 0]
click at [267, 197] on div "Grading & Leveling" at bounding box center [323, 199] width 255 height 14
click at [259, 185] on span "Excavator Services" at bounding box center [230, 185] width 63 height 9
click at [252, 199] on div "Land Clearing" at bounding box center [323, 201] width 255 height 14
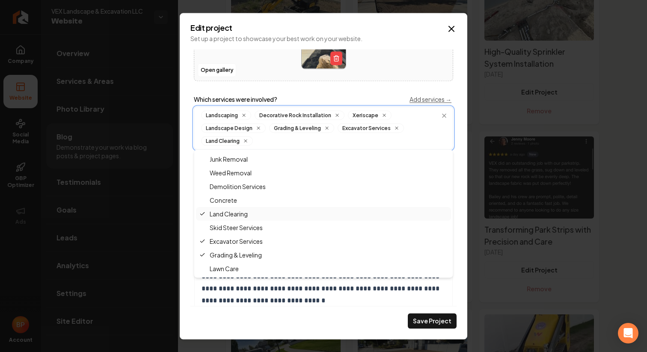
scroll to position [140, 0]
click at [249, 226] on div "Land Clearing" at bounding box center [323, 224] width 255 height 14
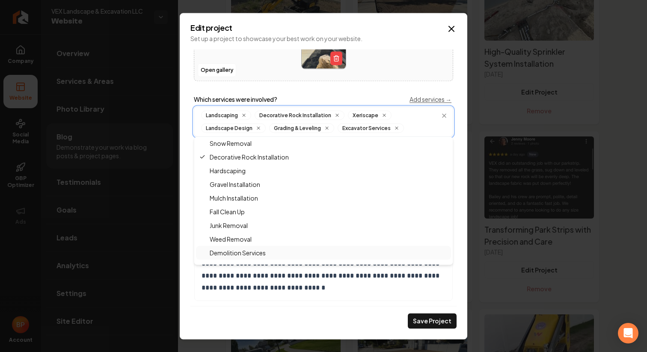
scroll to position [70, 0]
click at [248, 216] on div "Fall Clean Up" at bounding box center [323, 212] width 255 height 14
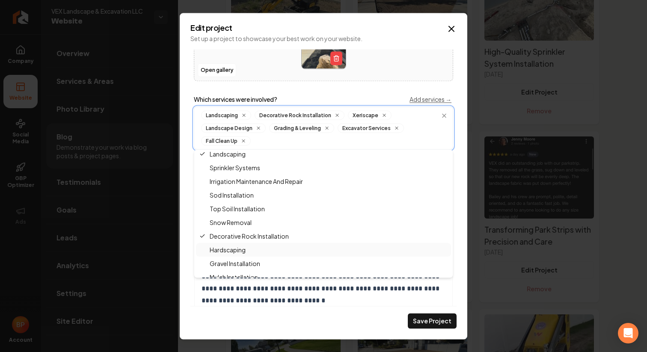
scroll to position [0, 0]
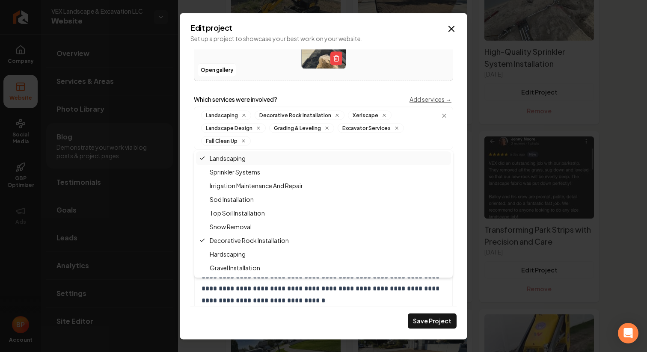
click at [409, 86] on div "**********" at bounding box center [323, 177] width 266 height 257
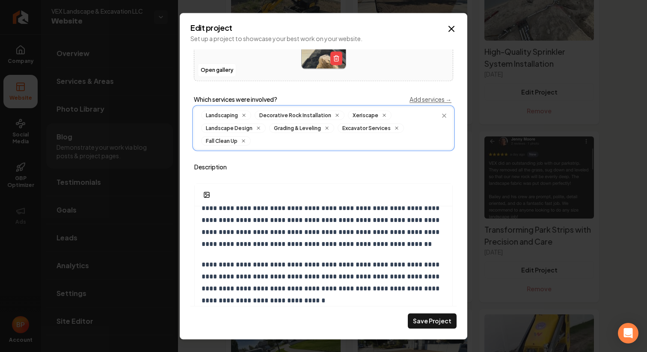
click at [406, 138] on input "Main content area" at bounding box center [350, 140] width 193 height 9
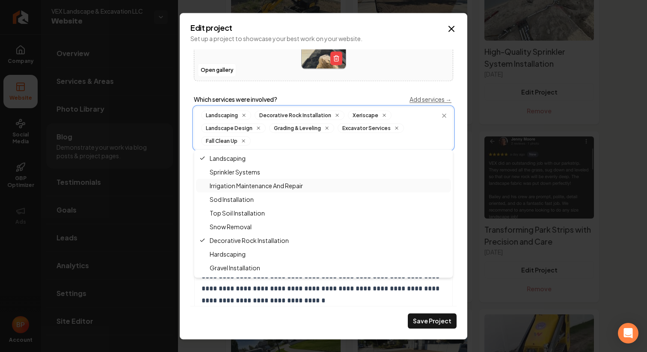
click at [294, 183] on span "Irrigation Maintenance And Repair" at bounding box center [251, 185] width 104 height 9
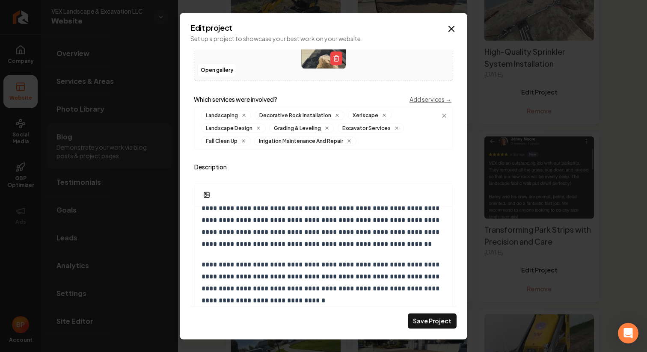
click at [370, 96] on div "Which services were involved? Add services →" at bounding box center [323, 99] width 259 height 9
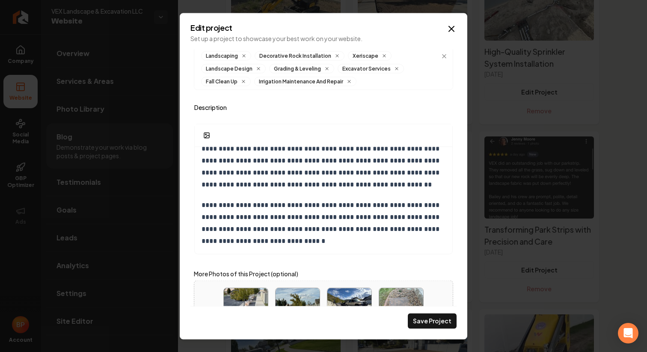
scroll to position [274, 0]
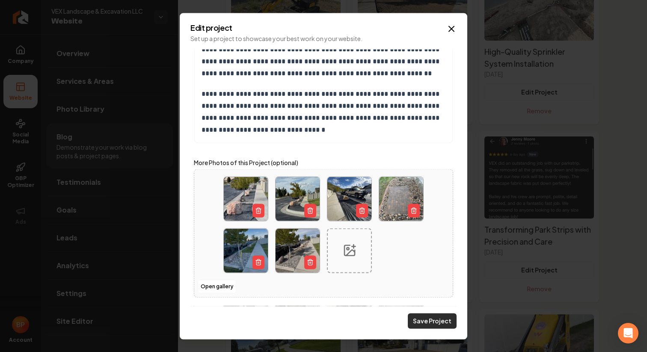
click at [441, 320] on button "Save Project" at bounding box center [432, 320] width 49 height 15
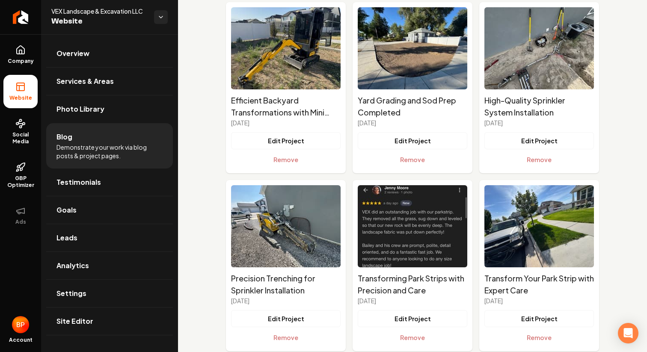
scroll to position [436, 0]
click at [415, 140] on button "Edit Project" at bounding box center [413, 141] width 110 height 17
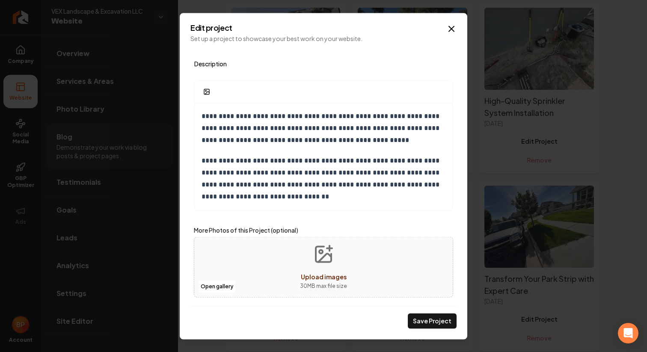
scroll to position [0, 0]
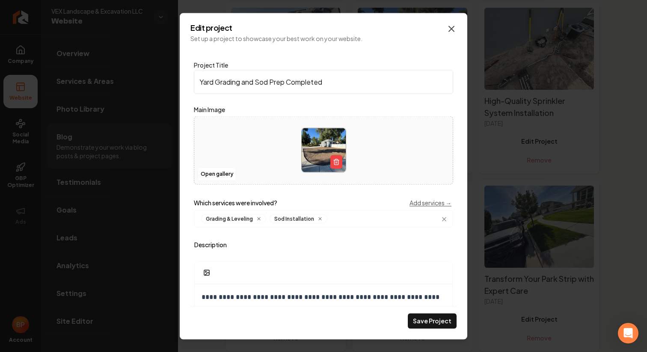
click at [456, 32] on icon "Main content area" at bounding box center [451, 29] width 10 height 10
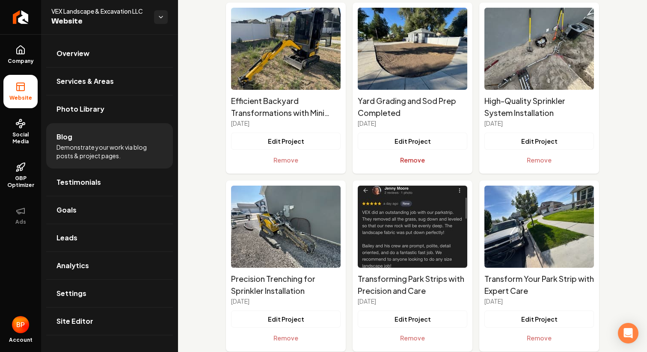
click at [419, 164] on button "Remove" at bounding box center [413, 159] width 110 height 17
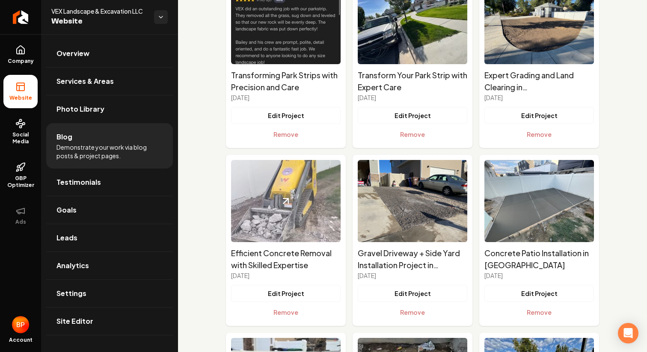
scroll to position [631, 0]
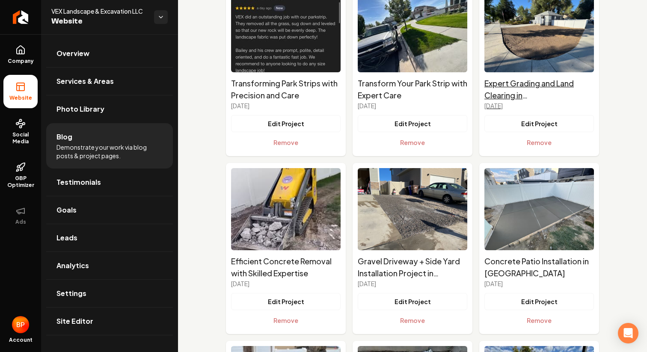
click at [552, 95] on h2 "Expert Grading and Land Clearing in Salt Lake City" at bounding box center [539, 89] width 110 height 24
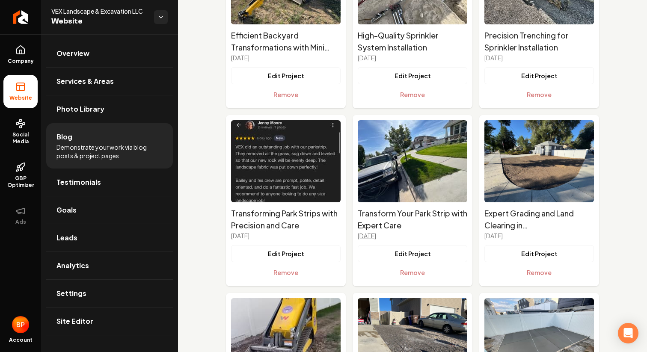
scroll to position [463, 0]
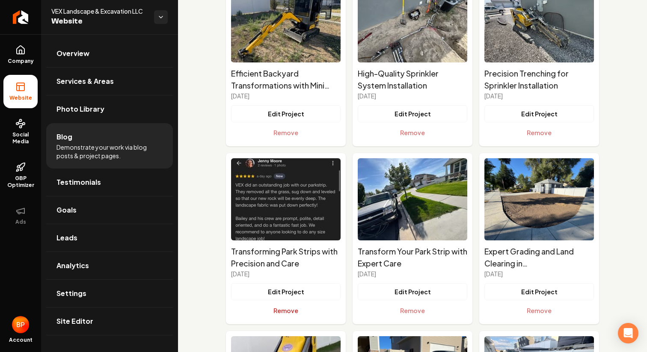
click at [287, 312] on button "Remove" at bounding box center [286, 310] width 110 height 17
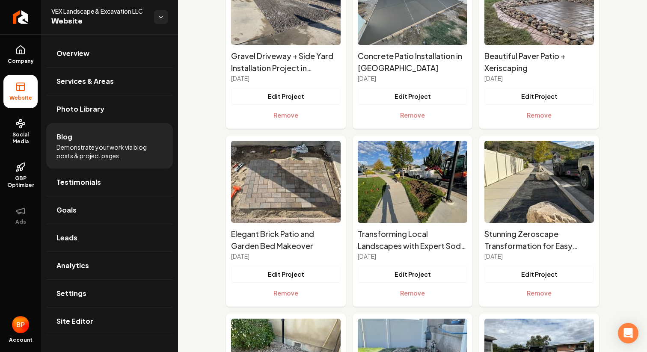
scroll to position [847, 0]
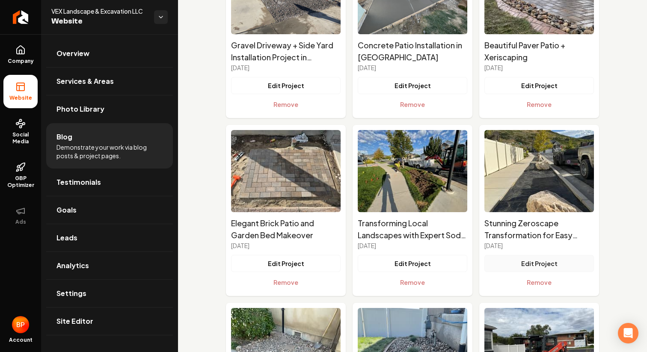
click at [532, 261] on button "Edit Project" at bounding box center [539, 263] width 110 height 17
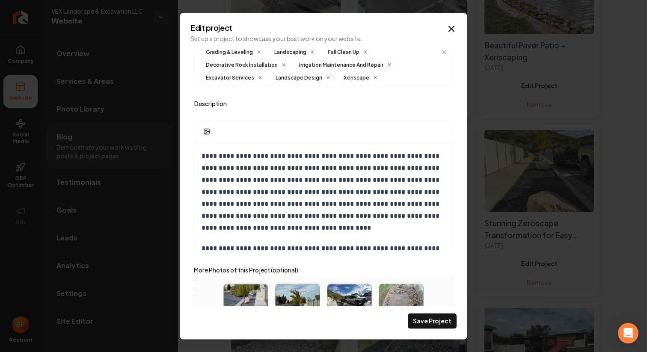
scroll to position [274, 0]
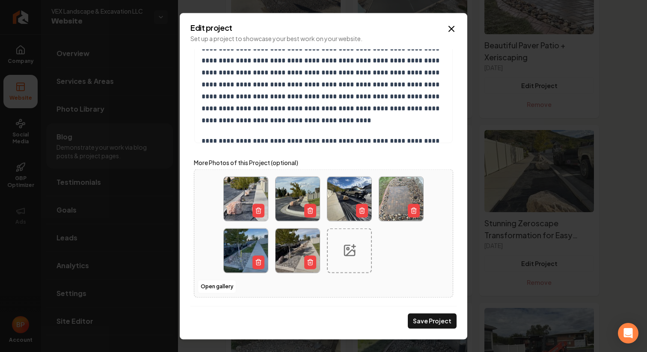
click at [335, 257] on div "Main content area" at bounding box center [349, 250] width 45 height 45
type input "**********"
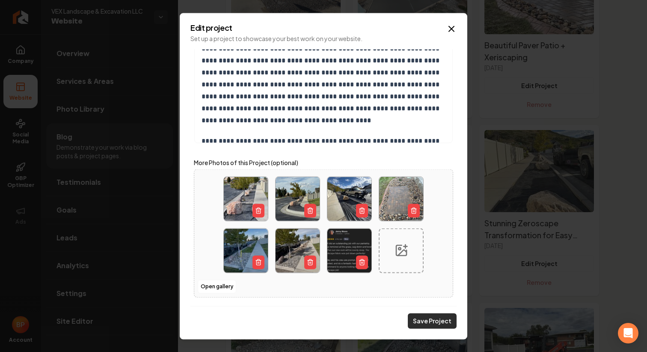
click at [433, 326] on button "Save Project" at bounding box center [432, 320] width 49 height 15
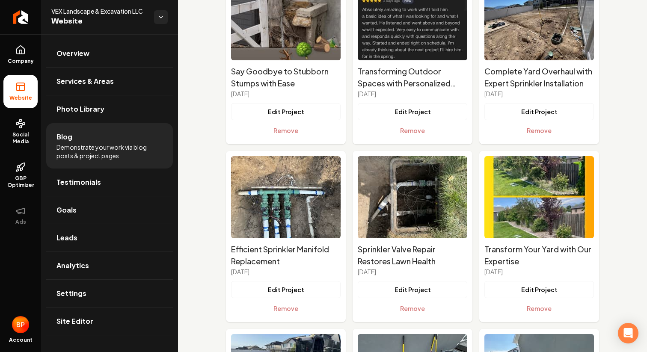
scroll to position [0, 0]
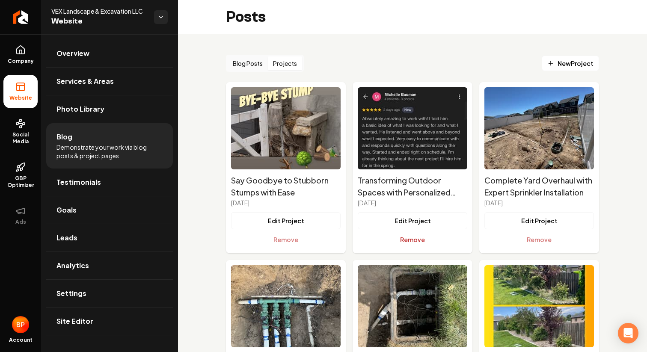
click at [432, 240] on button "Remove" at bounding box center [413, 239] width 110 height 17
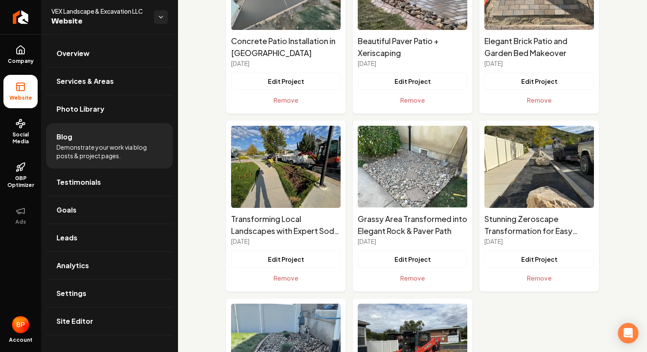
scroll to position [852, 0]
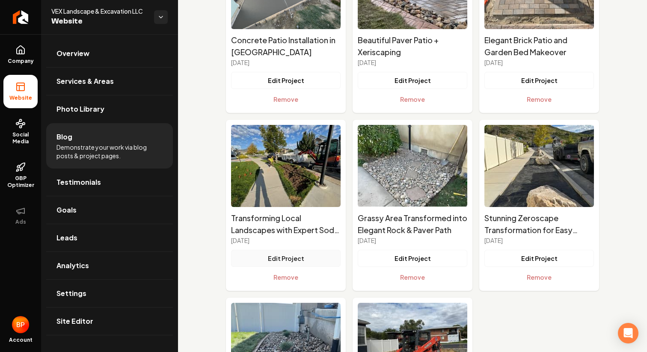
click at [278, 263] on button "Edit Project" at bounding box center [286, 258] width 110 height 17
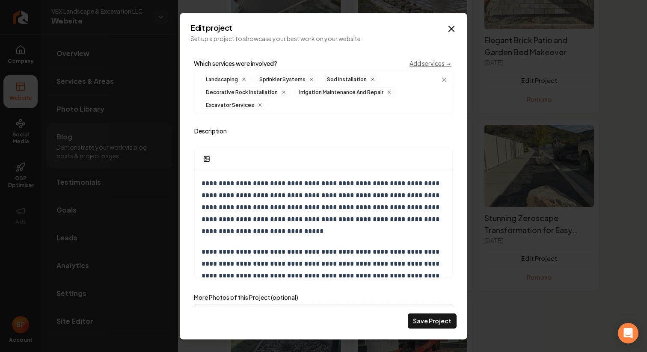
scroll to position [222, 0]
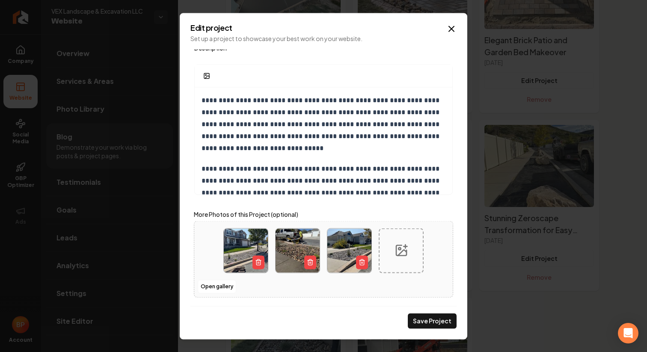
click at [391, 255] on div "Main content area" at bounding box center [401, 250] width 45 height 45
type input "**********"
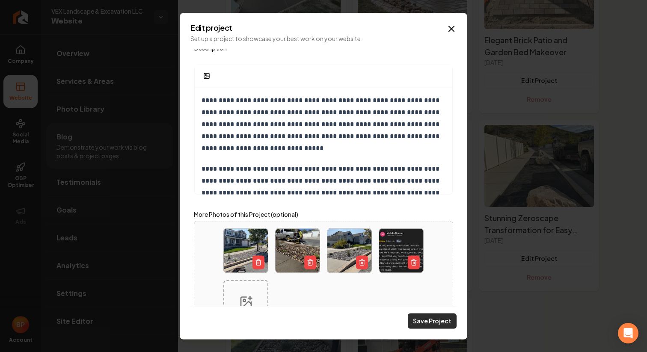
click at [425, 322] on button "Save Project" at bounding box center [432, 320] width 49 height 15
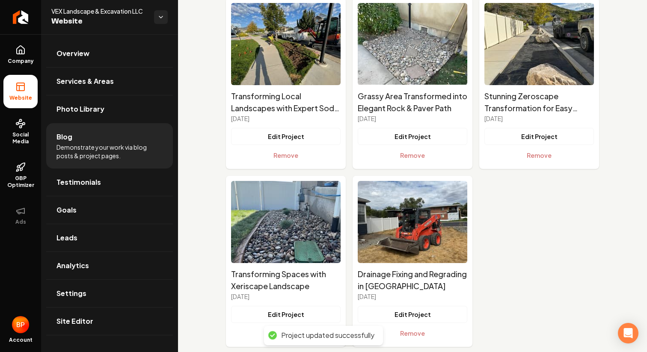
scroll to position [990, 0]
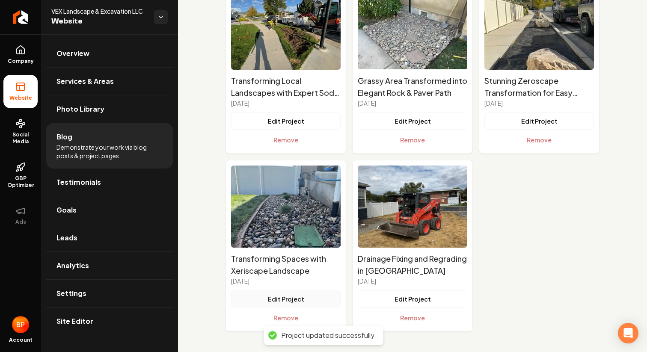
click at [302, 299] on button "Edit Project" at bounding box center [286, 299] width 110 height 17
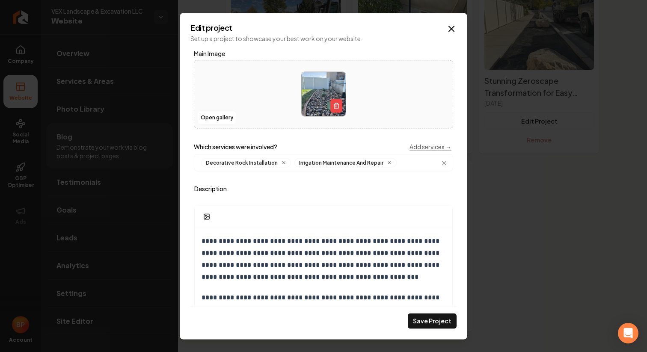
scroll to position [181, 0]
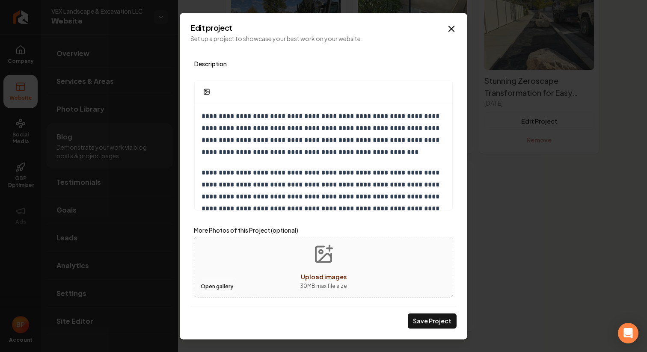
click at [218, 288] on button "Open gallery" at bounding box center [217, 287] width 39 height 14
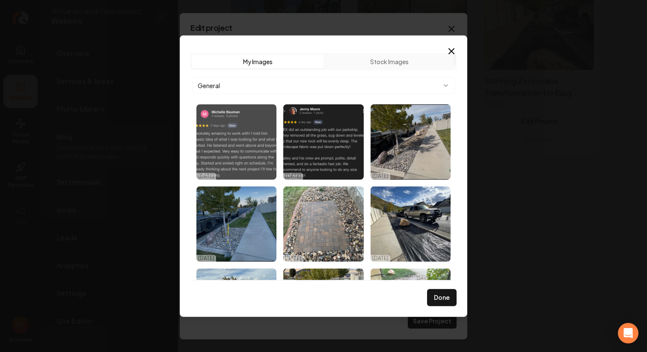
click at [236, 138] on img "Select image image_68e6e7425c7cd75eb8553880.jpg" at bounding box center [236, 141] width 80 height 75
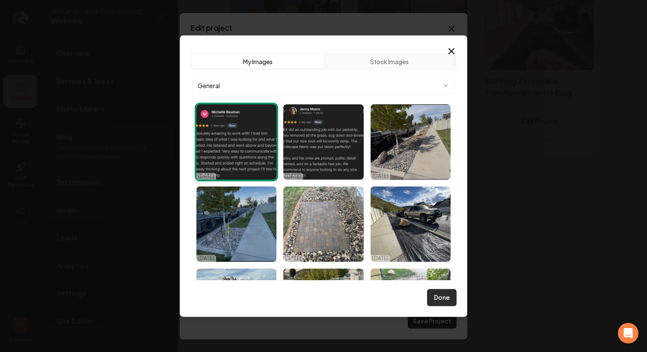
click at [439, 298] on button "Done" at bounding box center [442, 297] width 30 height 17
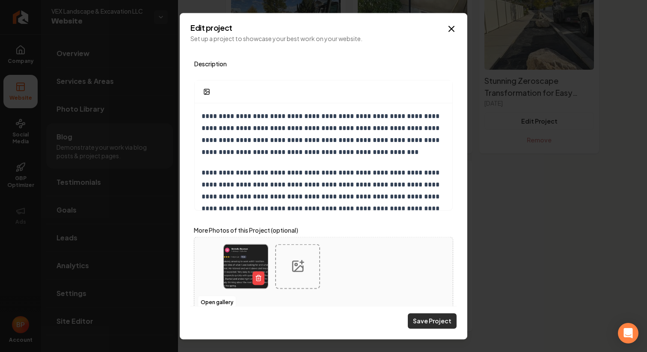
click at [442, 324] on button "Save Project" at bounding box center [432, 320] width 49 height 15
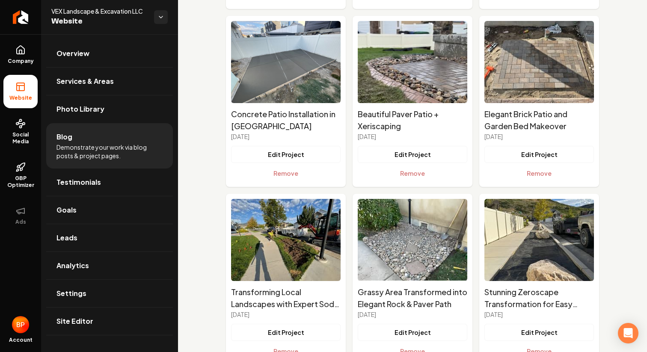
scroll to position [772, 0]
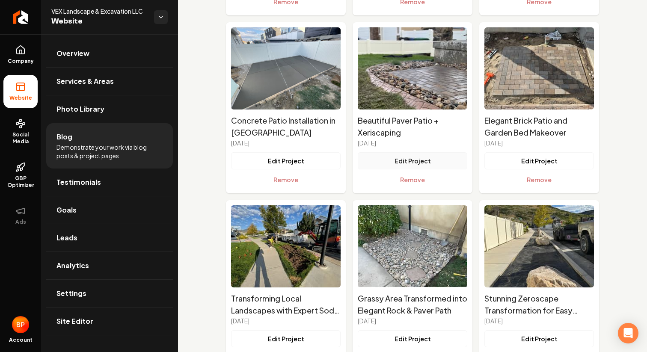
click at [429, 161] on button "Edit Project" at bounding box center [413, 160] width 110 height 17
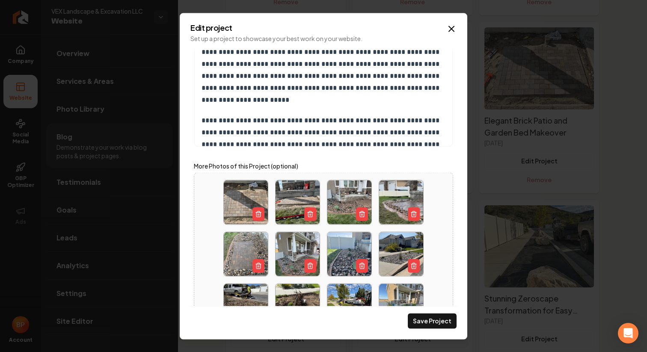
scroll to position [391, 0]
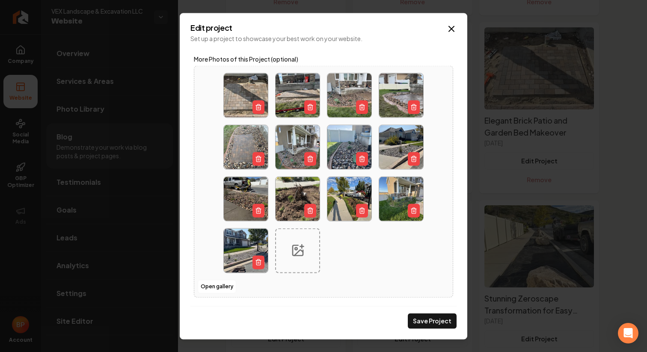
click at [295, 249] on circle "Main content area" at bounding box center [296, 249] width 2 height 2
click at [228, 288] on button "Open gallery" at bounding box center [217, 287] width 39 height 14
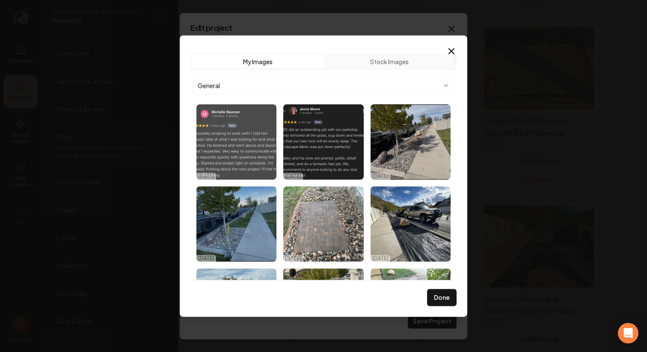
click at [247, 125] on img "Select image image_68e6e7425c7cd75eb8553880.jpg" at bounding box center [236, 141] width 80 height 75
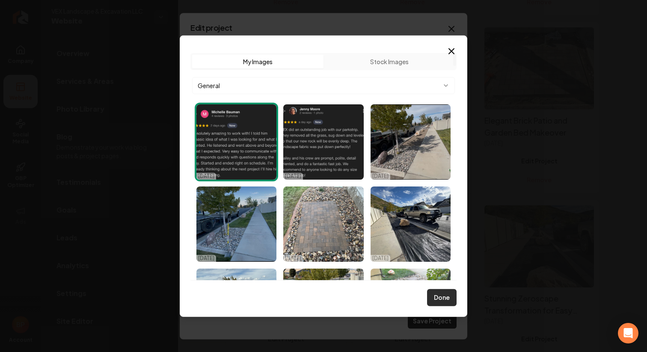
click at [438, 301] on button "Done" at bounding box center [442, 297] width 30 height 17
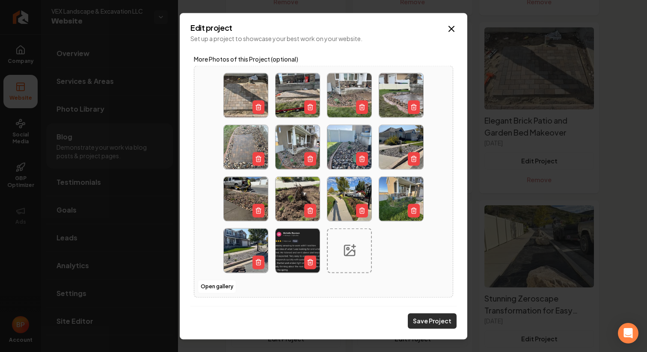
click at [433, 323] on button "Save Project" at bounding box center [432, 320] width 49 height 15
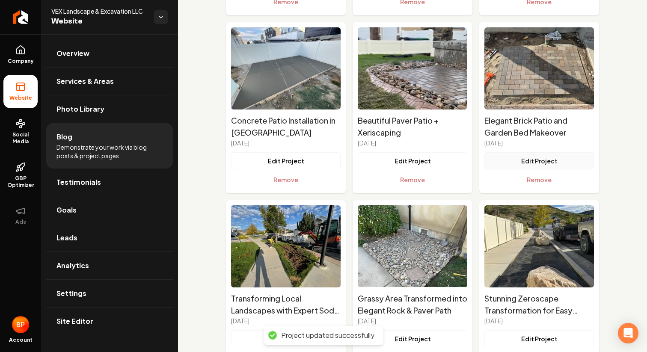
click at [543, 160] on button "Edit Project" at bounding box center [539, 160] width 110 height 17
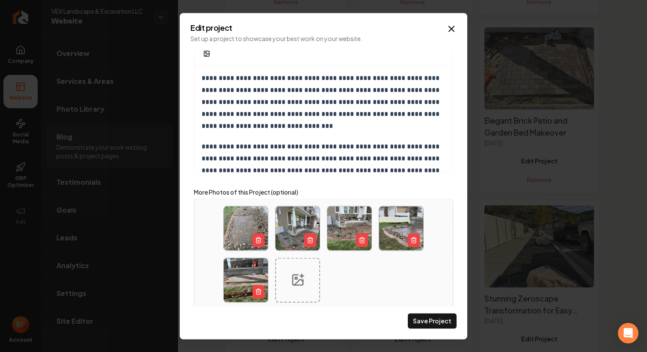
scroll to position [261, 0]
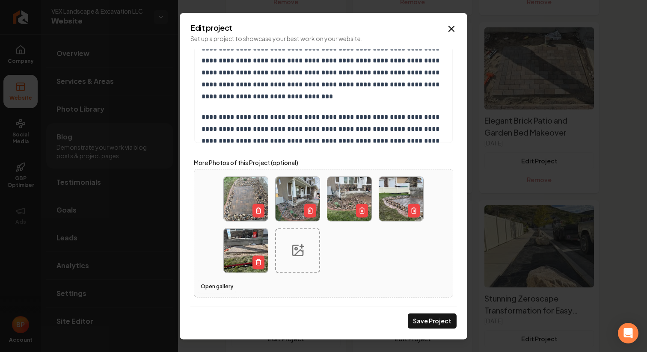
click at [223, 287] on button "Open gallery" at bounding box center [217, 287] width 39 height 14
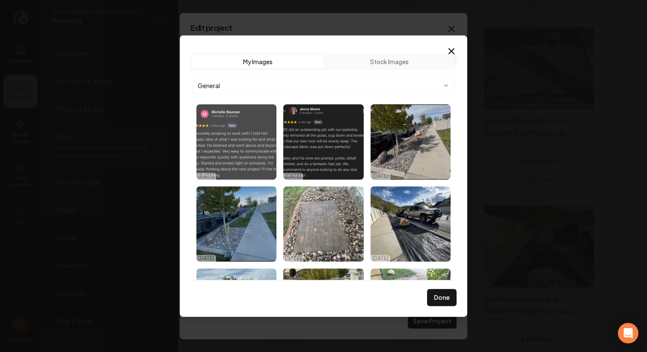
click at [233, 130] on img "Select image image_68e6e7425c7cd75eb8553880.jpg" at bounding box center [236, 141] width 80 height 75
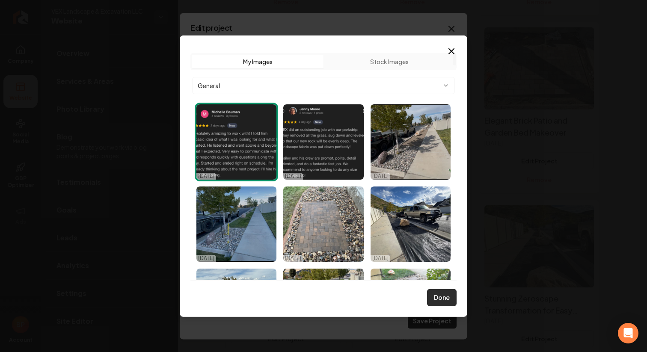
click at [450, 299] on button "Done" at bounding box center [442, 297] width 30 height 17
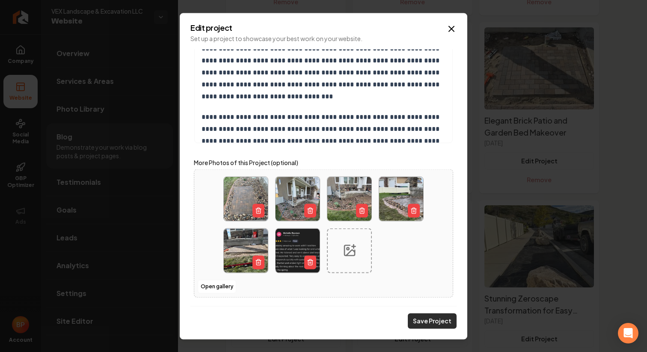
click at [439, 317] on button "Save Project" at bounding box center [432, 320] width 49 height 15
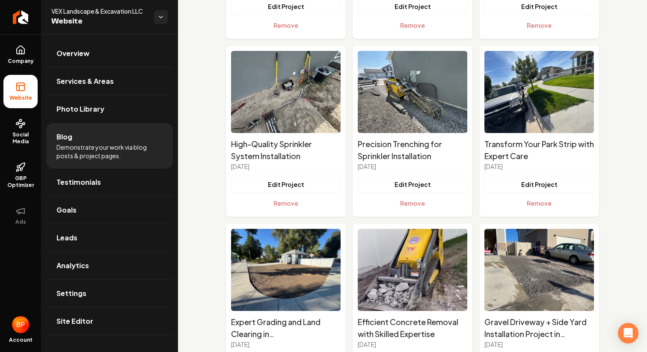
scroll to position [389, 0]
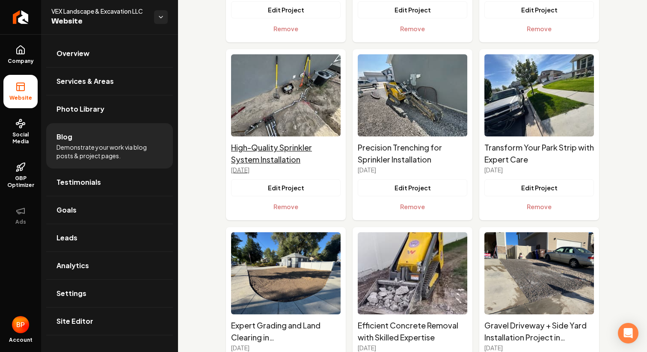
click at [303, 160] on h2 "High-Quality Sprinkler System Installation" at bounding box center [286, 154] width 110 height 24
click at [288, 191] on button "Edit Project" at bounding box center [286, 187] width 110 height 17
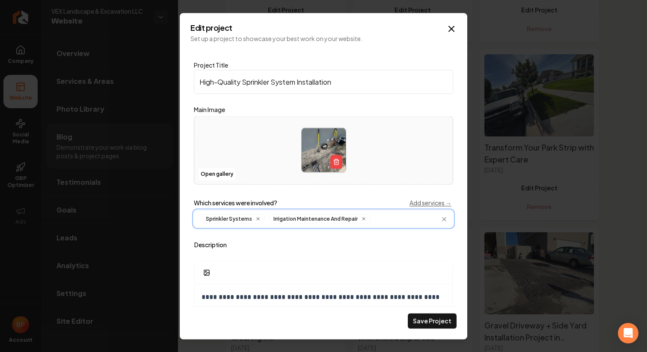
click at [406, 215] on input "Main content area" at bounding box center [410, 218] width 73 height 9
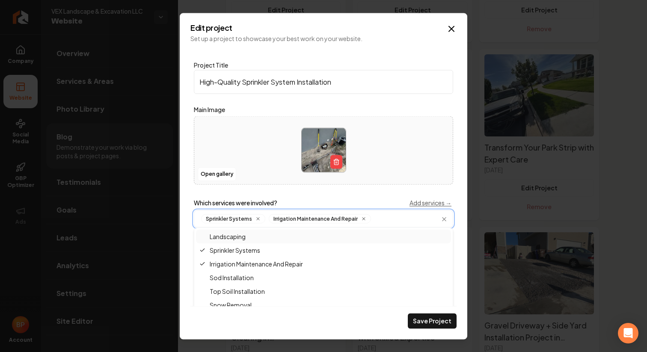
click at [297, 242] on div "Landscaping" at bounding box center [323, 236] width 255 height 14
click at [247, 259] on span "Weed Removal" at bounding box center [225, 255] width 52 height 9
click at [253, 280] on div "Land Clearing" at bounding box center [323, 279] width 255 height 14
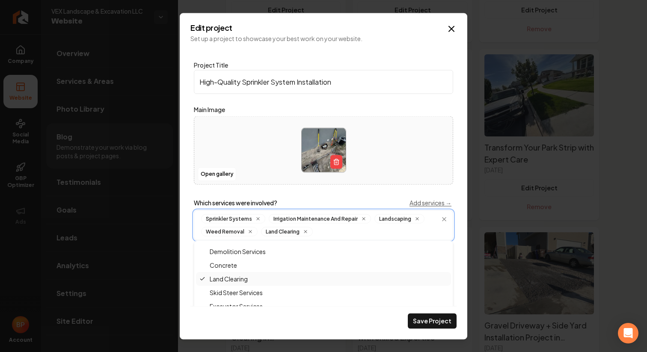
scroll to position [205, 0]
click at [250, 266] on span "Skid Steer Services" at bounding box center [230, 263] width 63 height 9
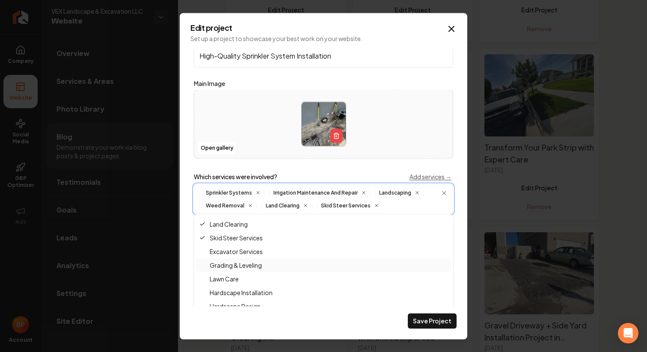
click at [249, 266] on span "Grading & Leveling" at bounding box center [230, 265] width 62 height 9
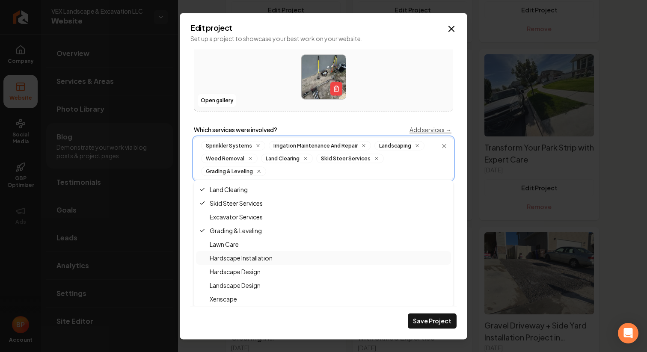
scroll to position [92, 0]
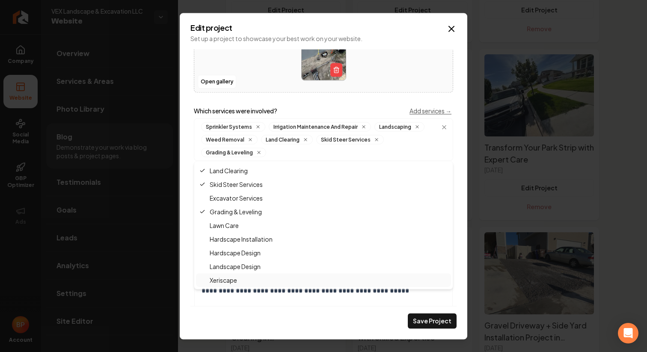
click at [303, 316] on div "Save Project" at bounding box center [323, 317] width 266 height 23
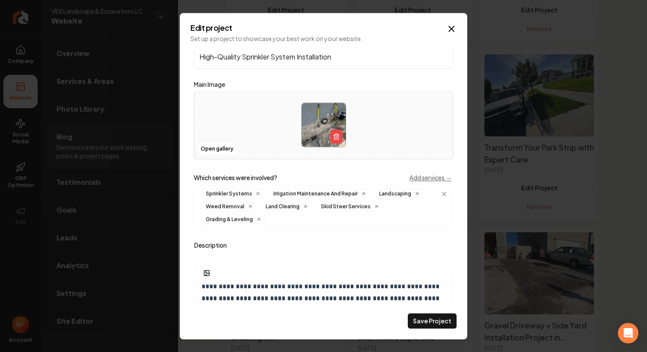
scroll to position [0, 0]
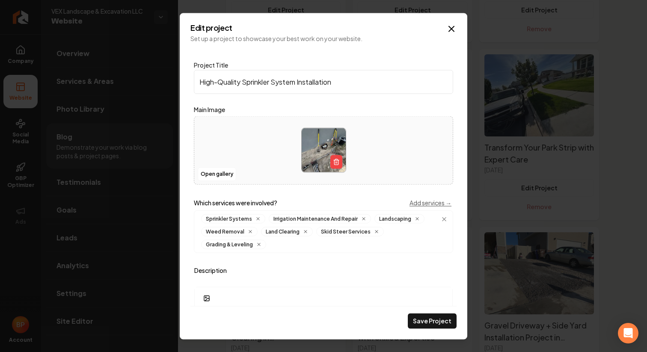
click at [336, 85] on input "High-Quality Sprinkler System Installation" at bounding box center [323, 82] width 259 height 24
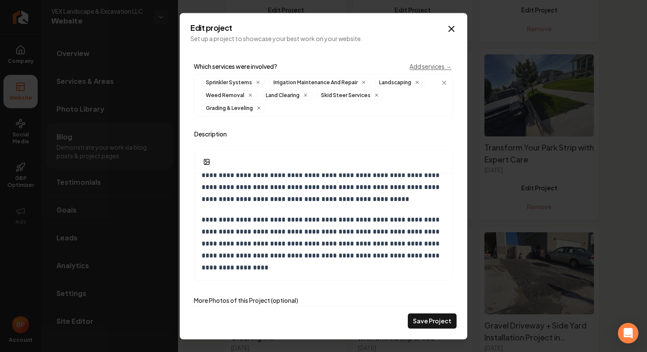
scroll to position [207, 0]
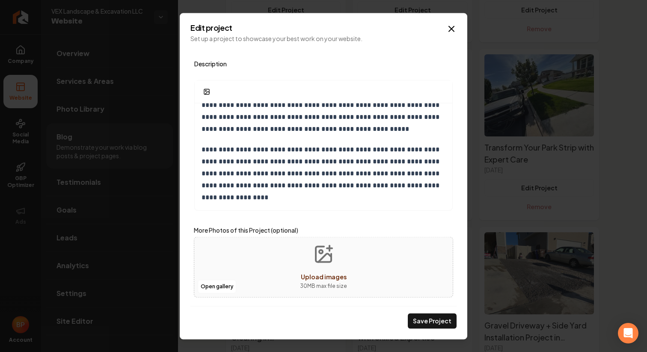
type input "High-Quality Sprinkler System Installation + Seeding"
click at [321, 259] on icon "Upload images" at bounding box center [324, 258] width 13 height 8
click at [312, 263] on button "Upload images 30 MB max file size" at bounding box center [323, 267] width 61 height 60
type input "**********"
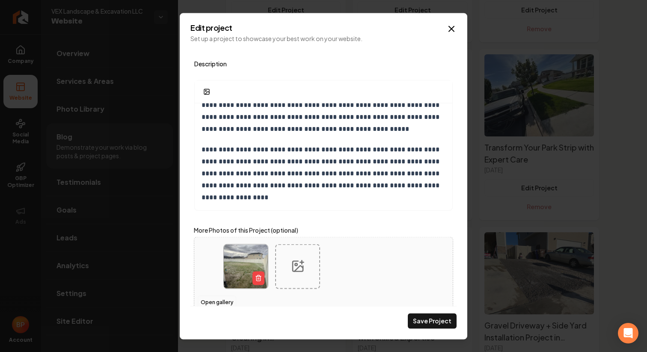
click at [216, 302] on button "Open gallery" at bounding box center [217, 303] width 39 height 14
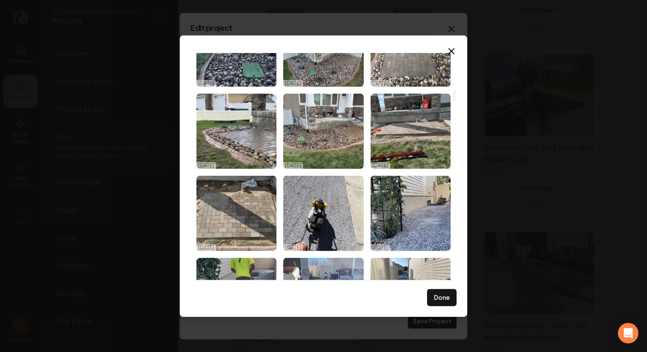
scroll to position [688, 0]
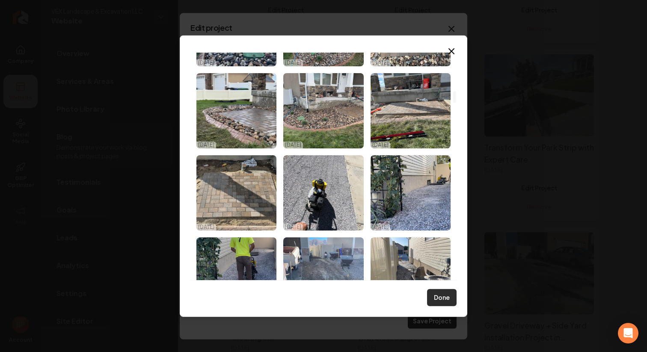
click at [447, 304] on button "Done" at bounding box center [442, 297] width 30 height 17
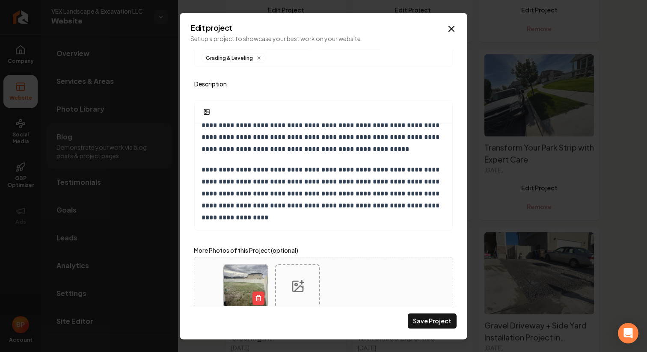
scroll to position [222, 0]
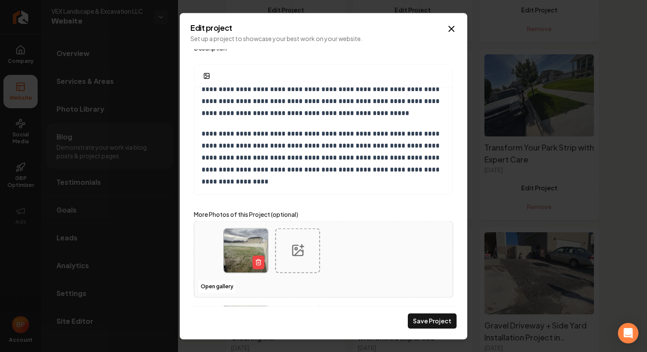
click at [291, 244] on icon "Main content area" at bounding box center [298, 251] width 14 height 14
type input "**********"
click at [346, 243] on div "Main content area" at bounding box center [349, 250] width 45 height 45
type input "**********"
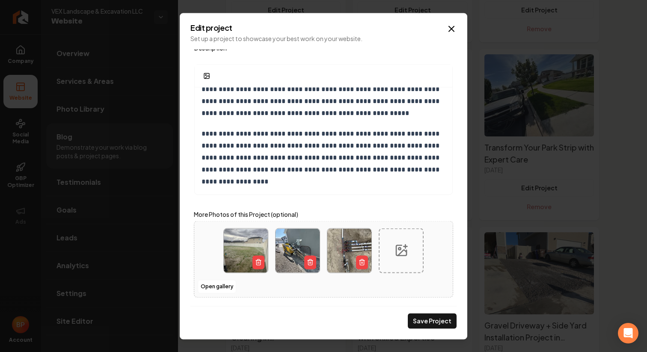
click at [405, 261] on div "Main content area" at bounding box center [401, 250] width 45 height 45
type input "**********"
click at [258, 296] on div "Main content area" at bounding box center [245, 302] width 45 height 45
type input "**********"
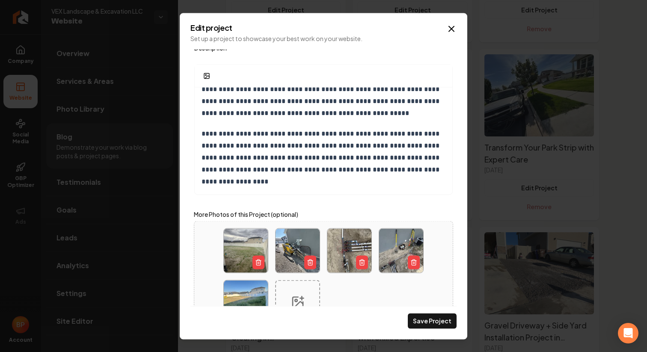
click at [305, 308] on div "Save Project" at bounding box center [323, 317] width 266 height 23
click at [305, 289] on div "Main content area" at bounding box center [297, 302] width 45 height 45
type input "**********"
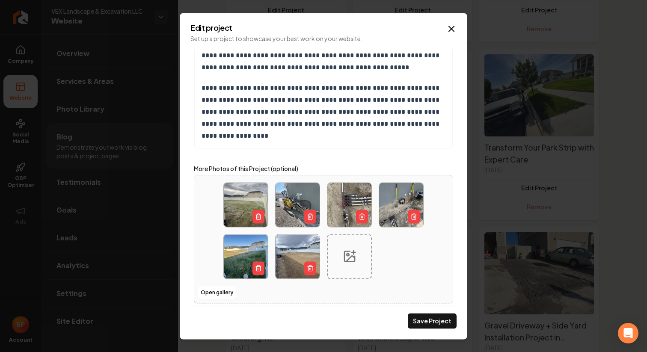
scroll to position [274, 0]
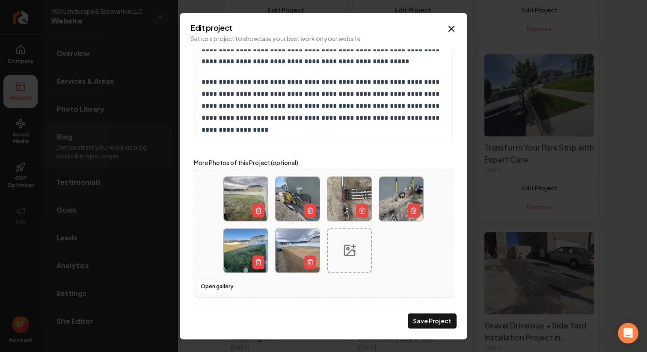
click at [347, 253] on icon "Main content area" at bounding box center [350, 251] width 14 height 14
type input "**********"
click at [398, 258] on div "Main content area" at bounding box center [401, 250] width 45 height 45
type input "**********"
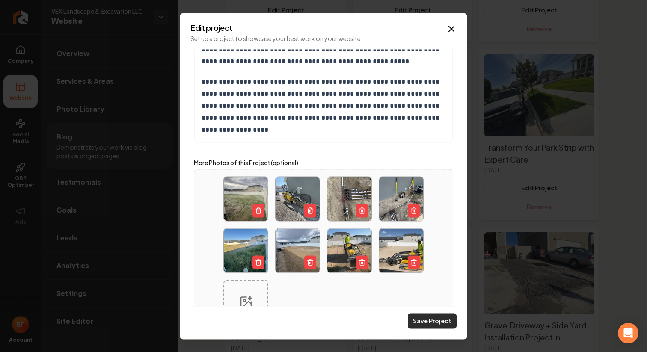
click at [429, 320] on button "Save Project" at bounding box center [432, 320] width 49 height 15
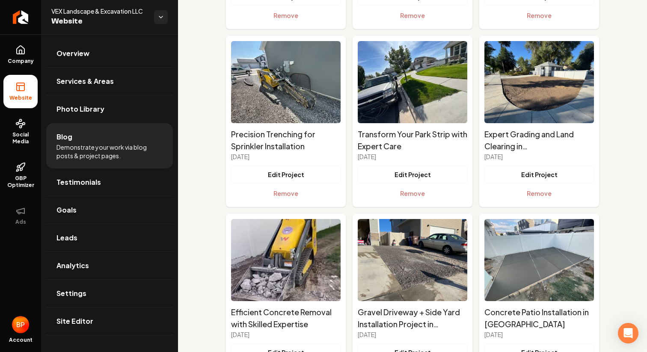
scroll to position [391, 0]
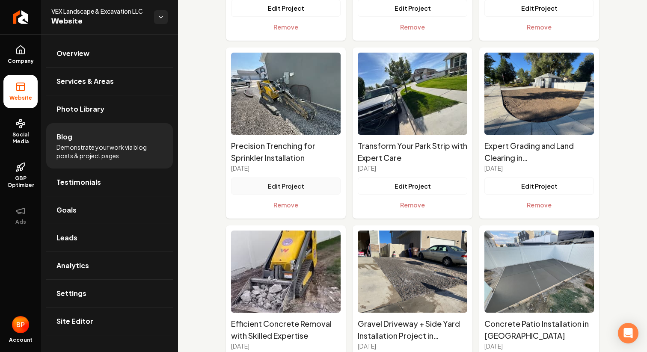
click at [315, 181] on button "Edit Project" at bounding box center [286, 186] width 110 height 17
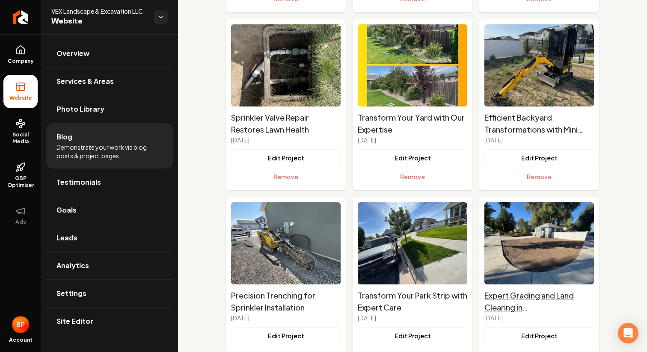
scroll to position [236, 0]
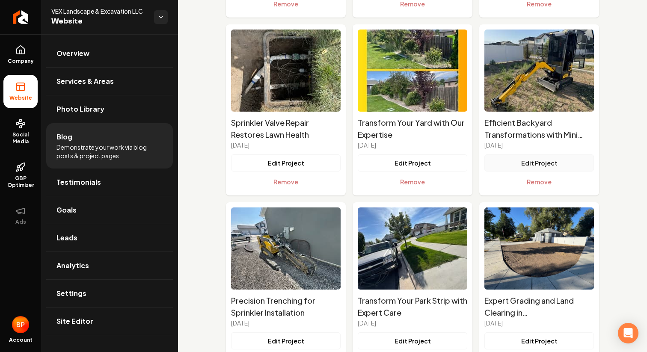
click at [535, 157] on button "Edit Project" at bounding box center [539, 162] width 110 height 17
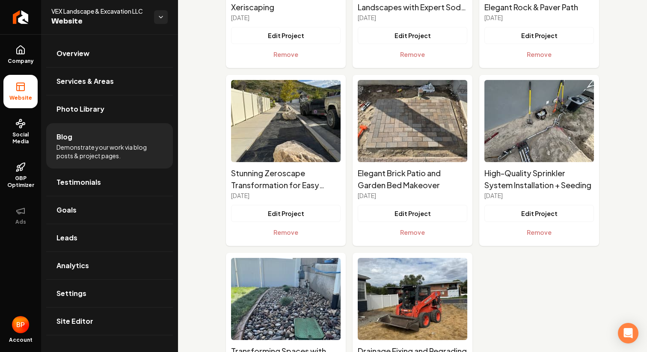
scroll to position [892, 0]
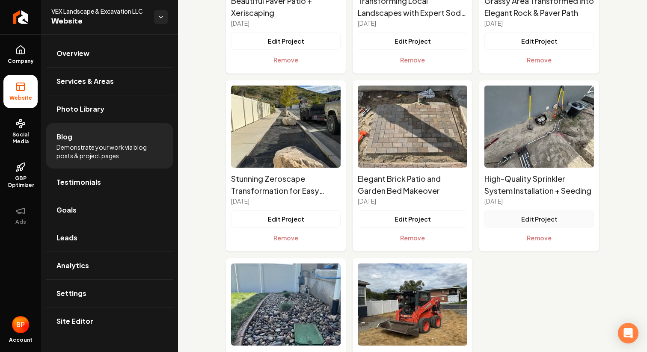
click at [561, 218] on button "Edit Project" at bounding box center [539, 218] width 110 height 17
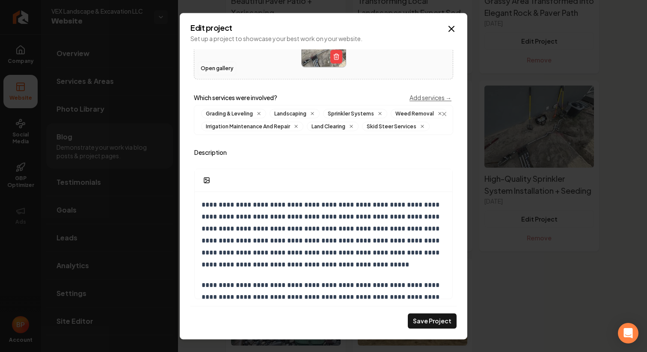
scroll to position [0, 0]
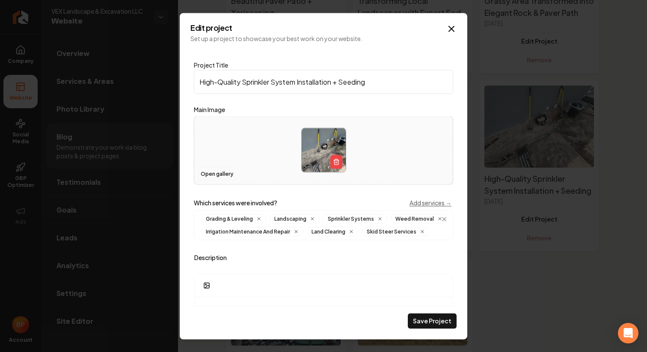
click at [220, 172] on button "Open gallery" at bounding box center [217, 174] width 39 height 14
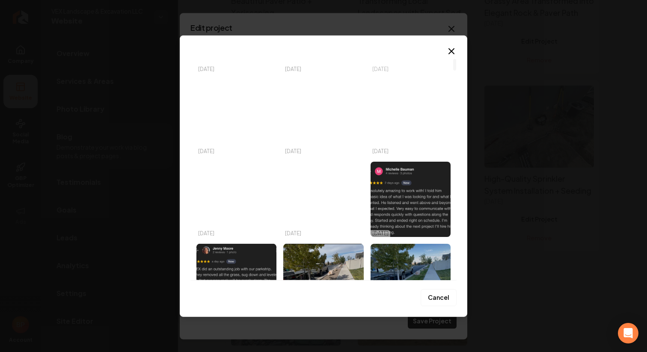
scroll to position [109, 0]
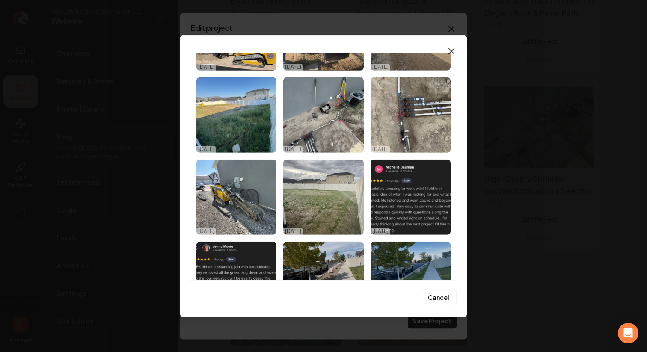
click at [454, 49] on icon "button" at bounding box center [451, 50] width 5 height 5
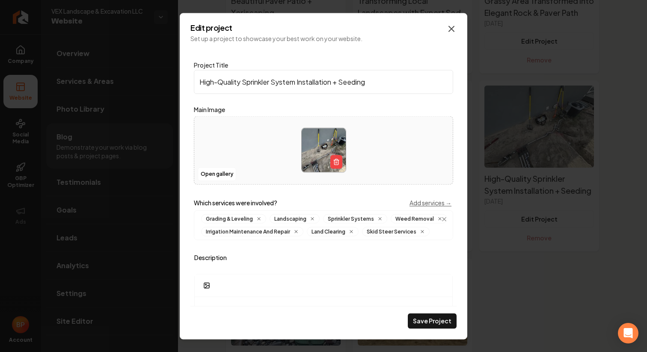
click at [448, 32] on icon "Main content area" at bounding box center [451, 29] width 10 height 10
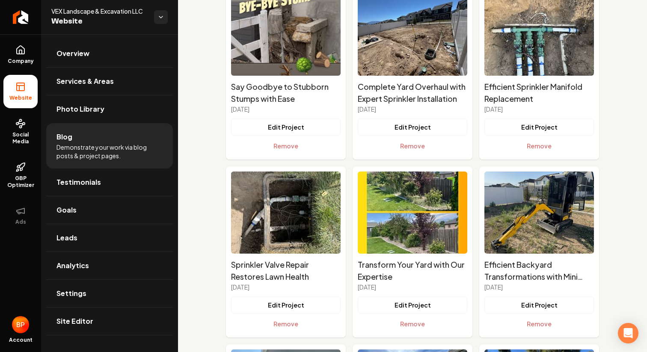
scroll to position [133, 0]
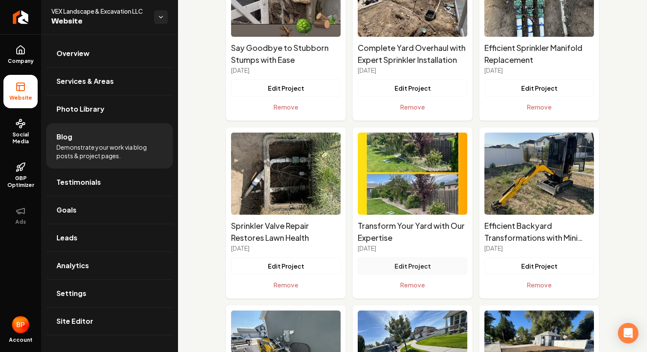
click at [416, 259] on button "Edit Project" at bounding box center [413, 266] width 110 height 17
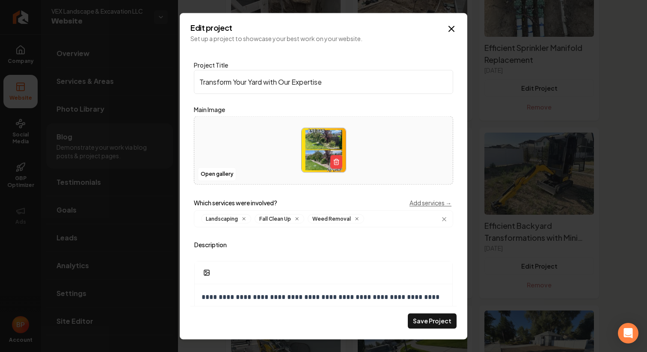
click at [324, 83] on input "Transform Your Yard with Our Expertise" at bounding box center [323, 82] width 259 height 24
click at [229, 85] on input "Transform Your Yard with Our Expertise" at bounding box center [323, 82] width 259 height 24
drag, startPoint x: 233, startPoint y: 84, endPoint x: 188, endPoint y: 81, distance: 45.1
click at [188, 81] on div "**********" at bounding box center [324, 176] width 288 height 326
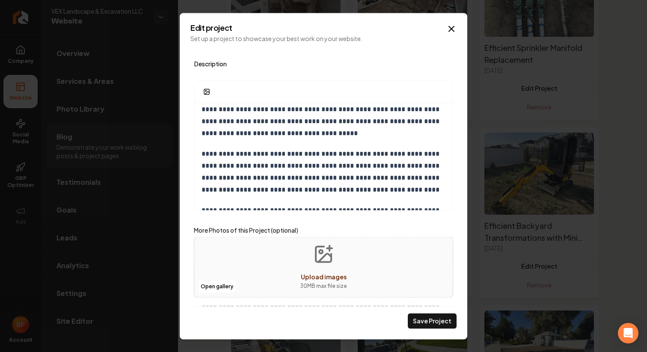
scroll to position [42, 0]
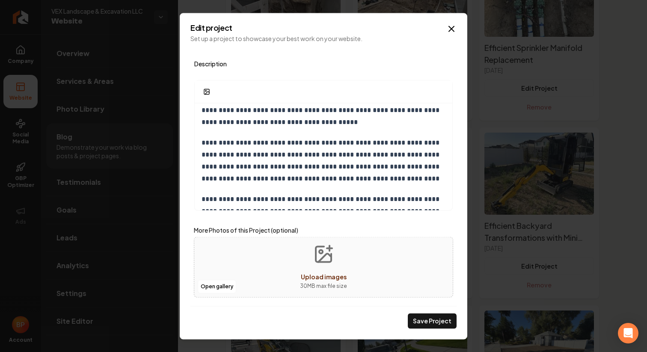
type input "Clean Up Your Yard with Our Expertise"
click at [320, 258] on icon "Upload images" at bounding box center [323, 254] width 21 height 21
click at [216, 284] on button "Open gallery" at bounding box center [217, 287] width 39 height 14
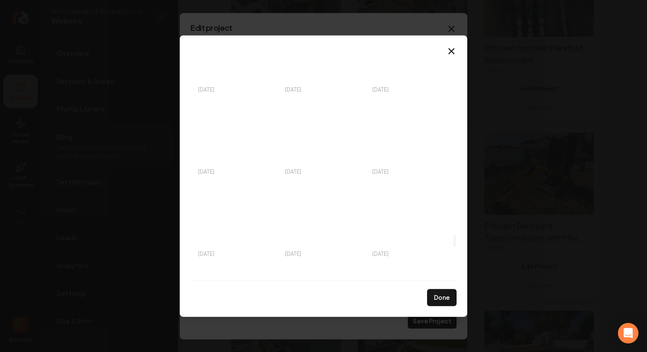
scroll to position [3541, 0]
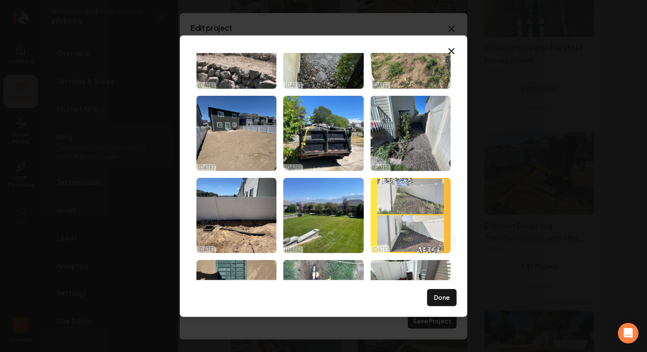
click at [373, 212] on img "Select image image_68924d9f5c7cd75eb842c8a0.jpeg" at bounding box center [411, 215] width 80 height 75
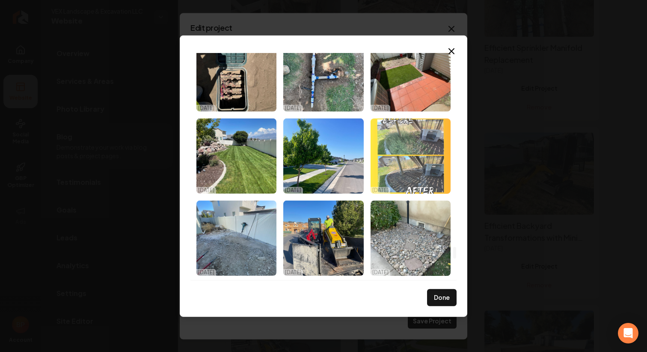
click at [427, 168] on img "Select image image_68924d9f5c7cd75eb842c4f7.jpeg" at bounding box center [411, 155] width 80 height 75
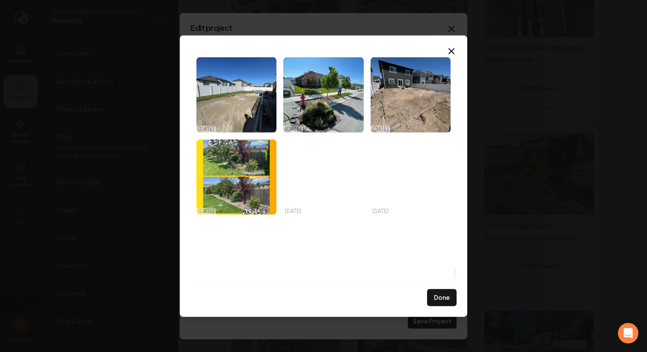
scroll to position [4170, 0]
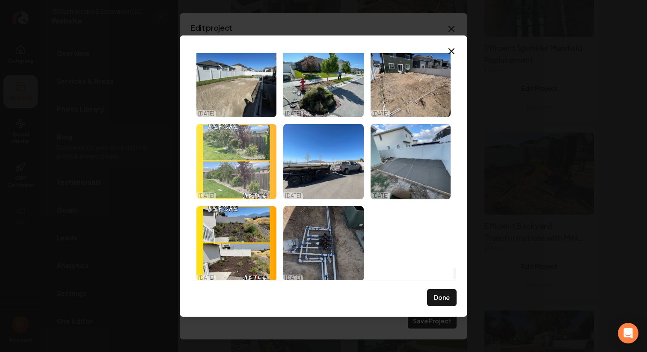
click at [245, 160] on img "Select image image_68924d9e5c7cd75eb842bf55.jpeg" at bounding box center [236, 161] width 80 height 75
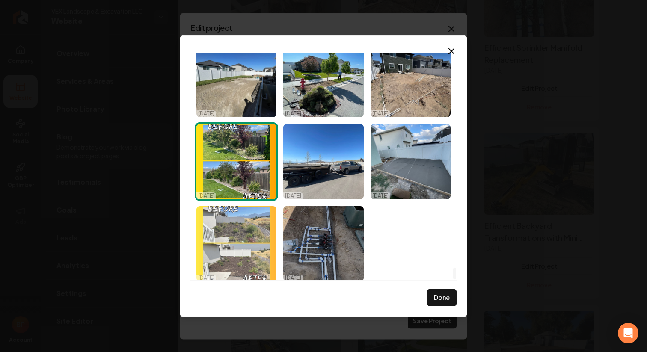
click at [222, 232] on img "Select image image_68924d9e5c7cd75eb842bdb0.jpeg" at bounding box center [236, 243] width 80 height 75
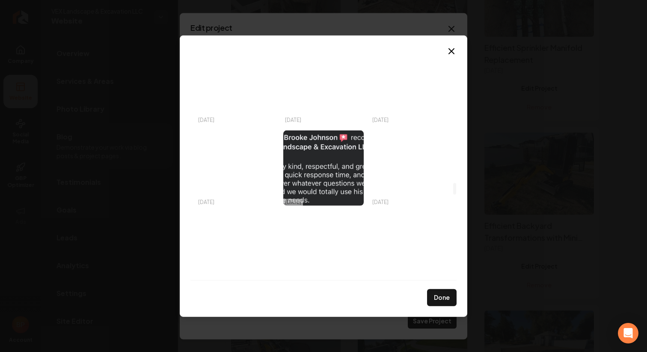
scroll to position [2517, 0]
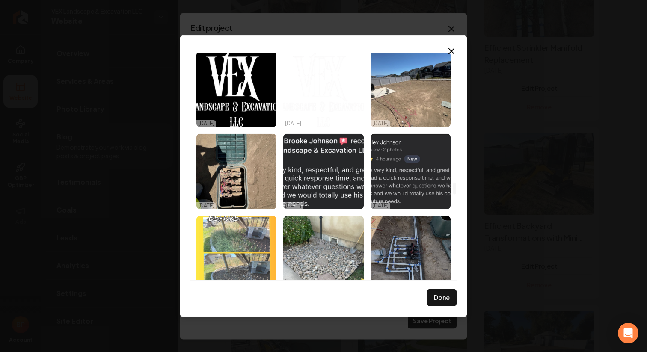
click at [252, 256] on img "Select image image_689289545c7cd75eb8bce948.webp" at bounding box center [236, 253] width 80 height 75
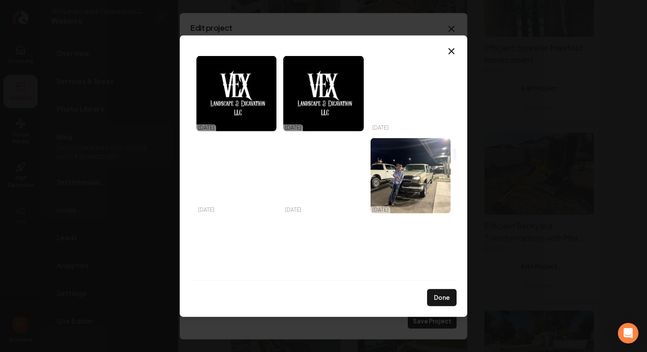
scroll to position [1854, 0]
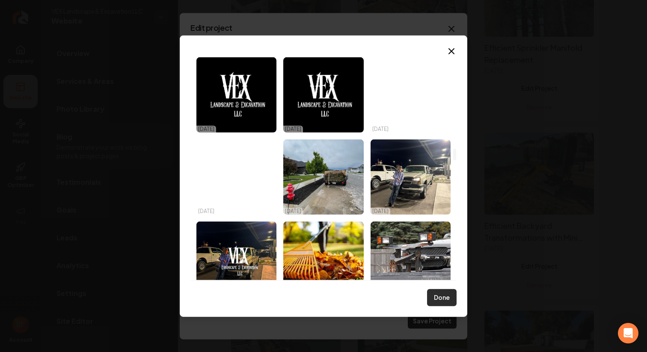
click at [439, 302] on button "Done" at bounding box center [442, 297] width 30 height 17
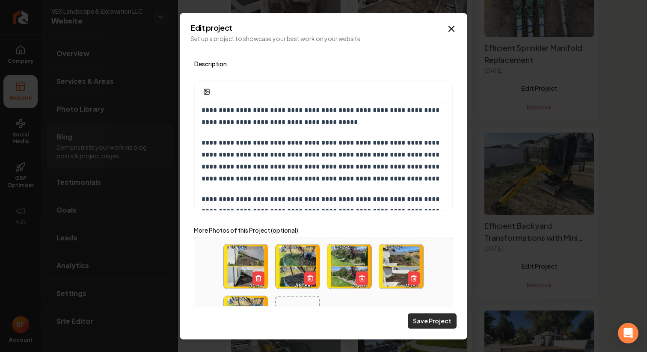
click at [414, 320] on button "Save Project" at bounding box center [432, 320] width 49 height 15
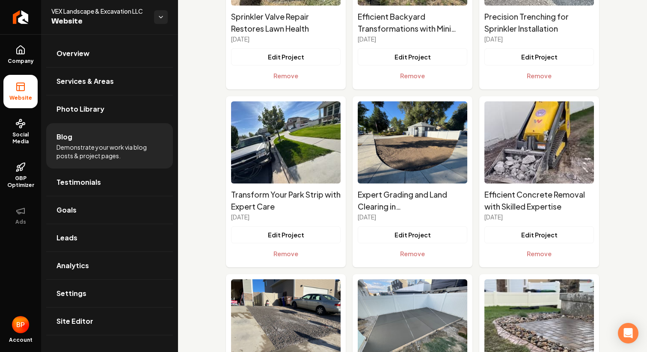
scroll to position [345, 0]
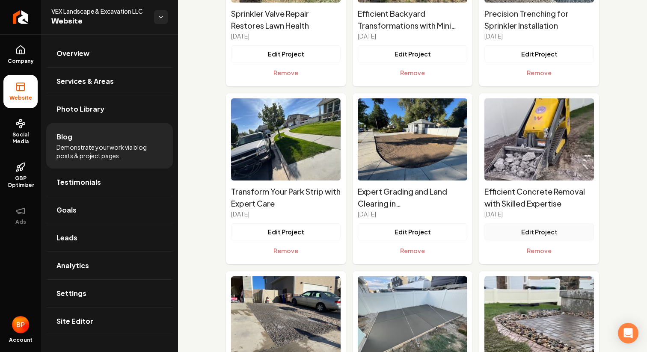
click at [553, 227] on button "Edit Project" at bounding box center [539, 231] width 110 height 17
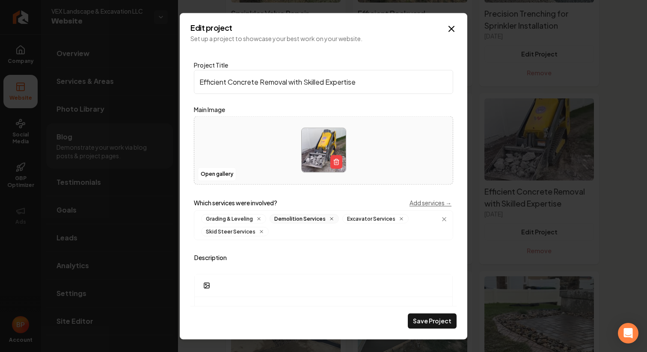
scroll to position [210, 0]
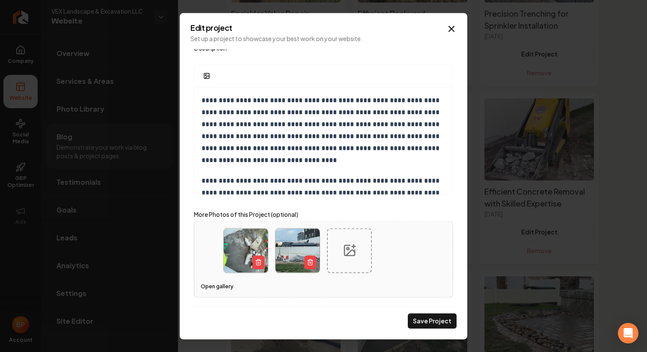
click at [210, 290] on button "Open gallery" at bounding box center [217, 287] width 39 height 14
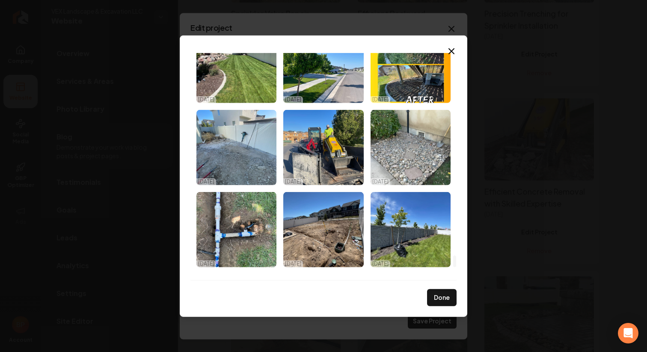
scroll to position [3850, 0]
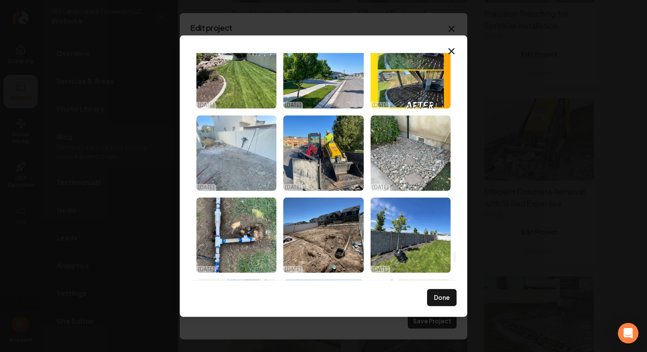
click at [218, 160] on img "Select image image_68924d9f5c7cd75eb842c52e.jpeg" at bounding box center [236, 152] width 80 height 75
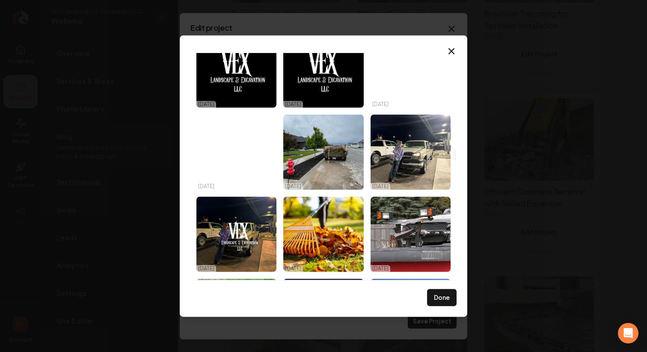
scroll to position [1852, 0]
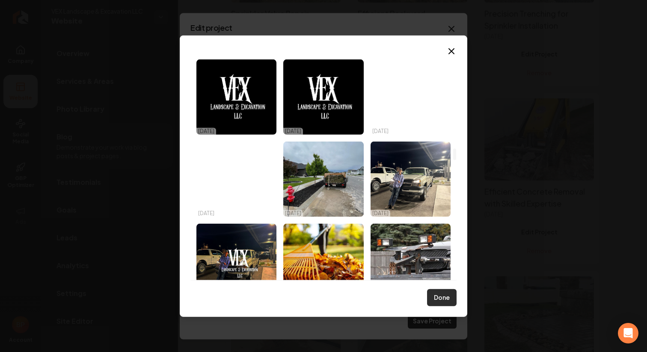
click at [447, 306] on button "Done" at bounding box center [442, 297] width 30 height 17
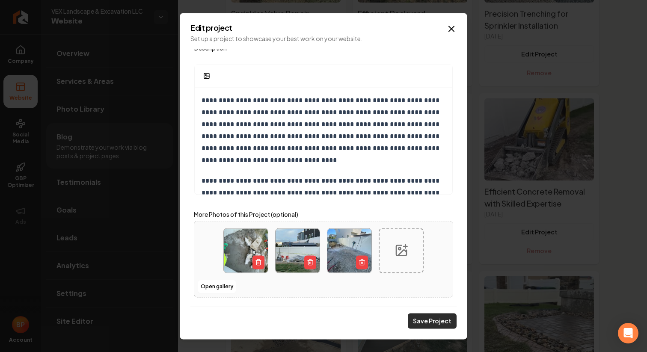
click at [437, 320] on button "Save Project" at bounding box center [432, 320] width 49 height 15
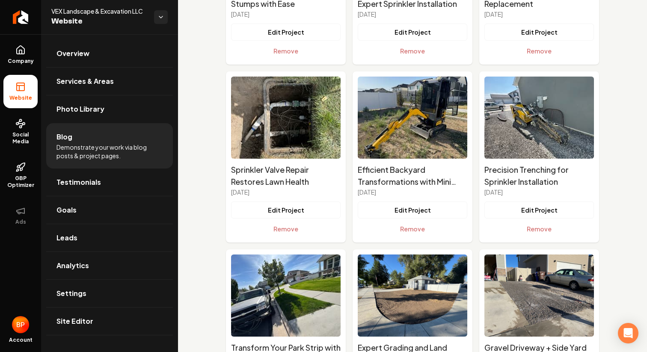
scroll to position [0, 0]
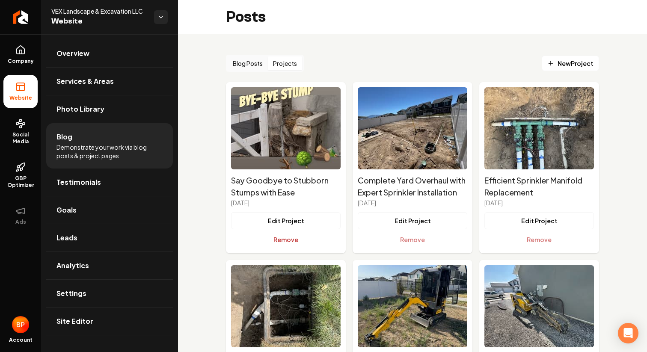
click at [292, 237] on button "Remove" at bounding box center [286, 239] width 110 height 17
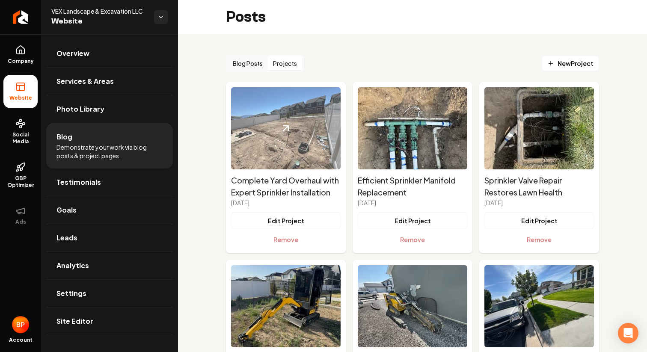
click at [303, 131] on img "Main content area" at bounding box center [286, 128] width 110 height 82
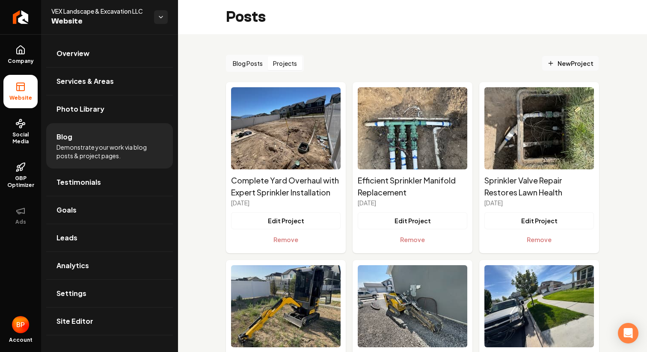
click at [572, 68] on link "New Project" at bounding box center [570, 63] width 57 height 15
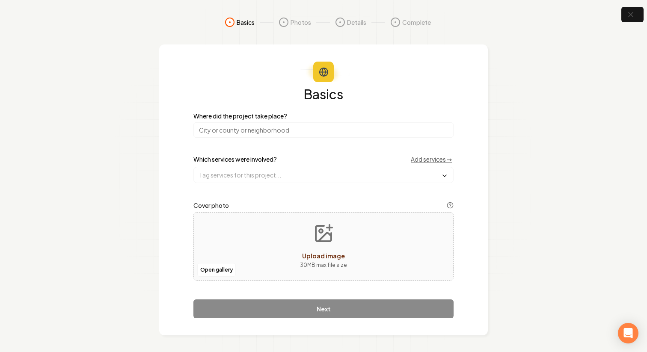
click at [321, 254] on span "Upload image" at bounding box center [323, 256] width 43 height 8
click at [311, 134] on input "search" at bounding box center [323, 129] width 260 height 15
type input "E"
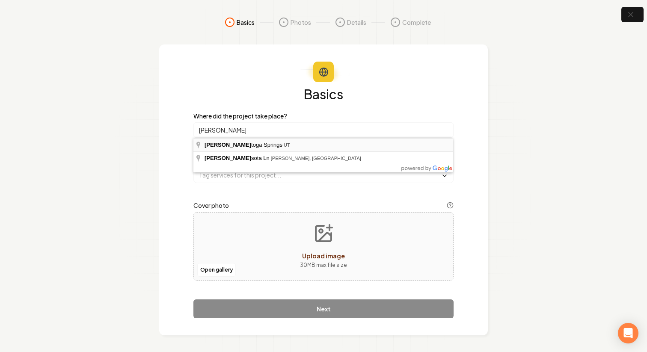
type input "[GEOGRAPHIC_DATA], [GEOGRAPHIC_DATA]"
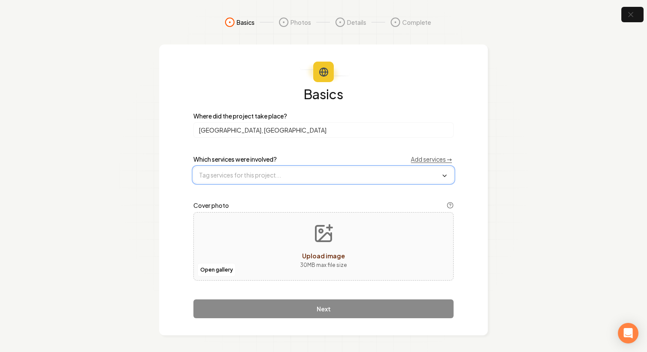
click at [255, 173] on input "text" at bounding box center [323, 174] width 259 height 15
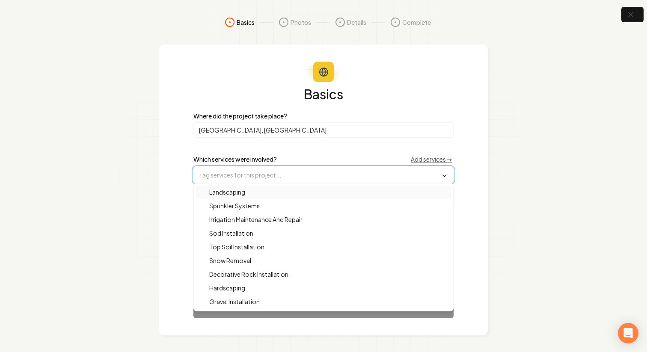
click at [249, 194] on div "Landscaping" at bounding box center [324, 192] width 256 height 14
click at [250, 210] on span "Sprinkler Systems" at bounding box center [229, 206] width 61 height 9
click at [252, 222] on span "Irrigation Maintenance And Repair" at bounding box center [251, 220] width 104 height 9
click at [254, 212] on div "Sprinkler Systems" at bounding box center [324, 207] width 256 height 14
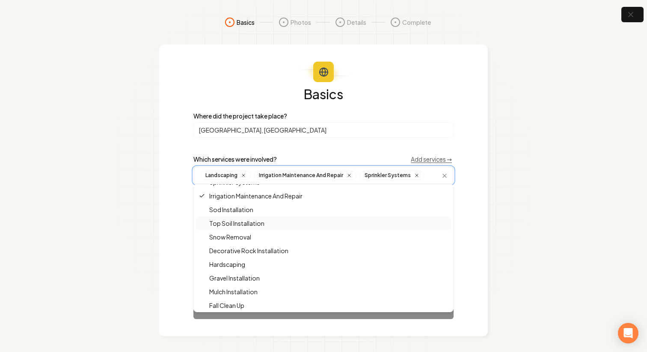
scroll to position [28, 0]
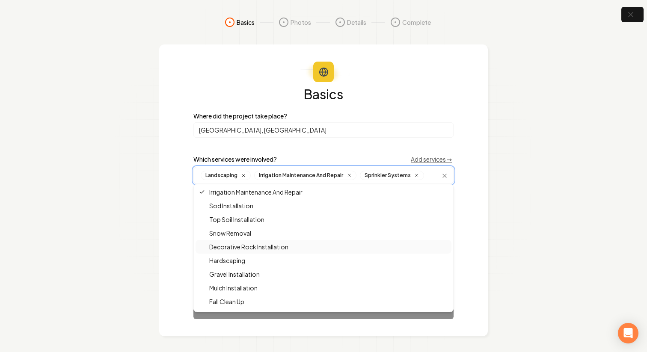
click at [254, 249] on span "Decorative Rock Installation" at bounding box center [243, 247] width 89 height 9
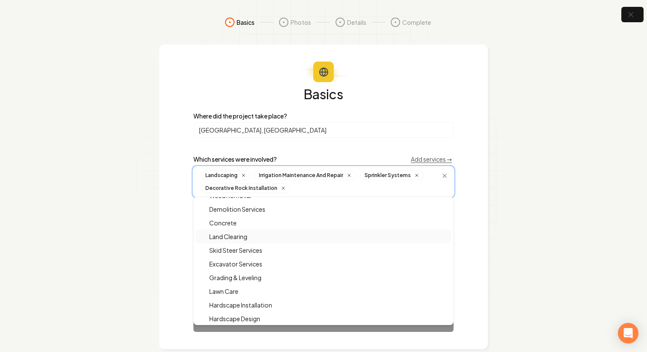
scroll to position [179, 0]
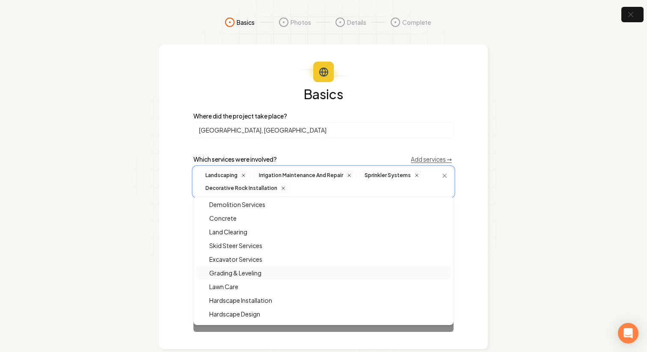
click at [257, 272] on span "Grading & Leveling" at bounding box center [230, 273] width 62 height 9
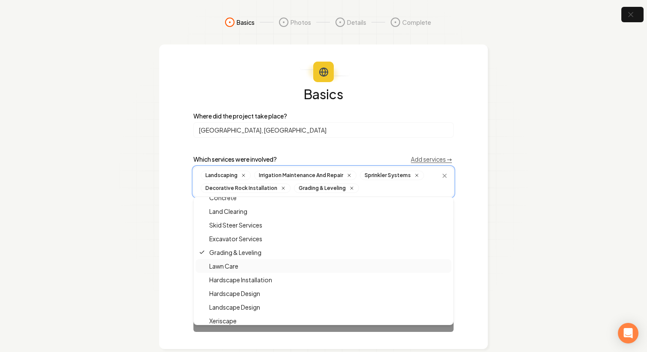
scroll to position [205, 0]
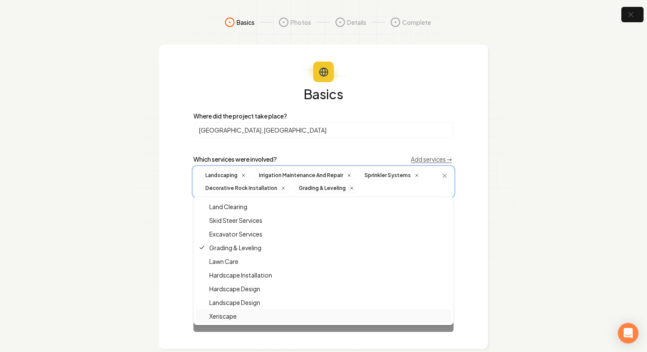
click at [250, 314] on div "Xeriscape" at bounding box center [324, 316] width 256 height 14
click at [479, 168] on div "Basics Where did the project take place? Saratoga Springs, UT Which services we…" at bounding box center [323, 196] width 329 height 305
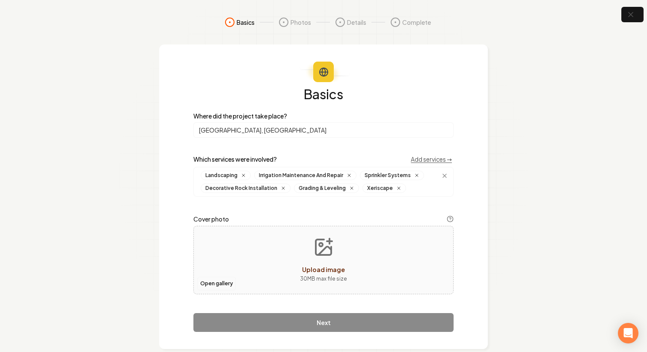
click at [225, 278] on button "Open gallery" at bounding box center [216, 284] width 39 height 14
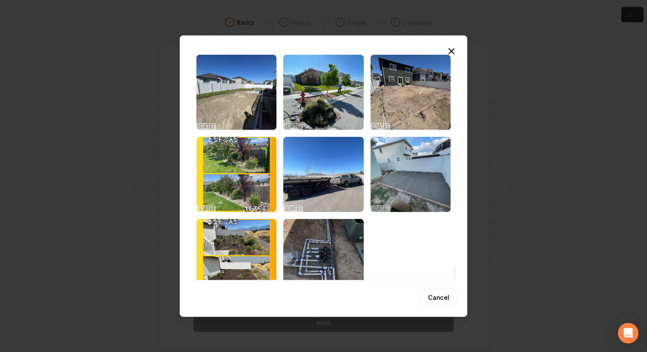
scroll to position [4153, 0]
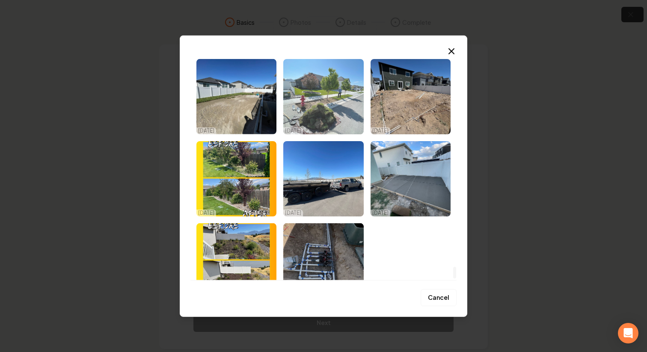
click at [334, 104] on img "Select image image_68924d9e5c7cd75eb842bfc1.jpeg" at bounding box center [323, 96] width 80 height 75
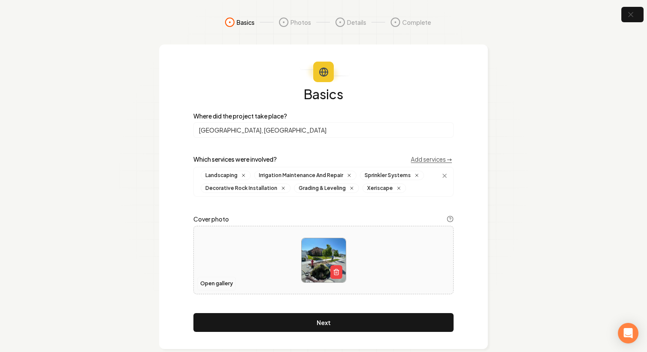
click at [226, 280] on button "Open gallery" at bounding box center [216, 284] width 39 height 14
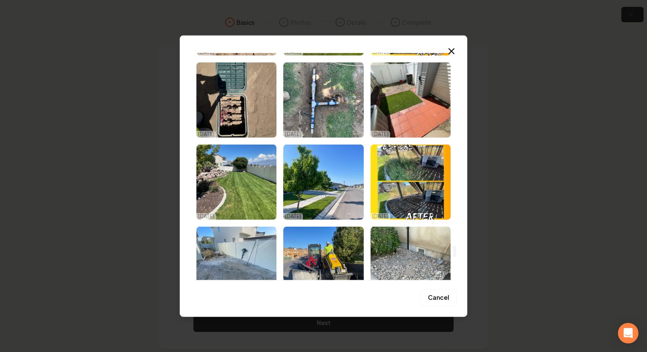
scroll to position [3735, 0]
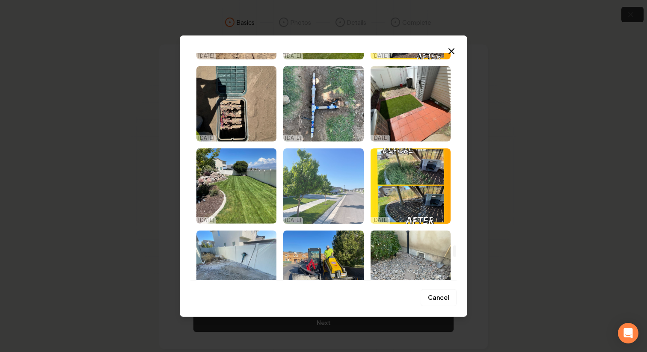
click at [347, 195] on img "Select image image_68924d9f5c7cd75eb842c5ef.jpeg" at bounding box center [323, 185] width 80 height 75
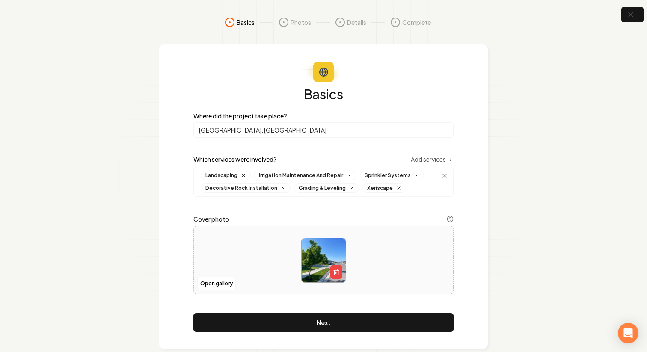
scroll to position [14, 0]
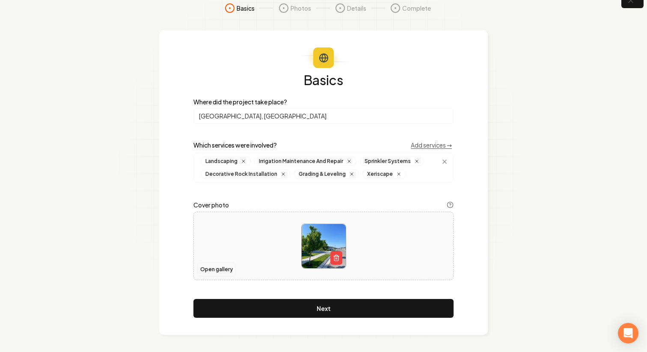
click at [219, 269] on button "Open gallery" at bounding box center [216, 270] width 39 height 14
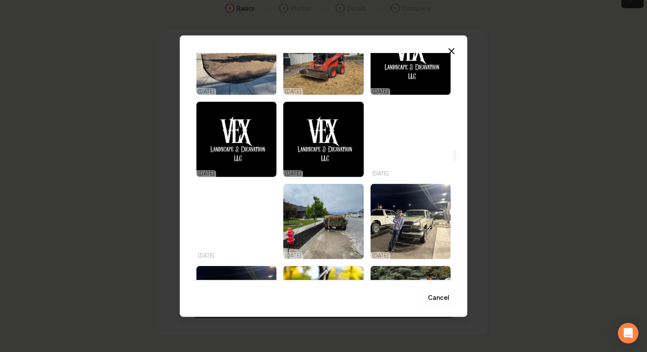
scroll to position [1797, 0]
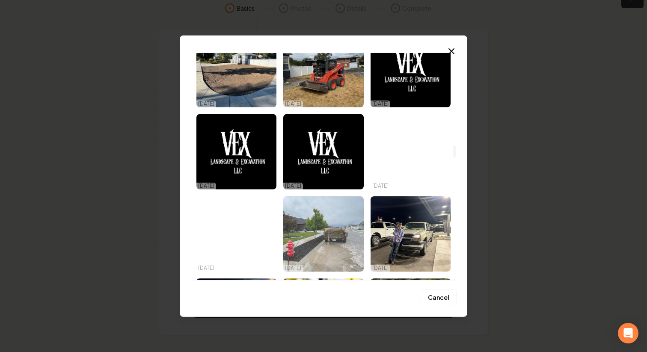
click at [335, 233] on img "Select image image_689404225c7cd75eb8f152ab.jpg" at bounding box center [323, 233] width 80 height 75
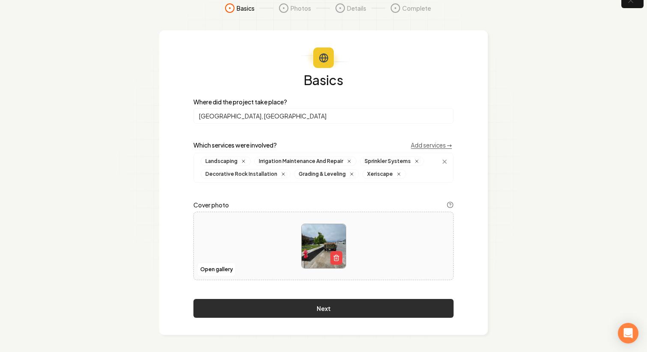
click at [331, 304] on button "Next" at bounding box center [323, 308] width 260 height 19
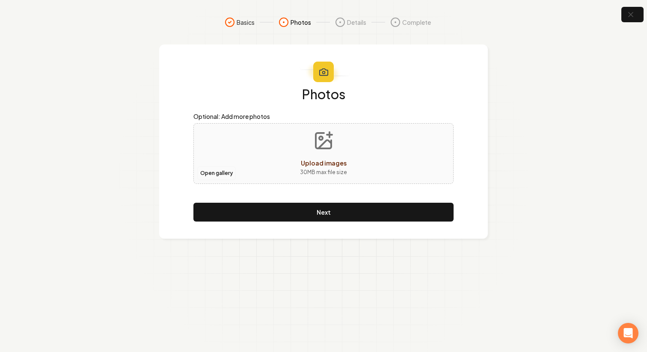
click at [212, 175] on button "Open gallery" at bounding box center [216, 173] width 39 height 14
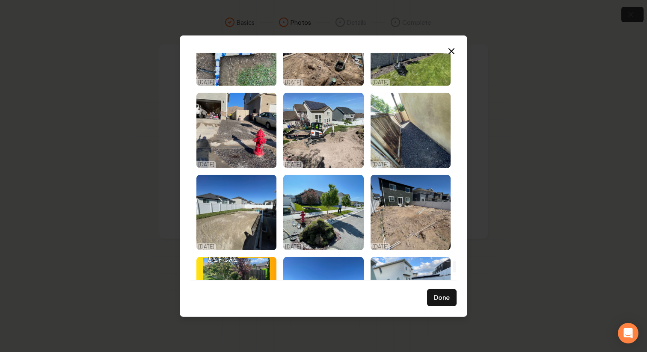
scroll to position [4174, 0]
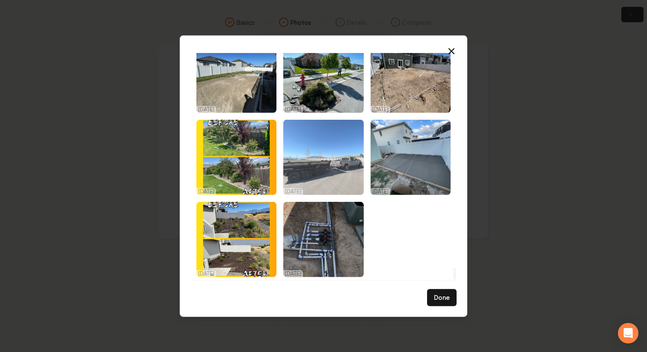
click at [337, 178] on img "Select image image_68924d9e5c7cd75eb842bd83.jpeg" at bounding box center [323, 156] width 80 height 75
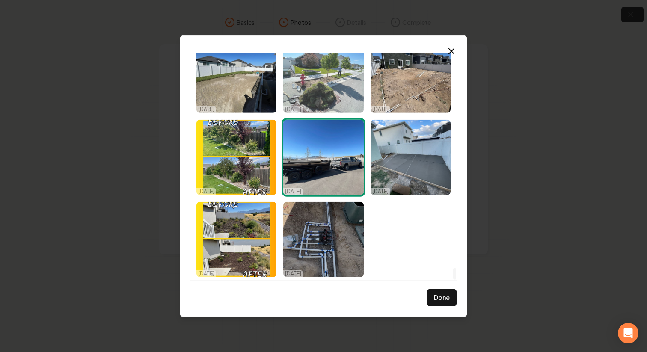
click at [328, 92] on img "Select image image_68924d9e5c7cd75eb842bfc1.jpeg" at bounding box center [323, 74] width 80 height 75
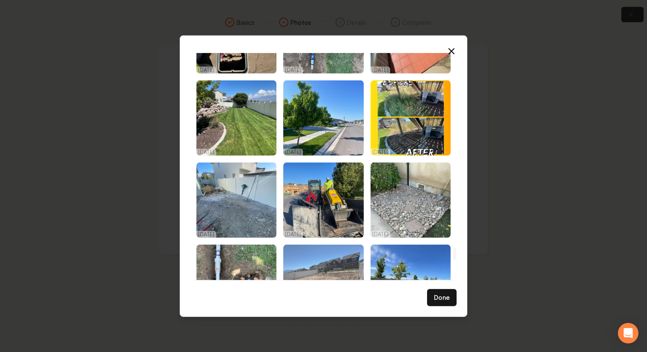
scroll to position [3775, 0]
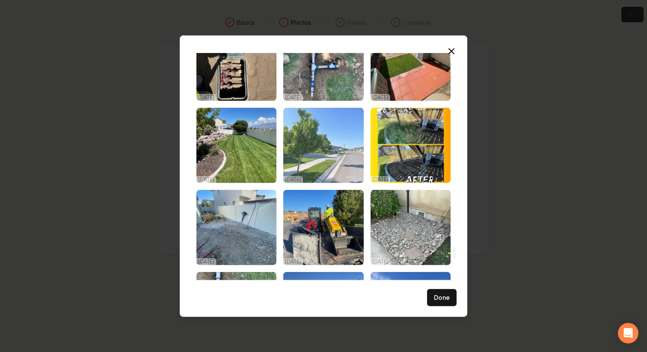
click at [319, 154] on img "Select image image_68924d9f5c7cd75eb842c5ef.jpeg" at bounding box center [323, 144] width 80 height 75
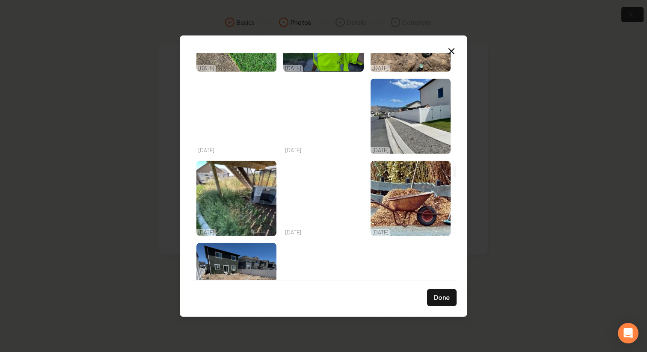
scroll to position [2137, 0]
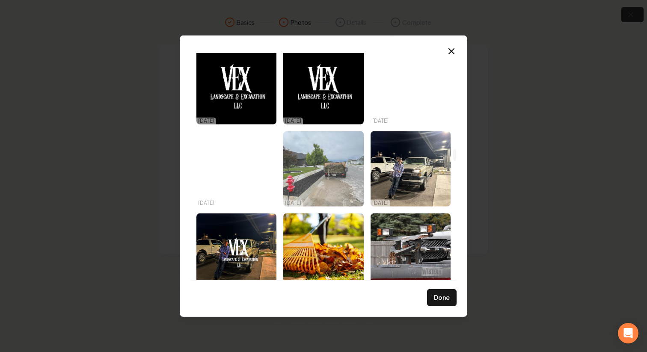
click at [328, 166] on img "Select image image_689404225c7cd75eb8f152ab.jpg" at bounding box center [323, 168] width 80 height 75
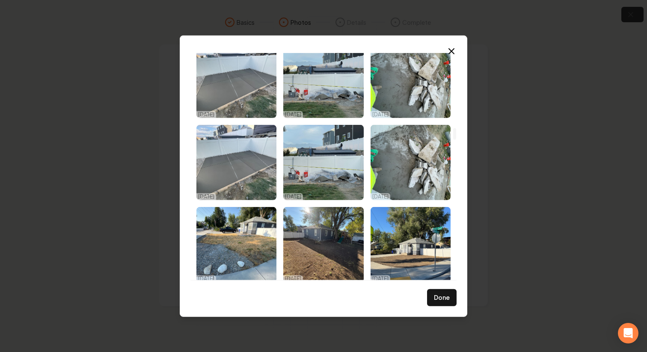
scroll to position [1453, 0]
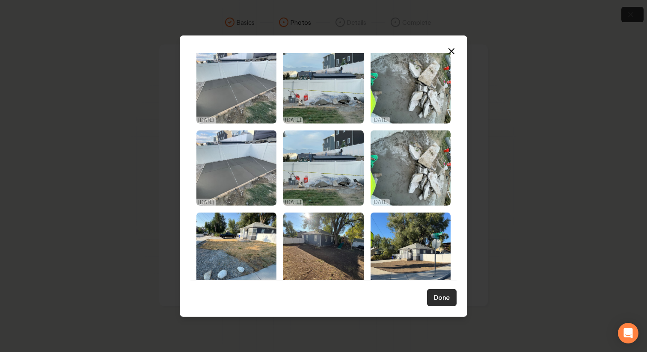
click at [441, 305] on button "Done" at bounding box center [442, 297] width 30 height 17
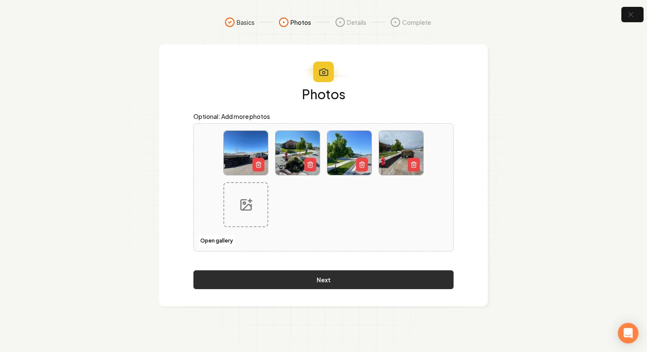
click at [400, 276] on button "Next" at bounding box center [323, 279] width 260 height 19
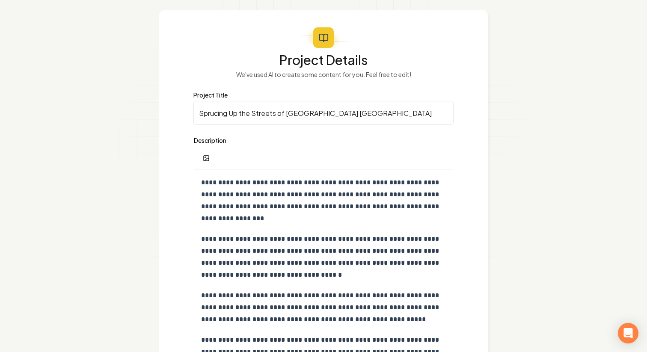
scroll to position [109, 0]
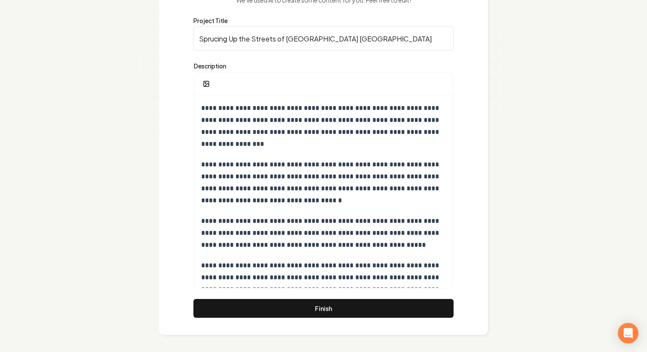
click at [514, 135] on section "**********" at bounding box center [323, 121] width 647 height 461
click at [514, 137] on section "**********" at bounding box center [323, 121] width 647 height 461
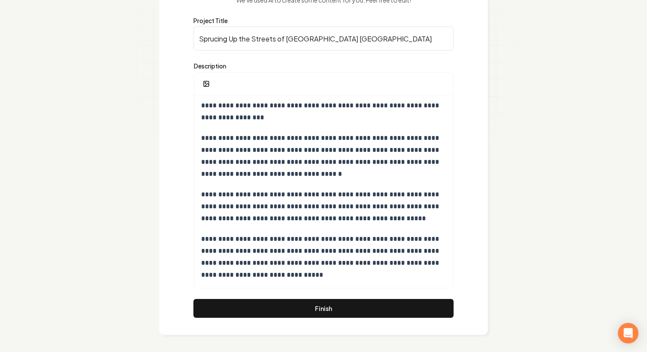
scroll to position [0, 0]
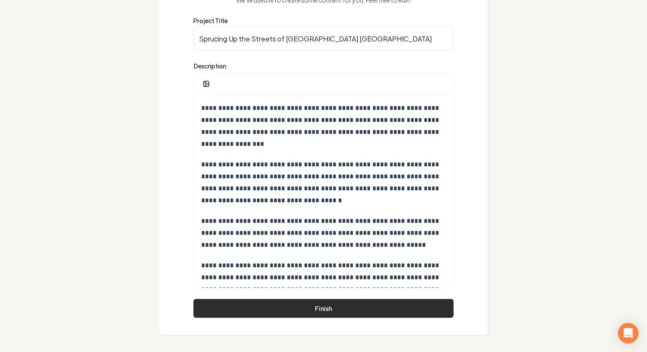
click at [345, 305] on button "Finish" at bounding box center [323, 308] width 260 height 19
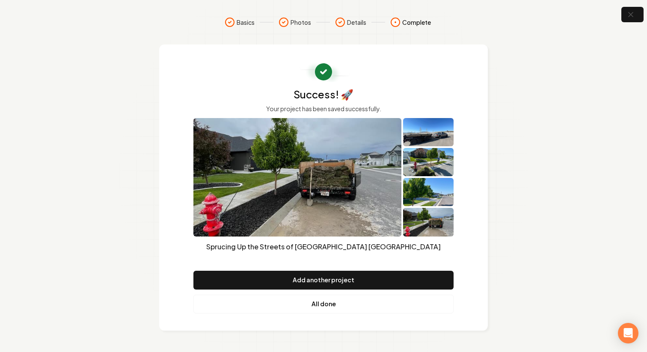
click at [346, 306] on link "All done" at bounding box center [323, 304] width 260 height 19
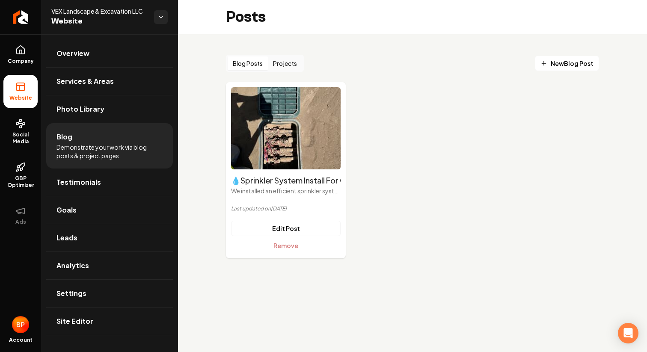
click at [300, 62] on button "Projects" at bounding box center [285, 63] width 34 height 14
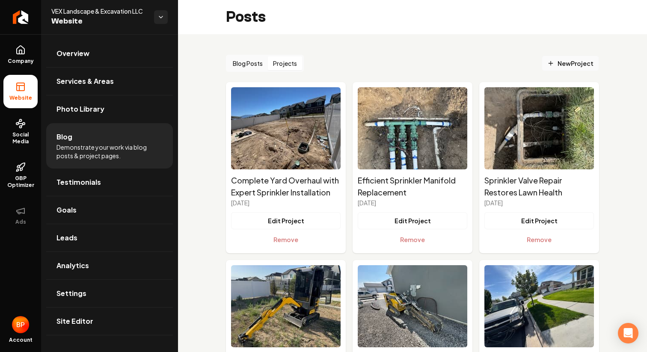
click at [566, 57] on link "New Project" at bounding box center [570, 63] width 57 height 15
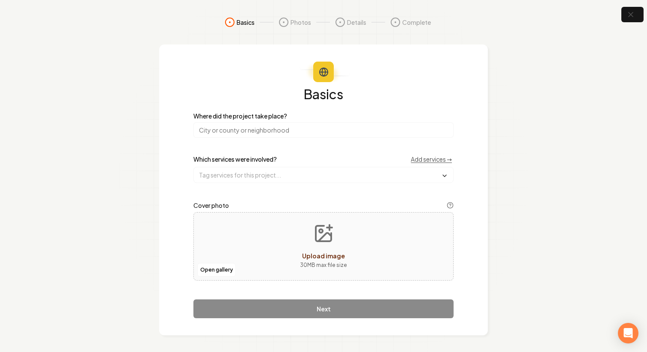
click at [267, 134] on input "search" at bounding box center [323, 129] width 260 height 15
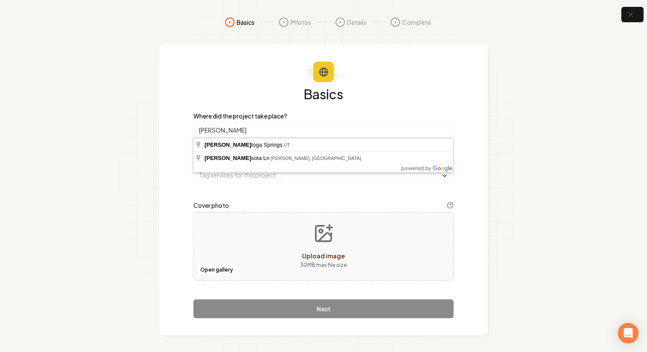
type input "[GEOGRAPHIC_DATA], [GEOGRAPHIC_DATA]"
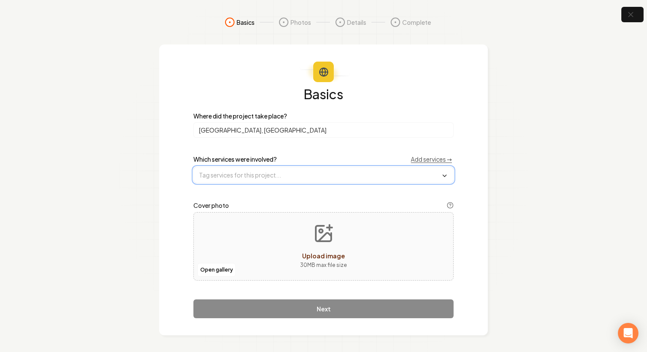
click at [248, 176] on input "text" at bounding box center [323, 174] width 259 height 15
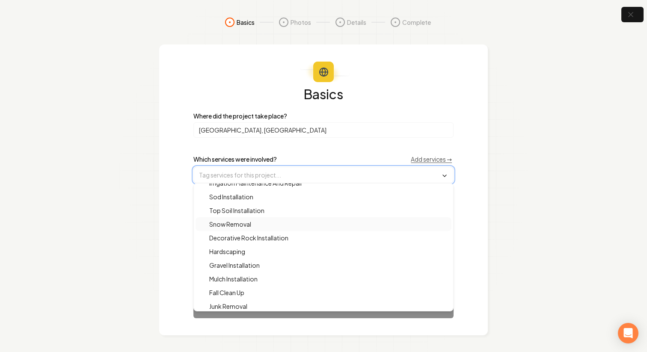
scroll to position [205, 0]
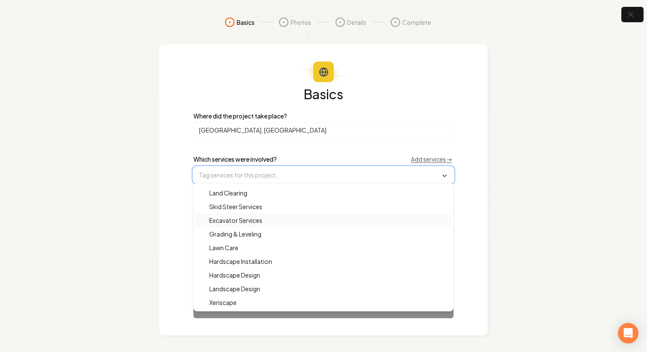
click at [255, 226] on div "Excavator Services" at bounding box center [324, 220] width 256 height 14
click at [254, 236] on span "Grading & Leveling" at bounding box center [230, 235] width 62 height 9
click at [247, 198] on span "Land Clearing" at bounding box center [223, 194] width 48 height 9
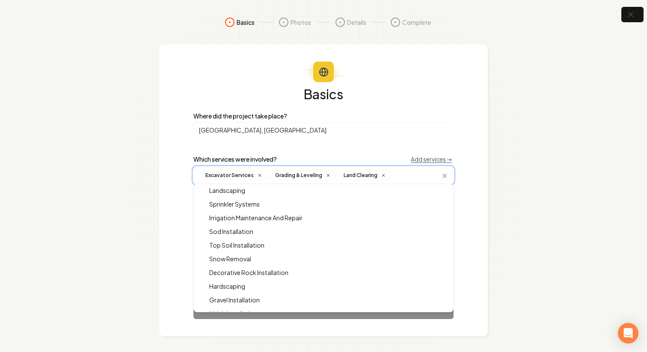
scroll to position [0, 0]
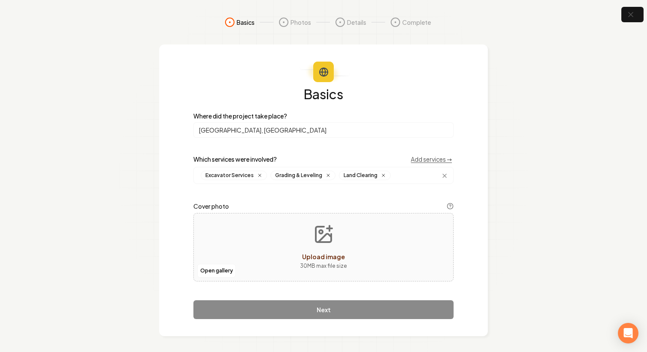
click at [389, 138] on div "Basics Where did the project take place? Saratoga Springs, UT Which services we…" at bounding box center [323, 203] width 260 height 232
click at [216, 272] on button "Open gallery" at bounding box center [216, 271] width 39 height 14
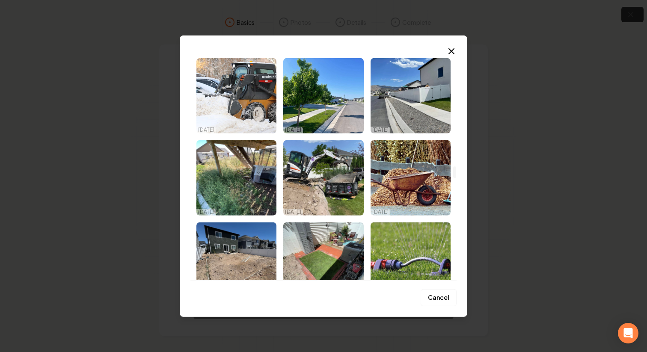
scroll to position [2178, 0]
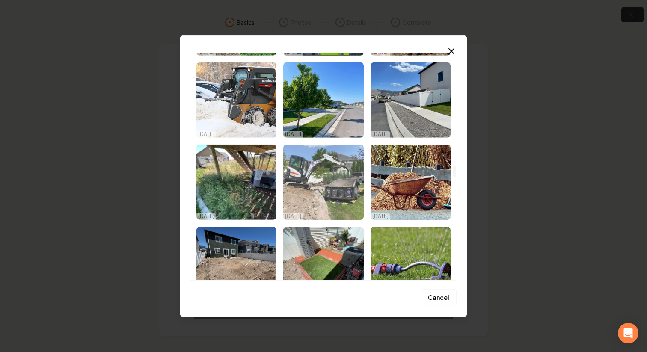
click at [327, 192] on img "Select image image_689378895c7cd75eb89eab1f.jpg" at bounding box center [323, 181] width 80 height 75
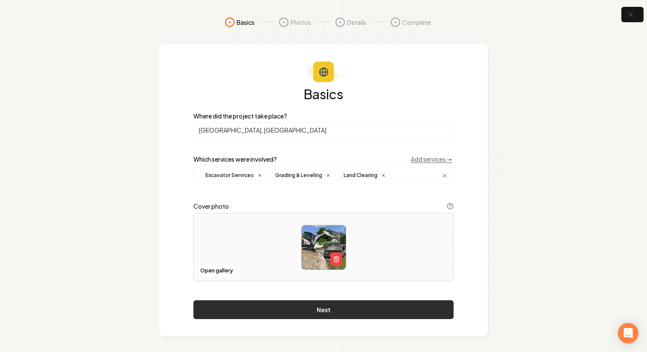
click at [369, 316] on button "Next" at bounding box center [323, 309] width 260 height 19
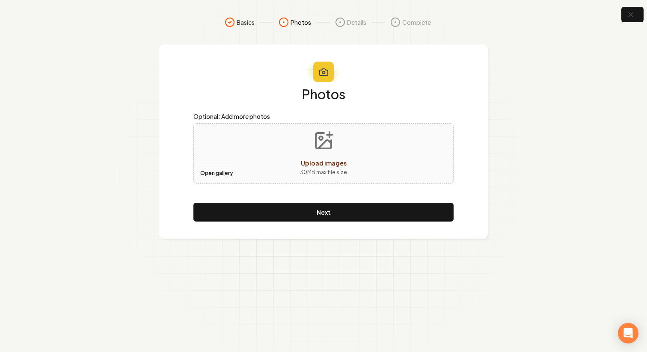
click at [219, 173] on button "Open gallery" at bounding box center [216, 173] width 39 height 14
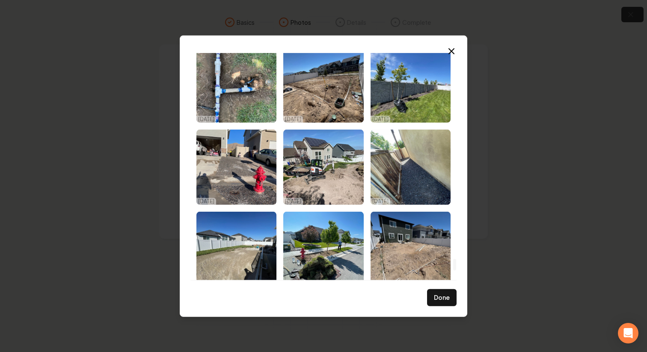
scroll to position [3997, 0]
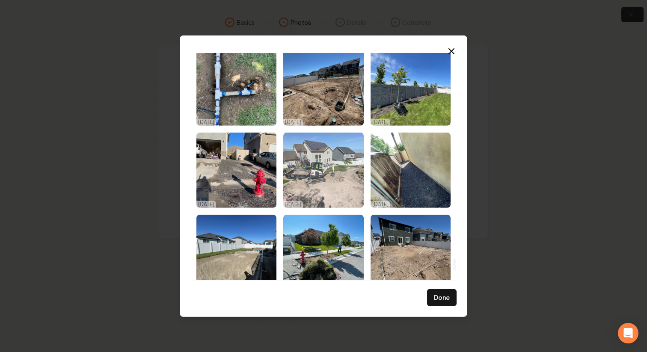
click at [330, 168] on img "Select image image_68924d9e5c7cd75eb842bfbc.jpeg" at bounding box center [323, 169] width 80 height 75
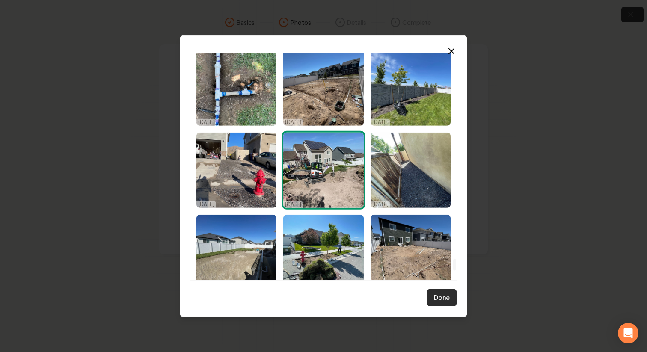
click at [440, 295] on button "Done" at bounding box center [442, 297] width 30 height 17
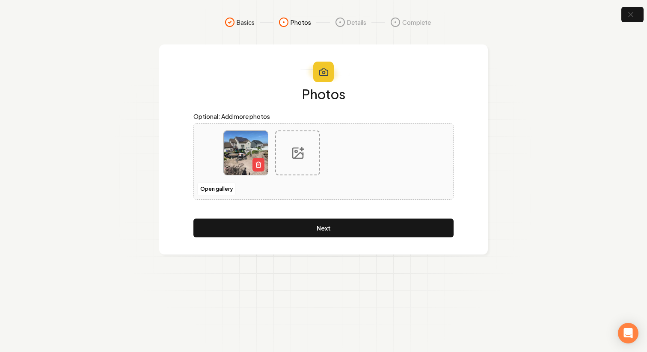
click at [298, 164] on div at bounding box center [297, 152] width 45 height 45
type input "**********"
click at [355, 151] on icon at bounding box center [350, 153] width 14 height 14
type input "**********"
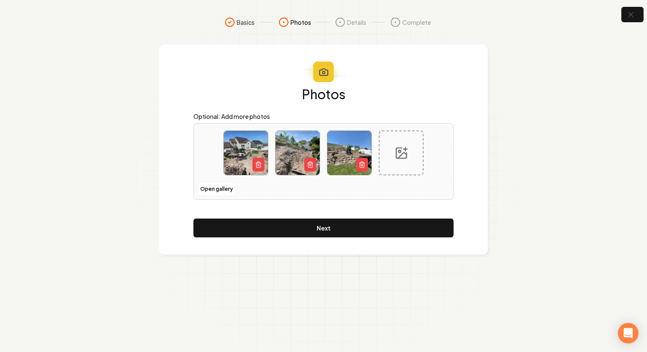
click at [402, 149] on icon at bounding box center [401, 153] width 14 height 14
type input "**********"
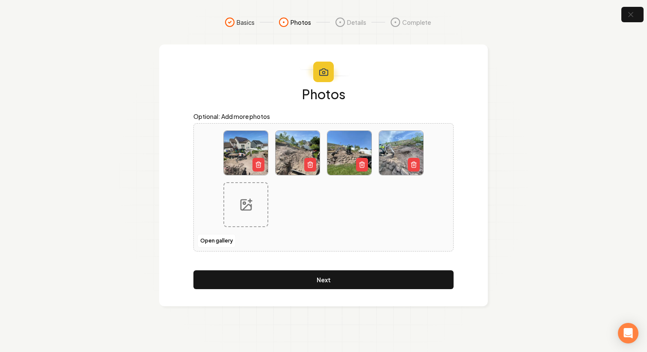
click at [245, 231] on div at bounding box center [323, 187] width 214 height 127
type input "**********"
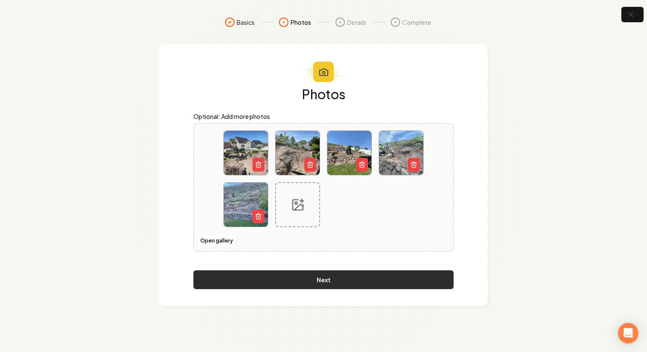
click at [335, 271] on button "Next" at bounding box center [323, 279] width 260 height 19
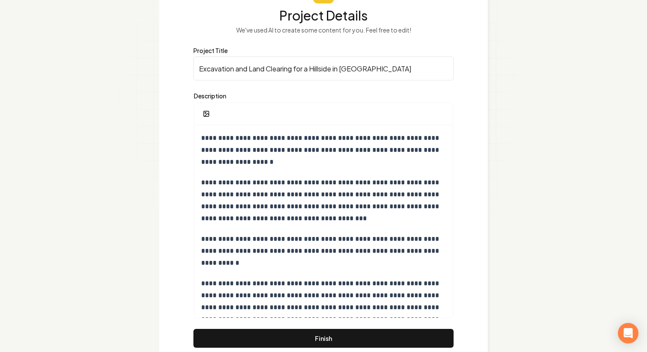
scroll to position [109, 0]
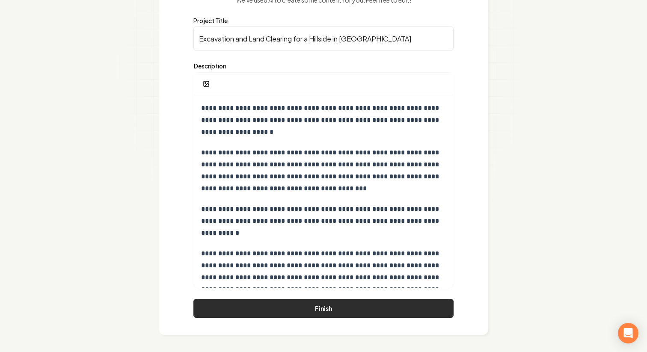
click at [371, 310] on button "Finish" at bounding box center [323, 308] width 260 height 19
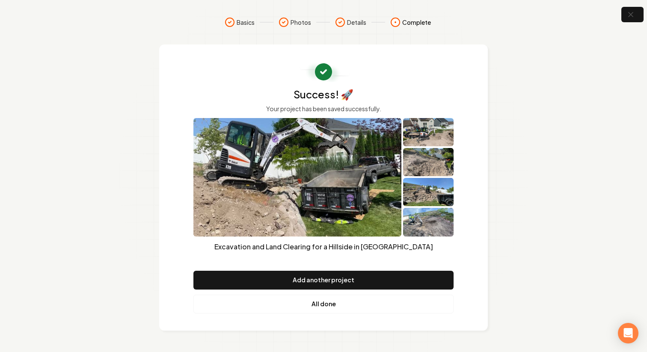
scroll to position [0, 0]
click at [323, 299] on link "All done" at bounding box center [323, 304] width 260 height 19
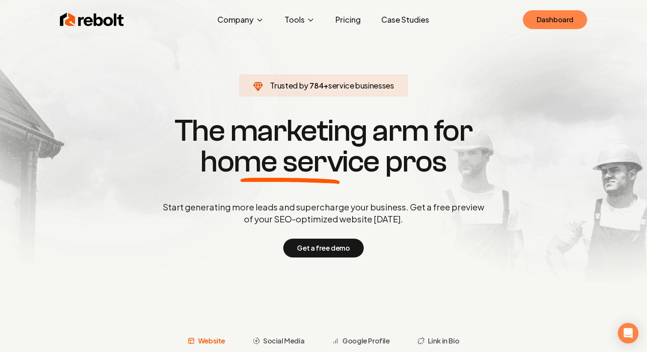
click at [541, 15] on link "Dashboard" at bounding box center [555, 19] width 64 height 19
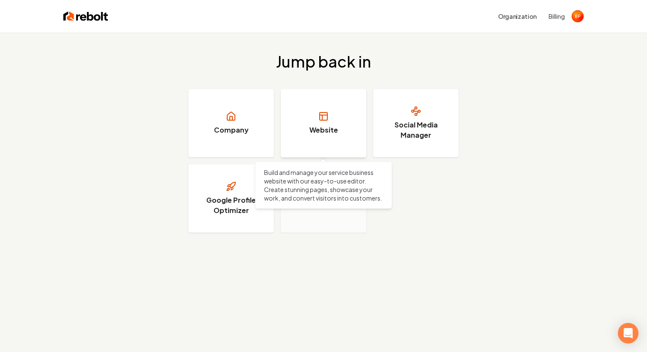
click at [330, 127] on h3 "Website" at bounding box center [323, 130] width 29 height 10
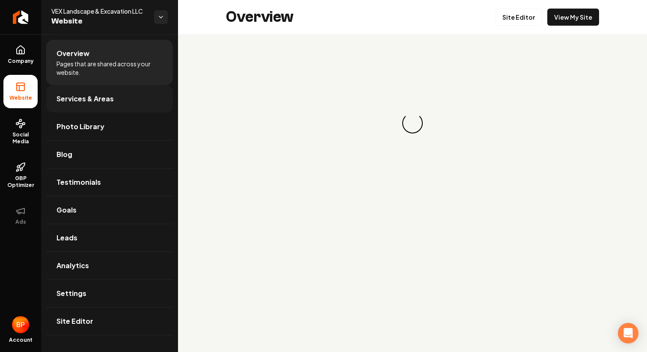
click at [107, 110] on link "Services & Areas" at bounding box center [109, 98] width 127 height 27
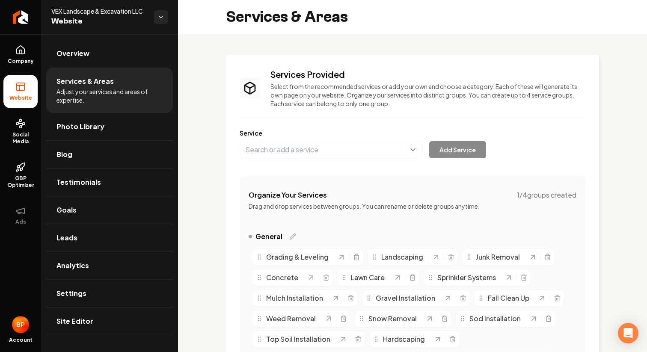
scroll to position [17, 0]
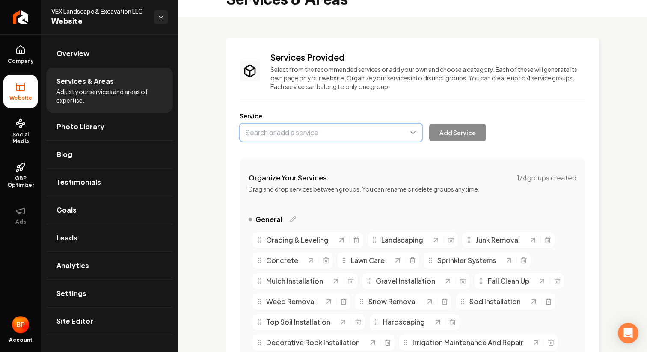
click at [369, 139] on button "Main content area" at bounding box center [331, 133] width 183 height 18
type input "Hardscape Installation"
click at [466, 133] on button "Add Service" at bounding box center [457, 132] width 57 height 17
click at [303, 127] on button "Main content area" at bounding box center [331, 133] width 183 height 18
type input "Hardscape Design"
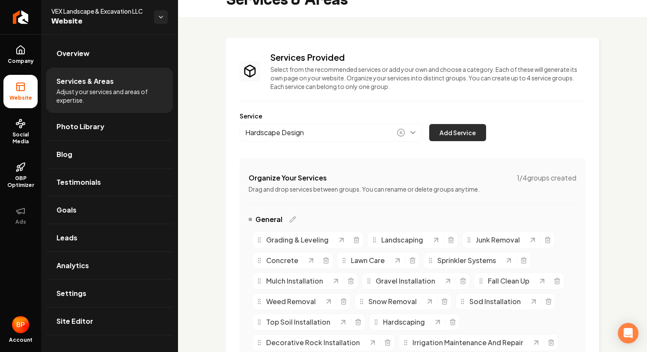
click at [455, 137] on button "Add Service" at bounding box center [457, 132] width 57 height 17
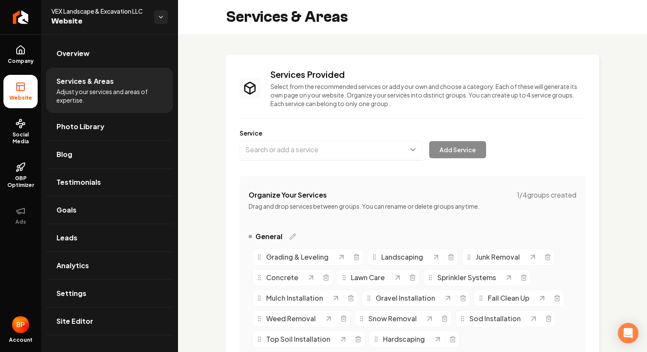
click at [343, 141] on button "Main content area" at bounding box center [331, 150] width 183 height 18
click at [337, 147] on button "Main content area" at bounding box center [331, 150] width 183 height 18
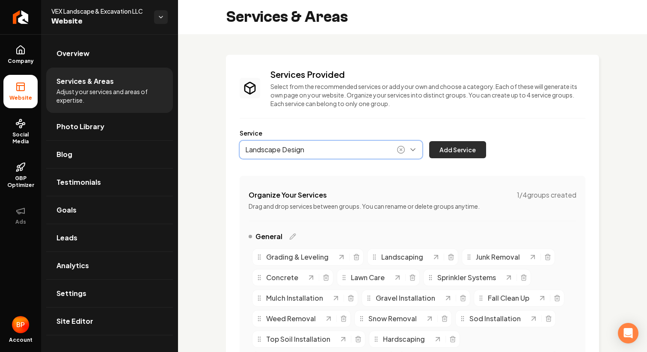
type input "Landscape Design"
click at [446, 146] on button "Add Service" at bounding box center [457, 149] width 57 height 17
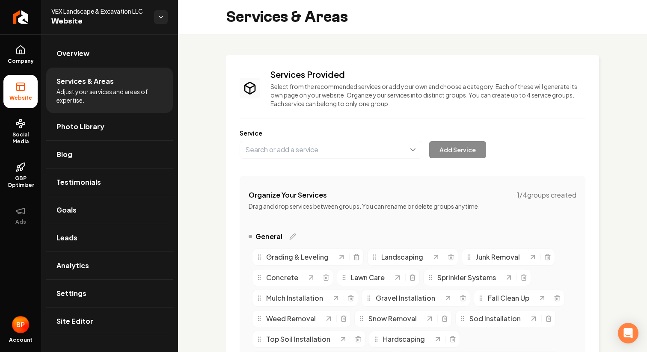
click at [338, 147] on button "Main content area" at bounding box center [331, 150] width 183 height 18
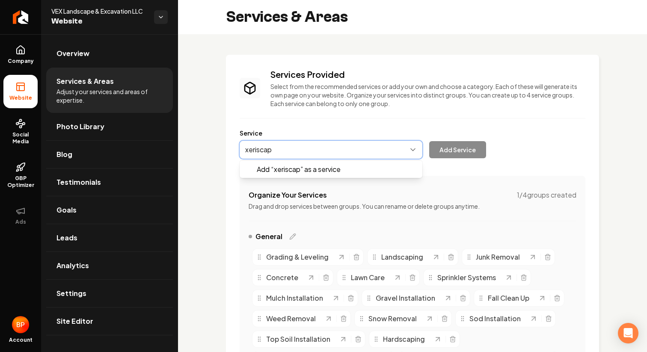
type input "xeriscape"
click at [338, 147] on button "Main content area" at bounding box center [331, 150] width 183 height 18
click at [351, 148] on button "Main content area" at bounding box center [331, 150] width 183 height 18
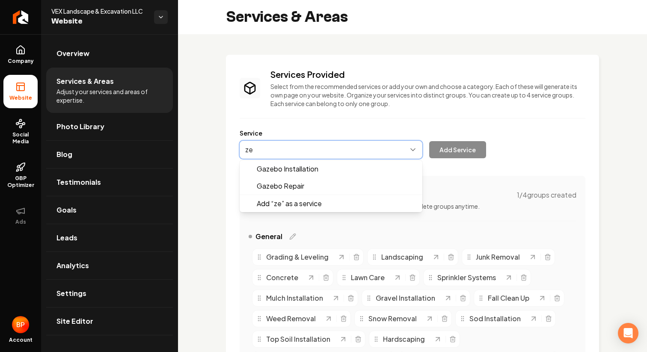
type input "z"
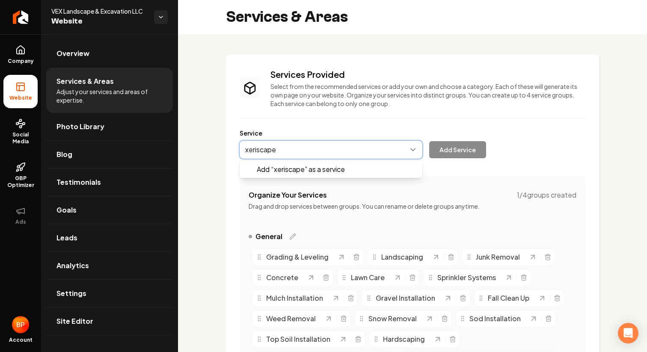
type input "xeriscape"
click at [375, 133] on div "Service Add “ xeriscape ” as a service Add Service" at bounding box center [413, 144] width 346 height 30
click at [360, 143] on button "Main content area" at bounding box center [331, 150] width 183 height 18
click at [330, 148] on button "Main content area" at bounding box center [331, 150] width 183 height 18
type input "zeroscape"
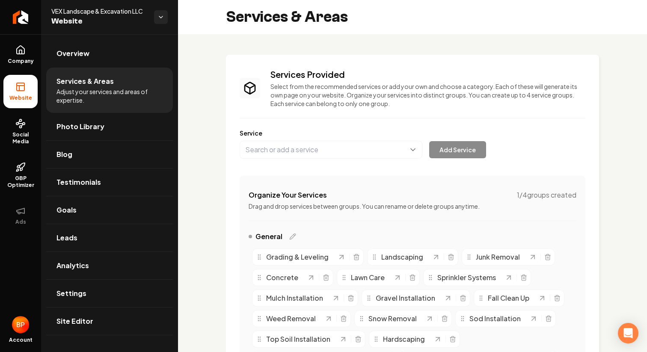
click at [363, 133] on div "Service Add Service" at bounding box center [413, 144] width 346 height 30
click at [359, 150] on button "Main content area" at bounding box center [331, 150] width 183 height 18
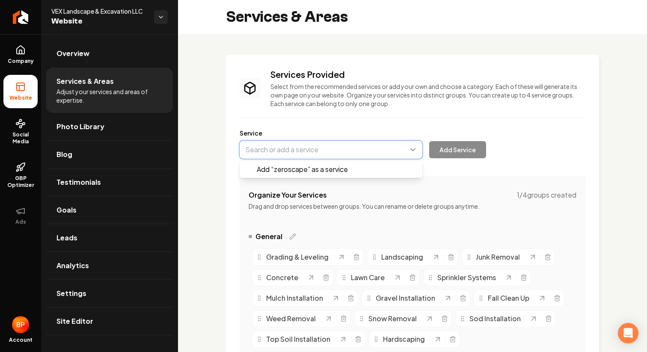
type input "c"
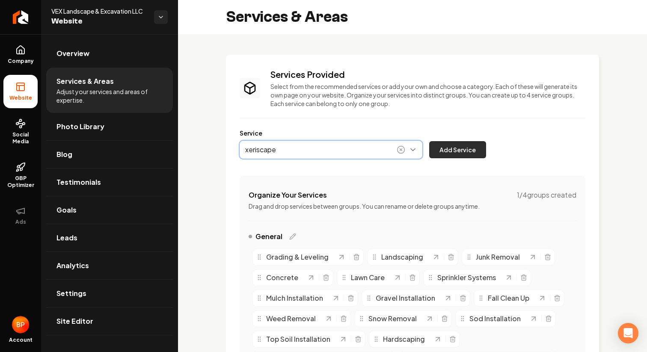
type input "xeriscape"
click at [439, 142] on button "Add Service" at bounding box center [457, 149] width 57 height 17
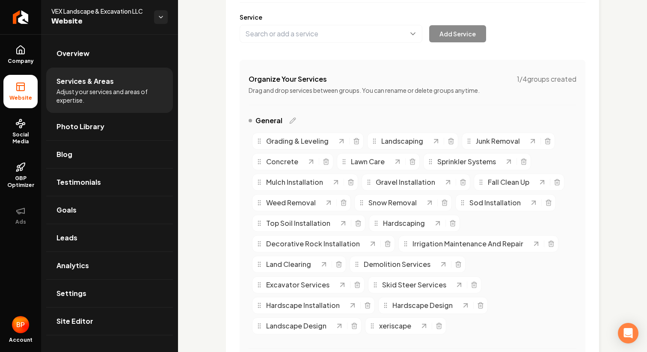
scroll to position [116, 0]
click at [375, 326] on icon "Main content area" at bounding box center [372, 325] width 7 height 7
click at [405, 326] on span "xeriscape" at bounding box center [395, 325] width 32 height 10
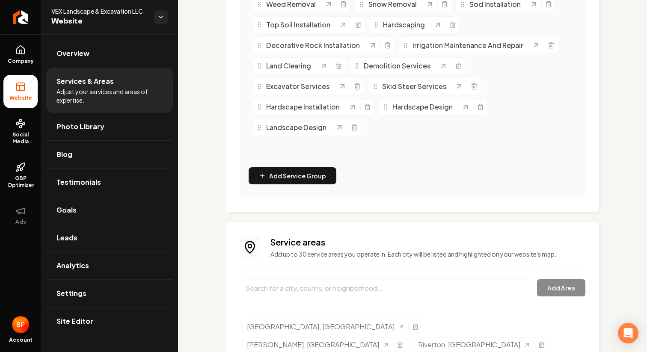
scroll to position [315, 0]
drag, startPoint x: 408, startPoint y: 327, endPoint x: 382, endPoint y: 135, distance: 193.8
click at [380, 135] on span "xeriscape" at bounding box center [364, 137] width 32 height 10
click at [441, 127] on icon "Main content area" at bounding box center [439, 127] width 4 height 5
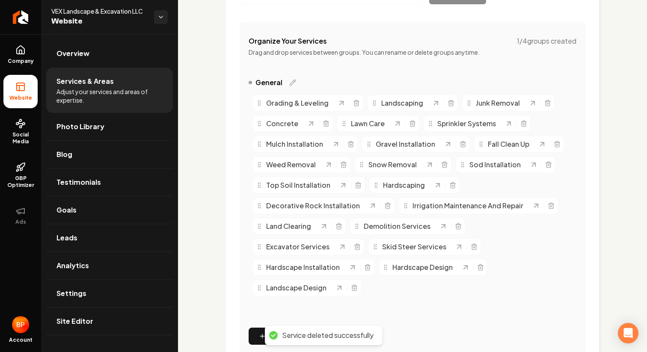
scroll to position [0, 0]
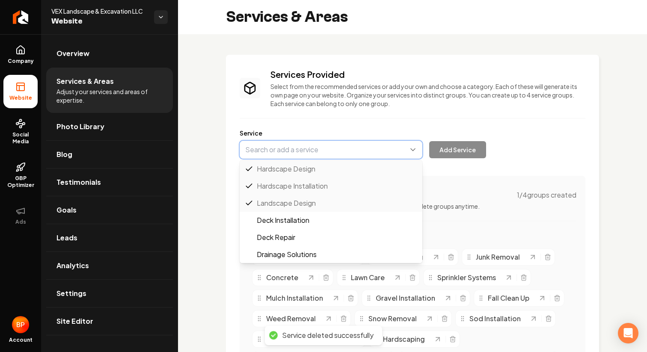
click at [326, 154] on button "Main content area" at bounding box center [331, 150] width 183 height 18
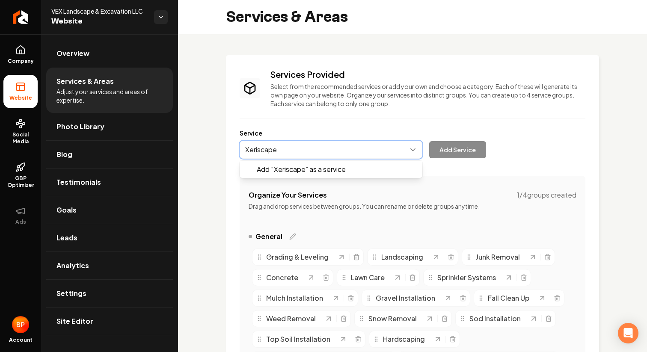
type input "Xeriscape"
click at [460, 148] on div "Add “ Xeriscape ” as a service Add Service" at bounding box center [363, 150] width 246 height 18
click at [376, 149] on button "Main content area" at bounding box center [331, 150] width 183 height 18
type input "Xeriscape"
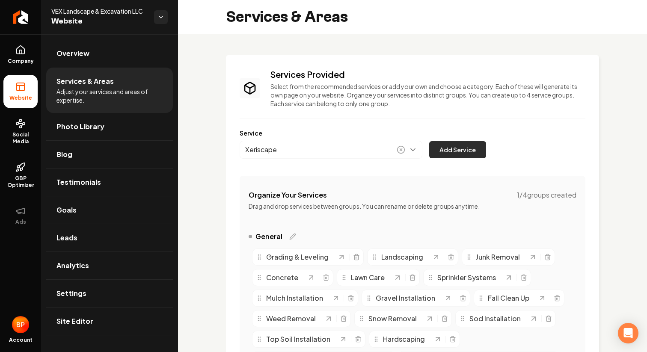
click at [450, 151] on button "Add Service" at bounding box center [457, 149] width 57 height 17
